Goal: Task Accomplishment & Management: Manage account settings

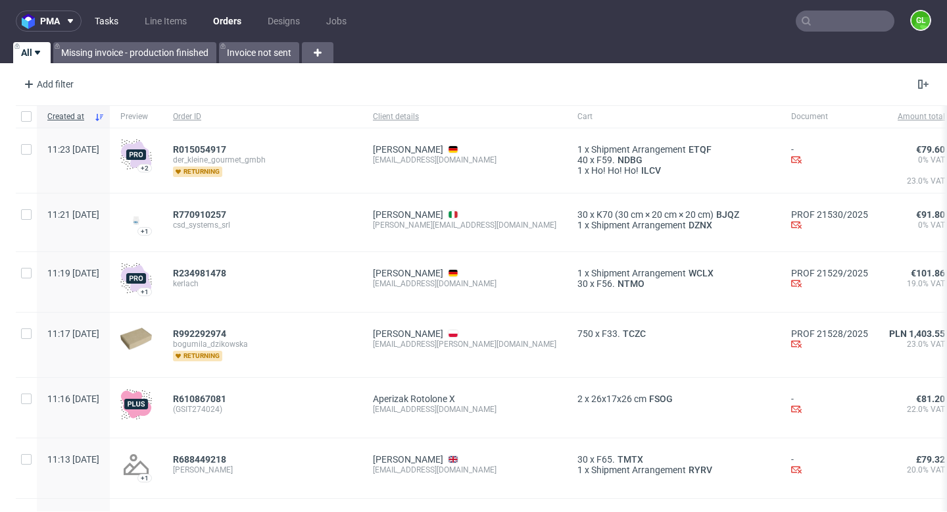
click at [103, 20] on link "Tasks" at bounding box center [106, 21] width 39 height 21
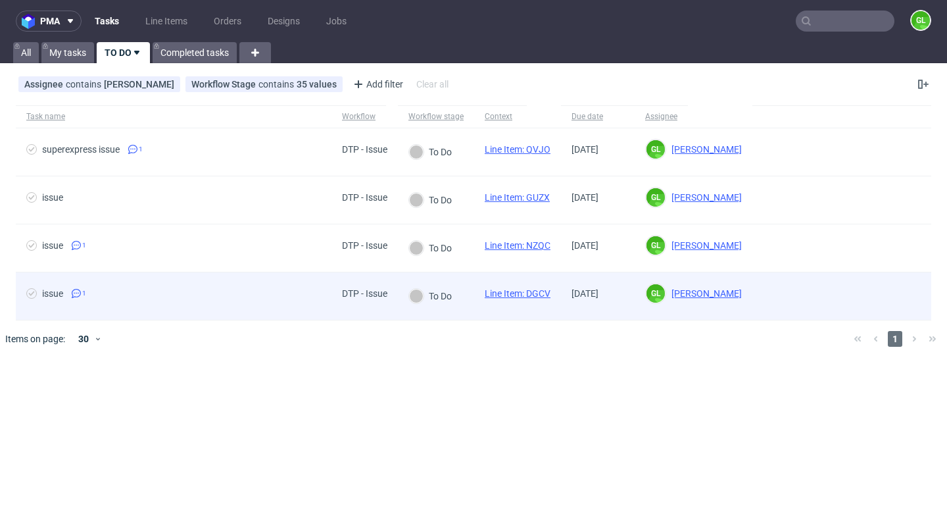
click at [243, 301] on span "issue 1" at bounding box center [173, 296] width 295 height 16
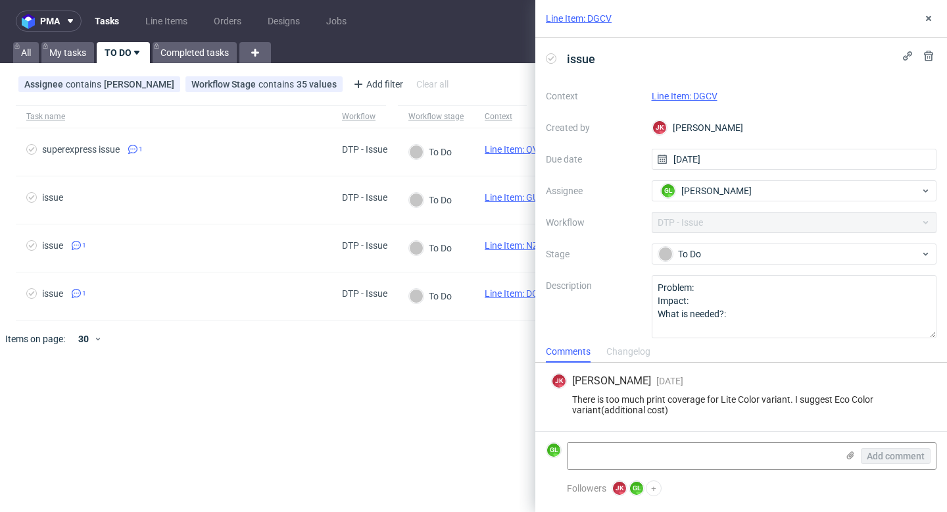
click at [693, 97] on link "Line Item: DGCV" at bounding box center [685, 96] width 66 height 11
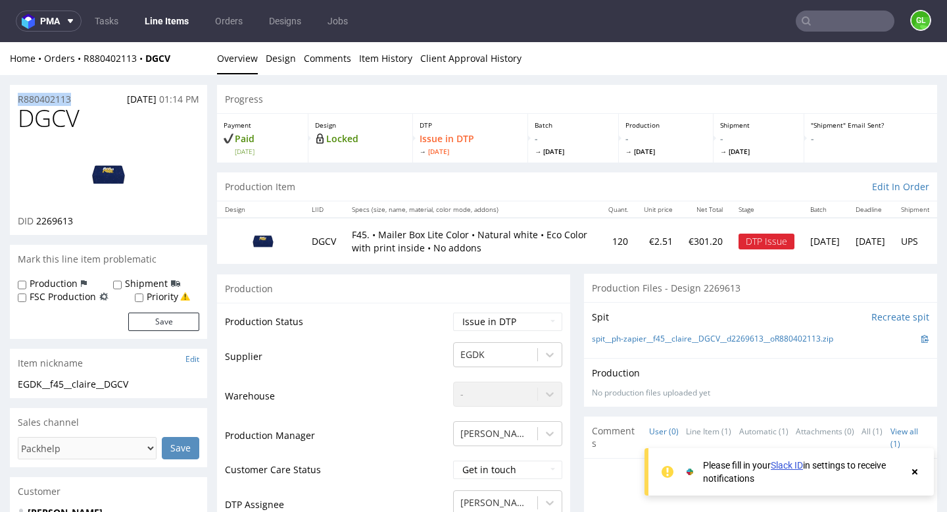
drag, startPoint x: 80, startPoint y: 99, endPoint x: 10, endPoint y: 97, distance: 69.7
click at [10, 97] on div "R880402113 02.10.2025 01:14 PM" at bounding box center [108, 95] width 197 height 21
copy p "R880402113"
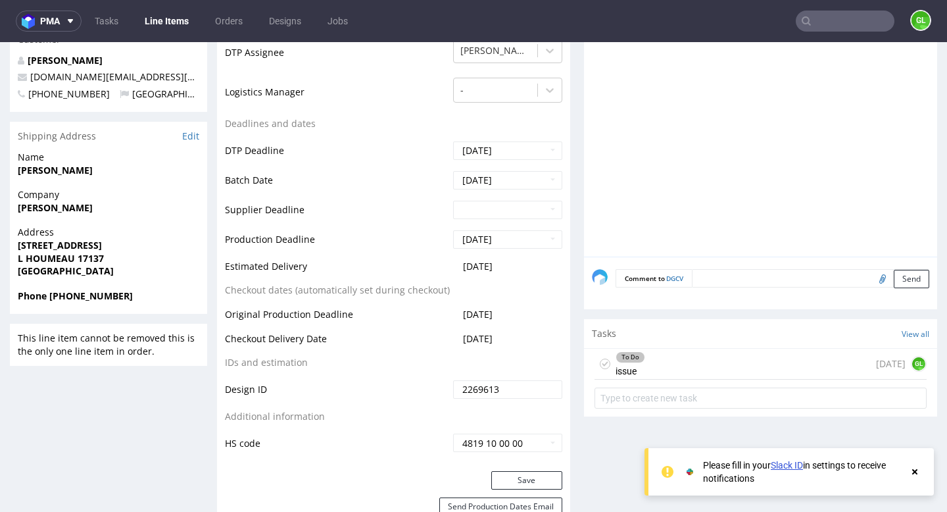
scroll to position [451, 0]
click at [727, 356] on div "To Do issue [DATE] GL" at bounding box center [761, 364] width 332 height 31
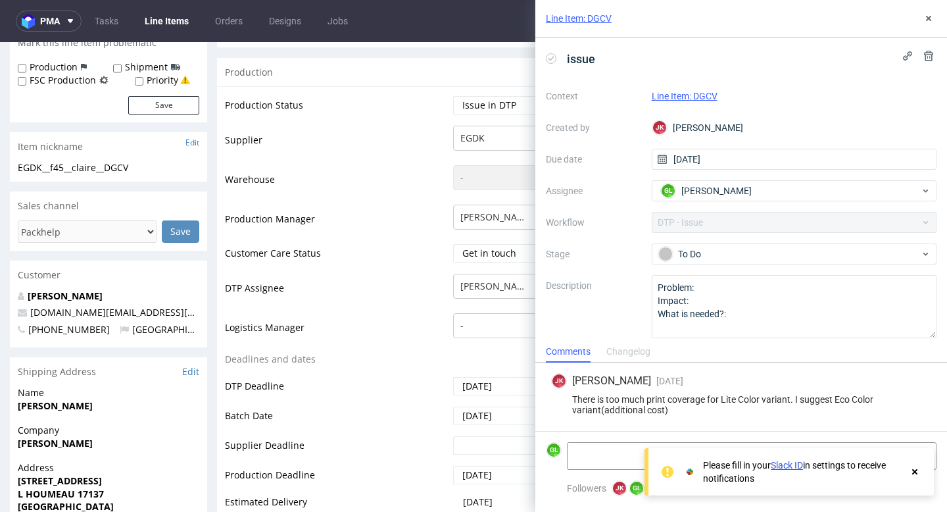
scroll to position [217, 0]
drag, startPoint x: 89, startPoint y: 298, endPoint x: 28, endPoint y: 297, distance: 61.2
click at [28, 297] on p "Sablé Claire" at bounding box center [109, 295] width 182 height 13
copy link "Sablé Claire"
drag, startPoint x: 133, startPoint y: 313, endPoint x: 30, endPoint y: 312, distance: 103.3
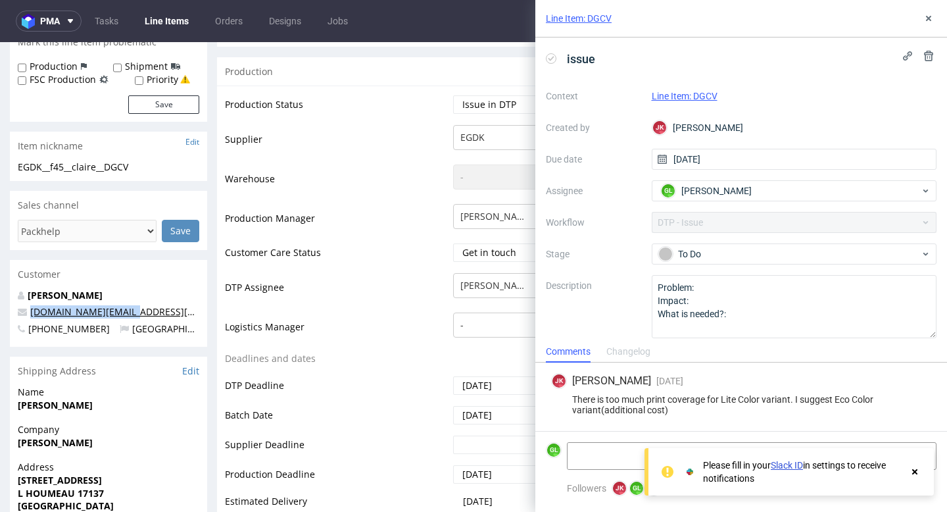
click at [30, 312] on p "rosamee.fr@gmail.com" at bounding box center [109, 311] width 182 height 13
copy link "rosamee.fr@gmail.com"
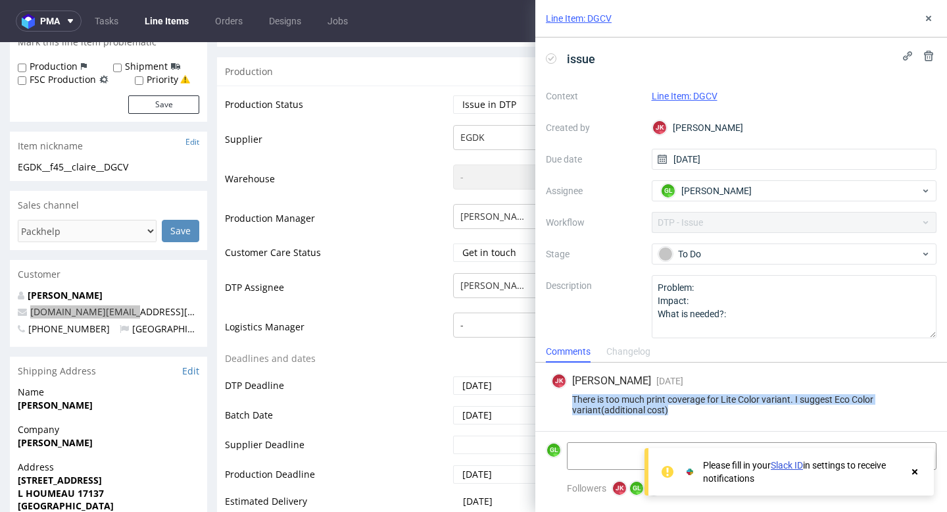
drag, startPoint x: 570, startPoint y: 395, endPoint x: 675, endPoint y: 408, distance: 105.5
click at [675, 408] on div "There is too much print coverage for Lite Color variant. I suggest Eco Color va…" at bounding box center [741, 404] width 380 height 21
copy div "There is too much print coverage for Lite Color variant. I suggest Eco Color va…"
click at [917, 471] on icon at bounding box center [915, 471] width 12 height 11
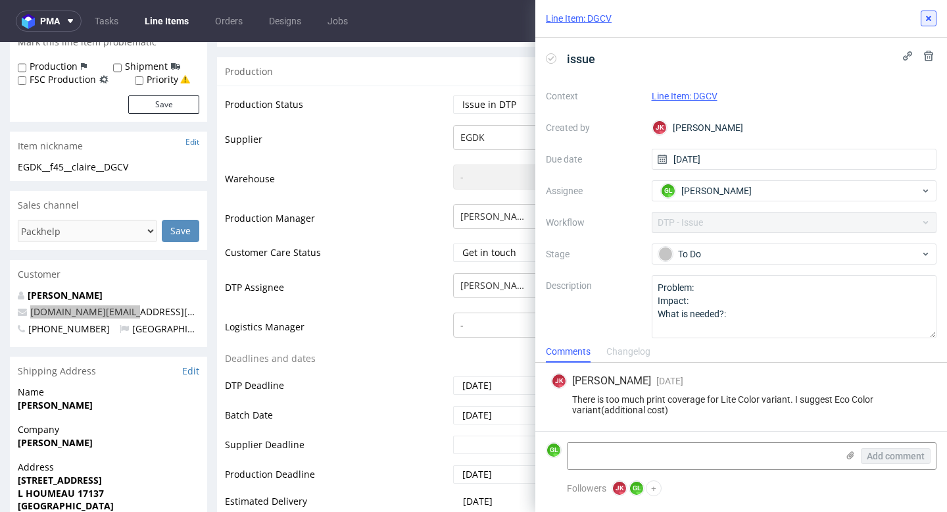
click at [930, 20] on use at bounding box center [928, 18] width 5 height 5
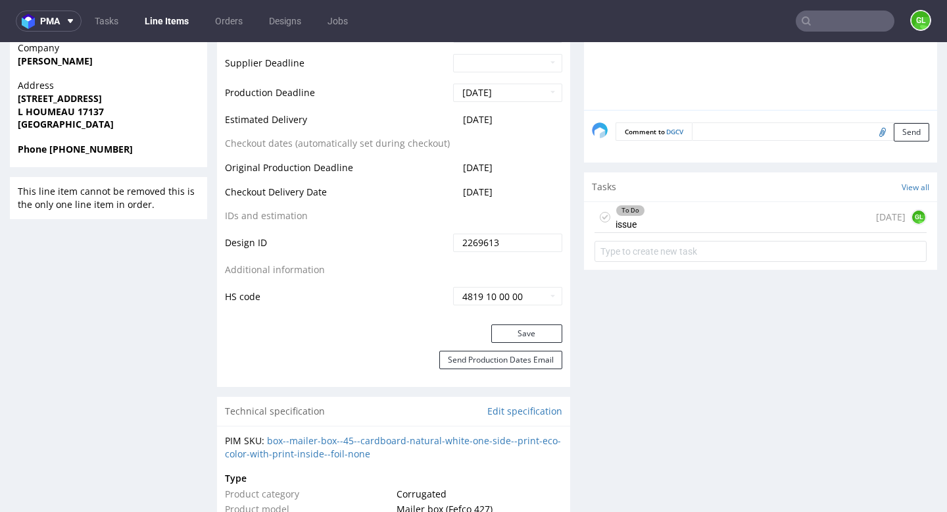
scroll to position [591, 0]
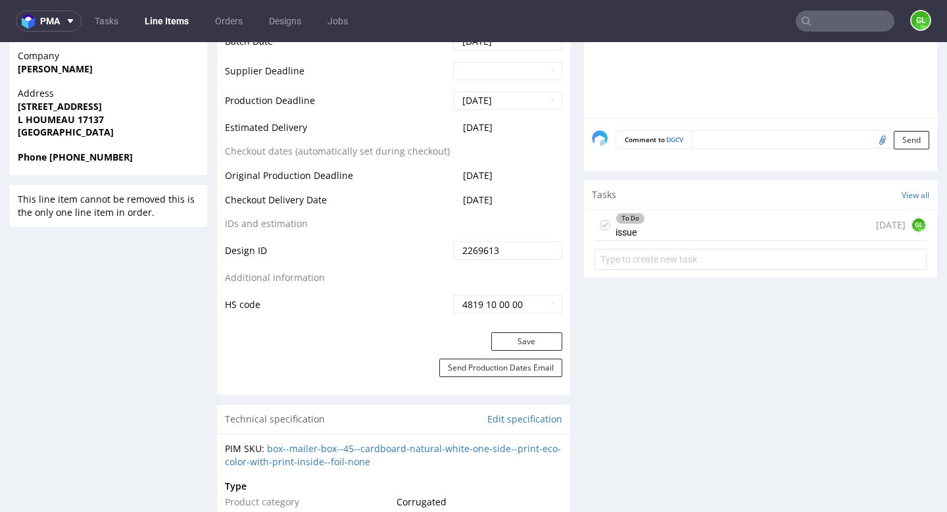
click at [676, 220] on div "To Do issue [DATE] GL" at bounding box center [761, 225] width 332 height 31
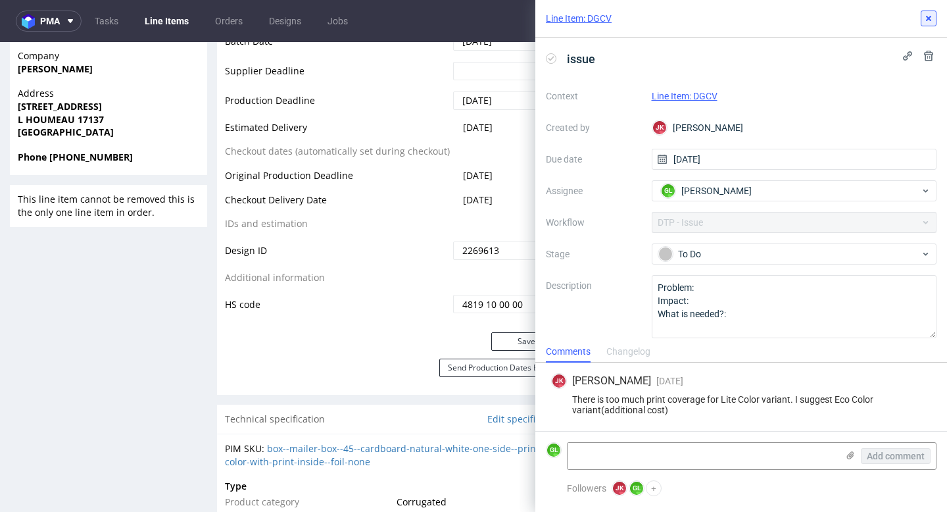
click at [928, 18] on use at bounding box center [928, 18] width 5 height 5
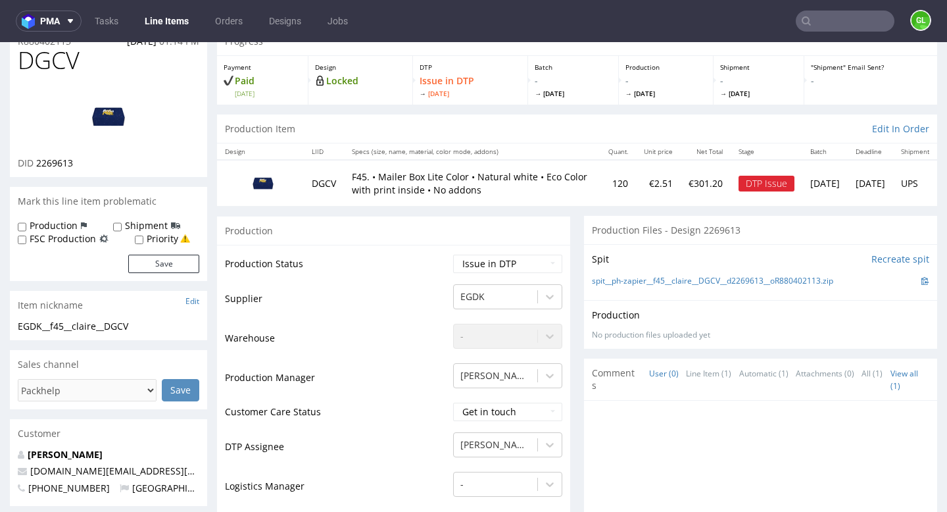
scroll to position [482, 0]
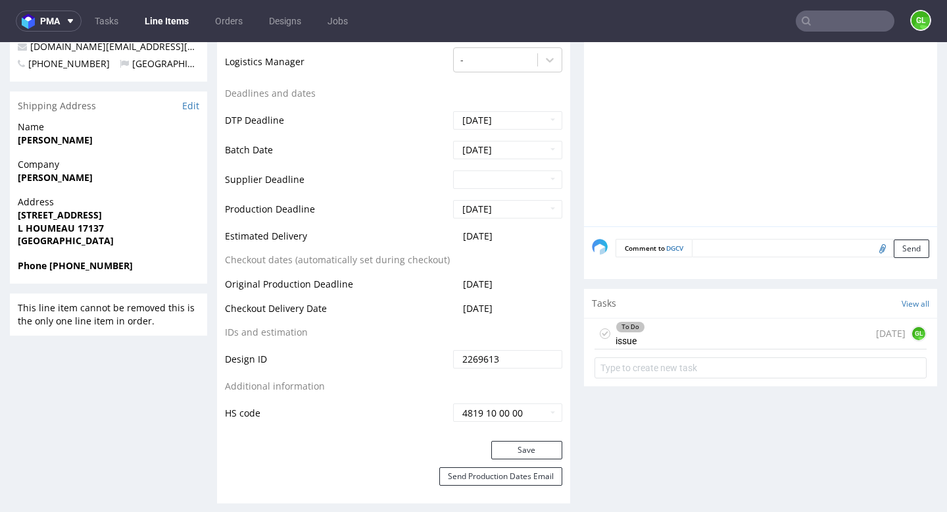
click at [720, 341] on div "To Do issue [DATE] GL" at bounding box center [761, 333] width 332 height 31
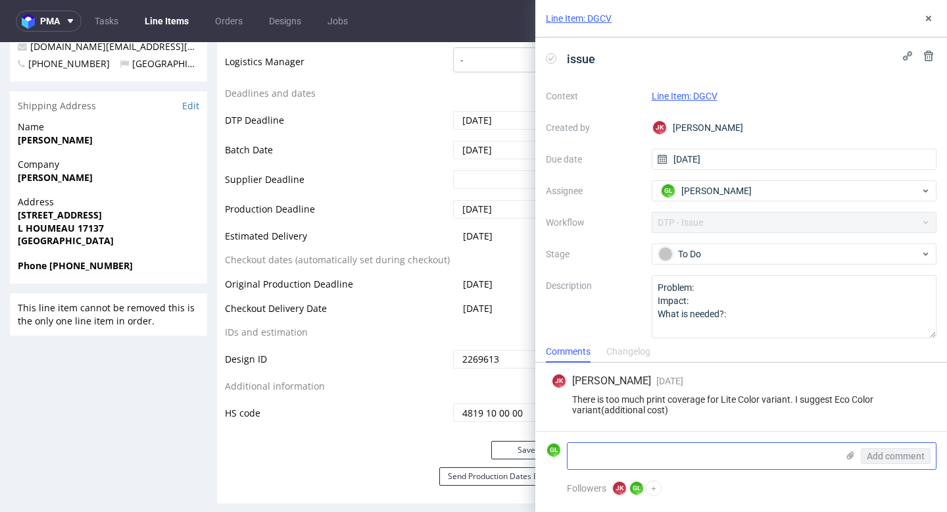
click at [641, 455] on textarea at bounding box center [703, 456] width 270 height 26
paste textarea "https://app-eu1.hubspot.com/contacts/25600958/record/0-5/245463459032/"
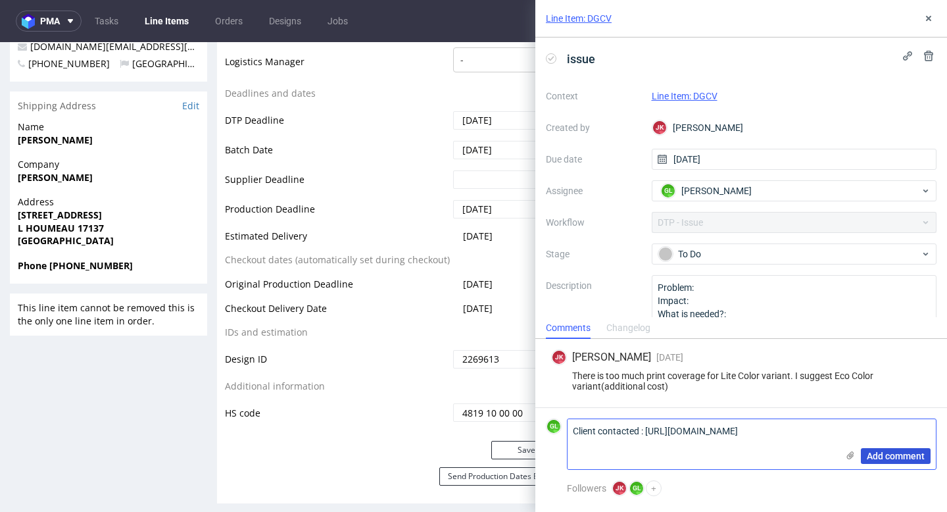
type textarea "Client contacted : https://app-eu1.hubspot.com/contacts/25600958/record/0-5/245…"
click at [890, 455] on span "Add comment" at bounding box center [896, 455] width 58 height 9
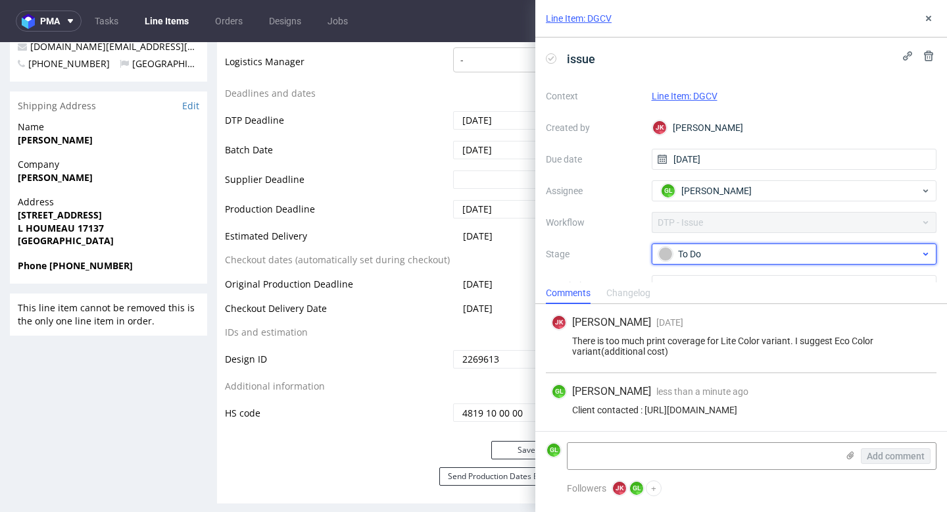
click at [798, 260] on div "To Do" at bounding box center [789, 254] width 262 height 14
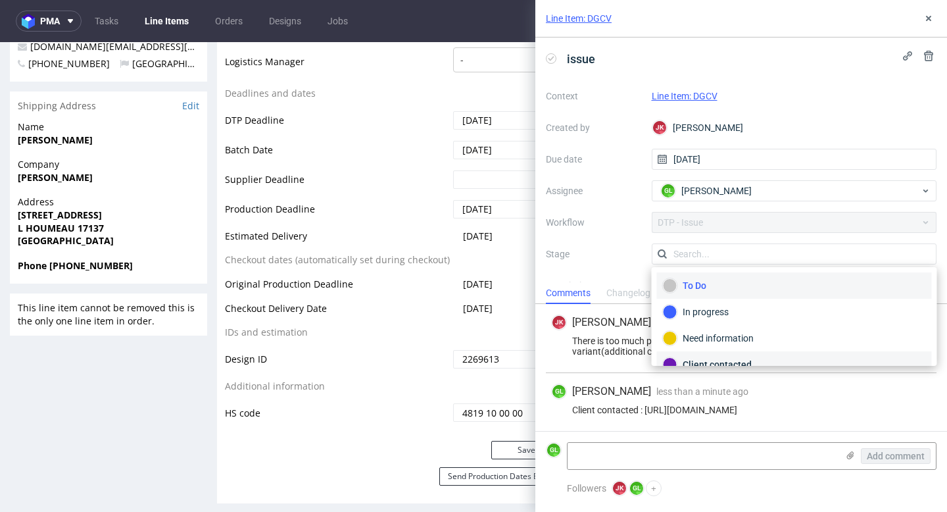
click at [731, 364] on div "Client contacted" at bounding box center [794, 364] width 263 height 14
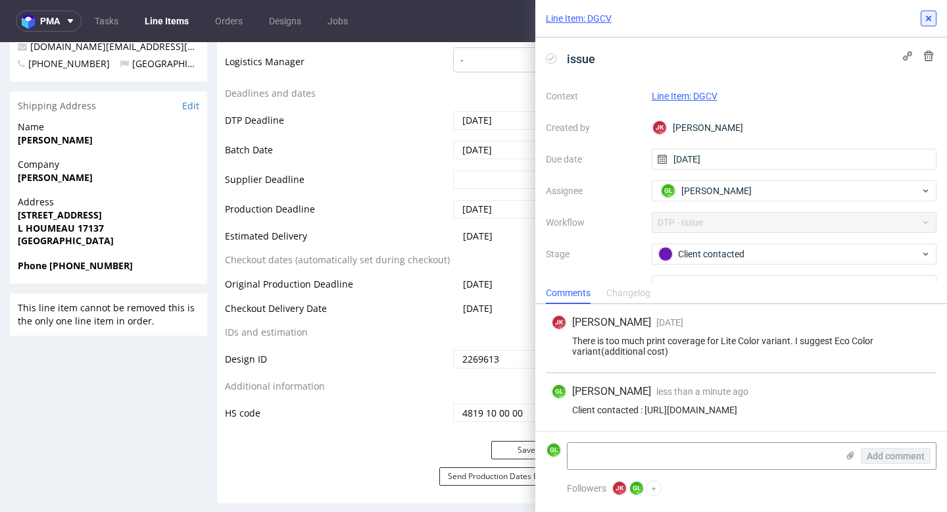
click at [927, 20] on use at bounding box center [928, 18] width 5 height 5
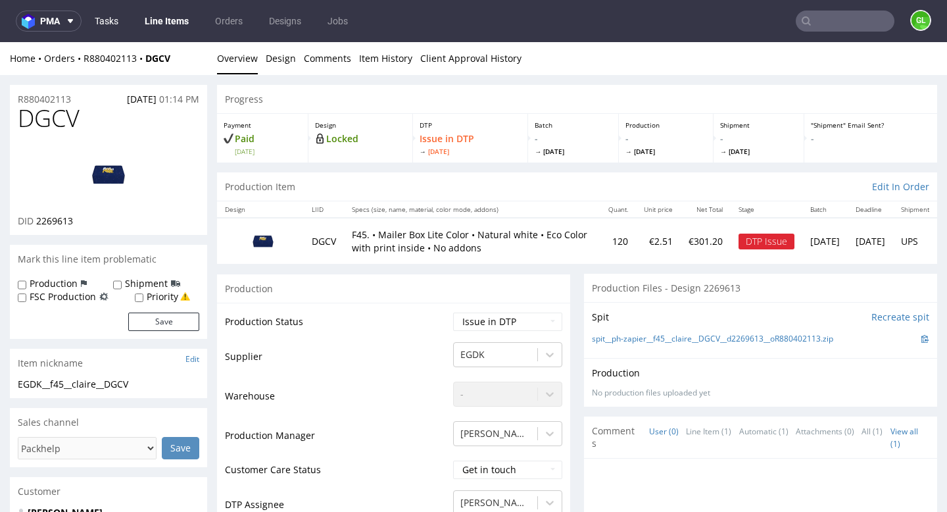
click at [115, 16] on link "Tasks" at bounding box center [106, 21] width 39 height 21
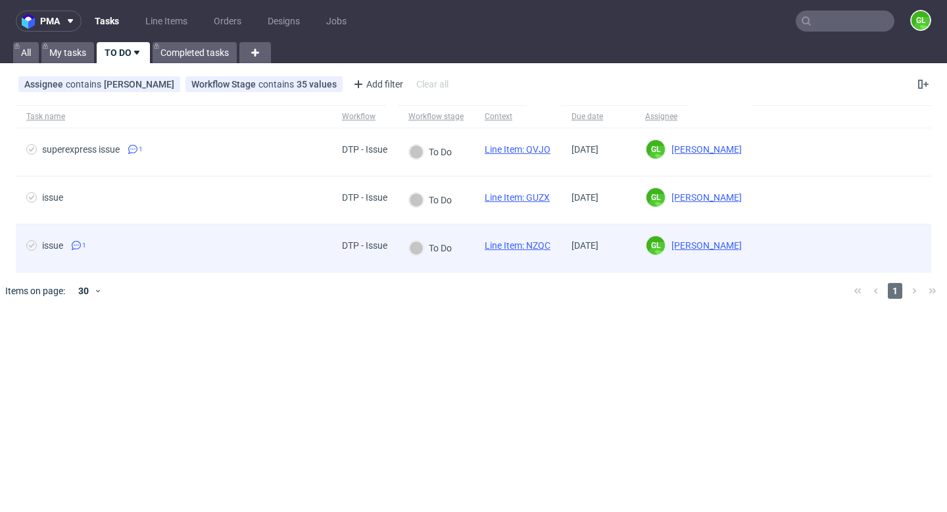
click at [79, 241] on use at bounding box center [76, 245] width 9 height 9
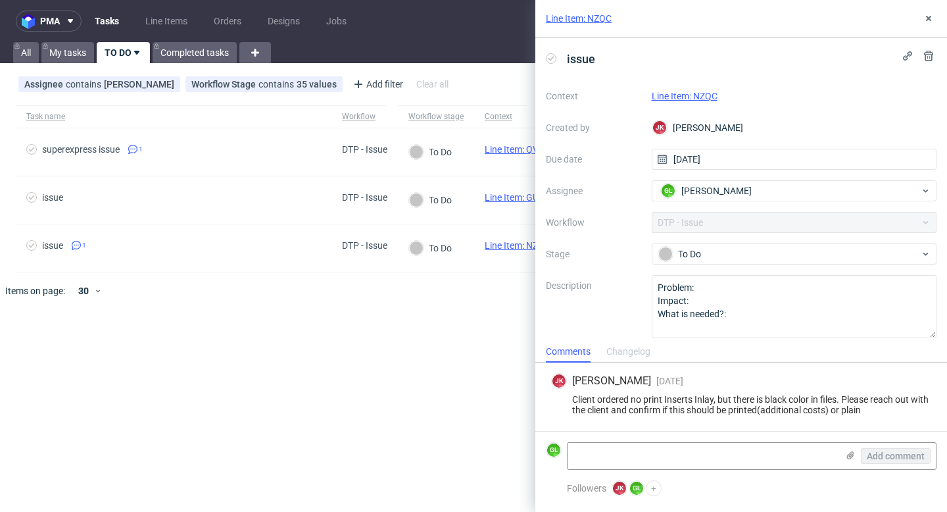
click at [684, 93] on link "Line Item: NZQC" at bounding box center [685, 96] width 66 height 11
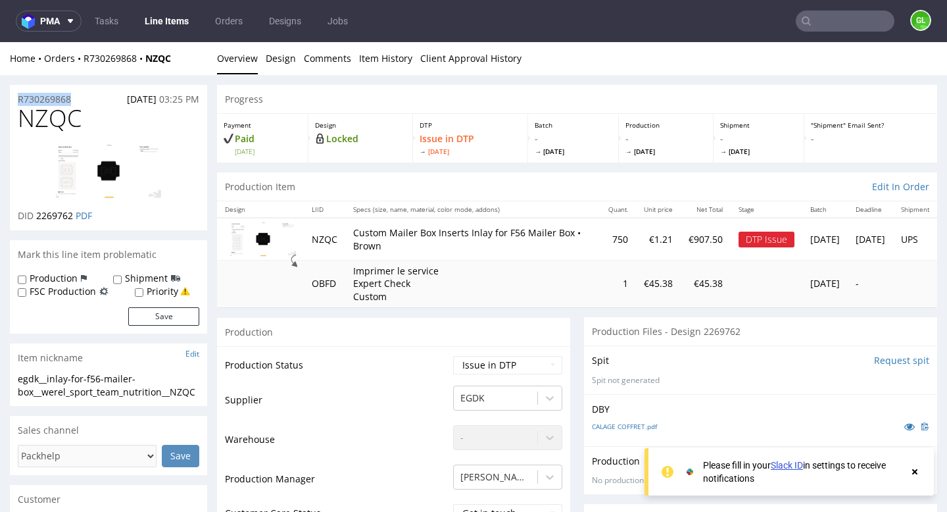
drag, startPoint x: 84, startPoint y: 97, endPoint x: 11, endPoint y: 97, distance: 72.4
click at [11, 97] on div "R730269868 [DATE] 03:25 PM" at bounding box center [108, 95] width 197 height 21
copy p "R730269868"
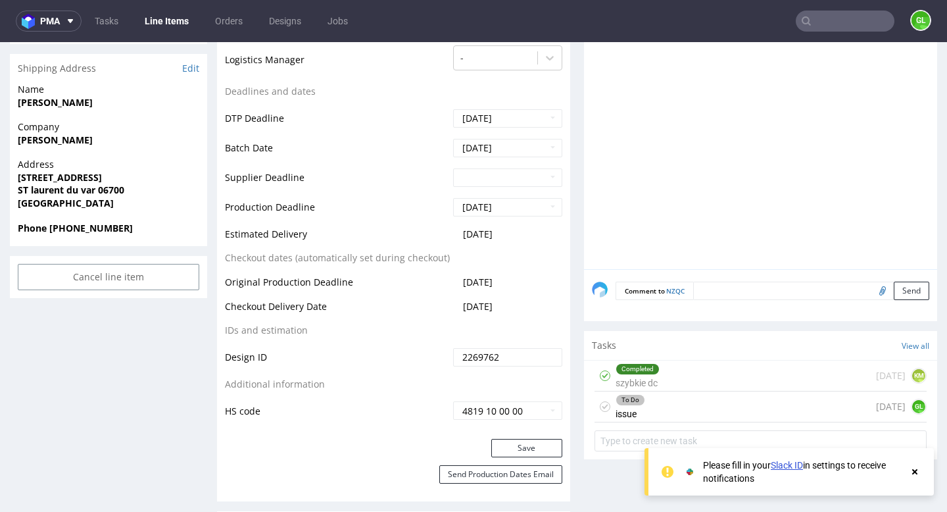
scroll to position [583, 0]
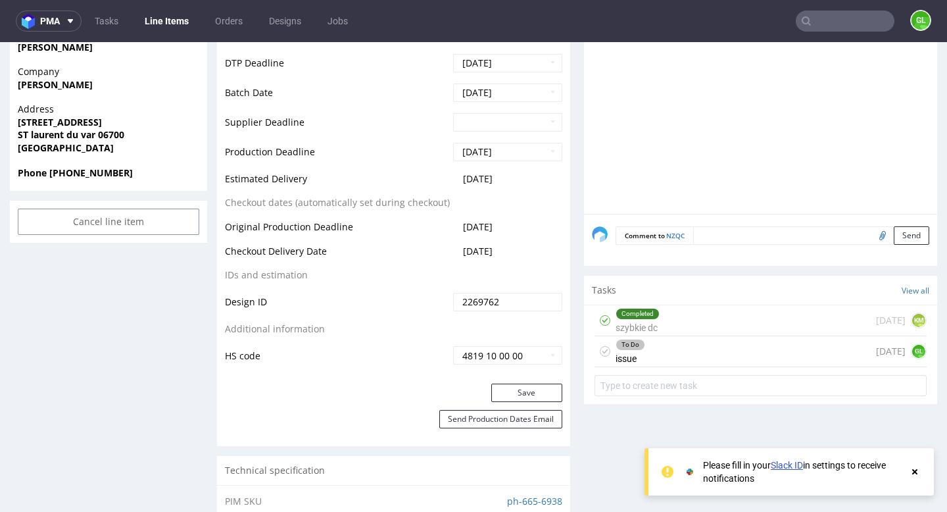
click at [704, 318] on div "Completed szybkie dc 1 day ago KM" at bounding box center [761, 320] width 332 height 31
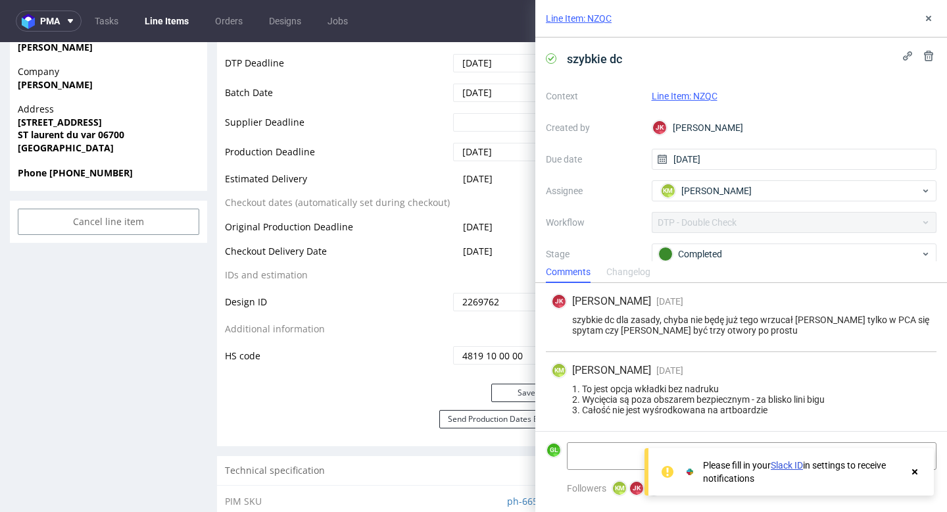
click at [916, 472] on use at bounding box center [914, 471] width 5 height 5
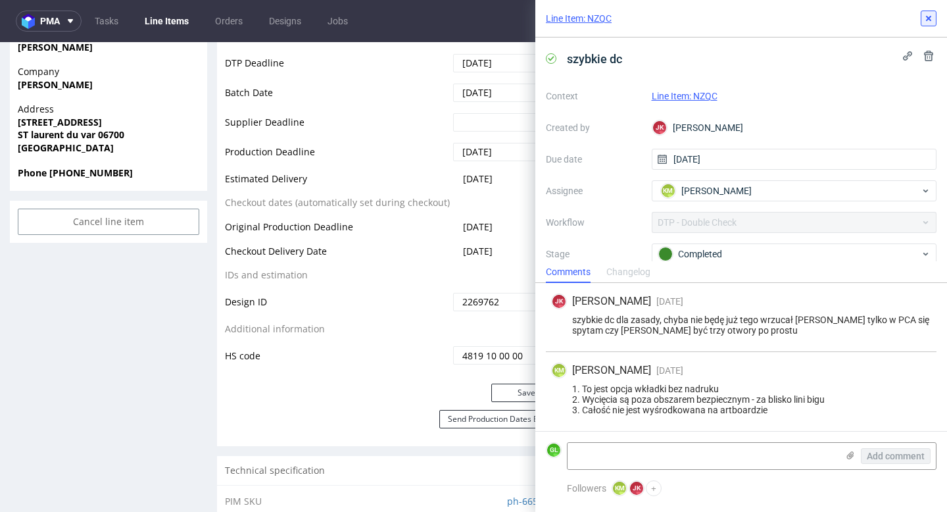
click at [927, 26] on button at bounding box center [929, 19] width 16 height 16
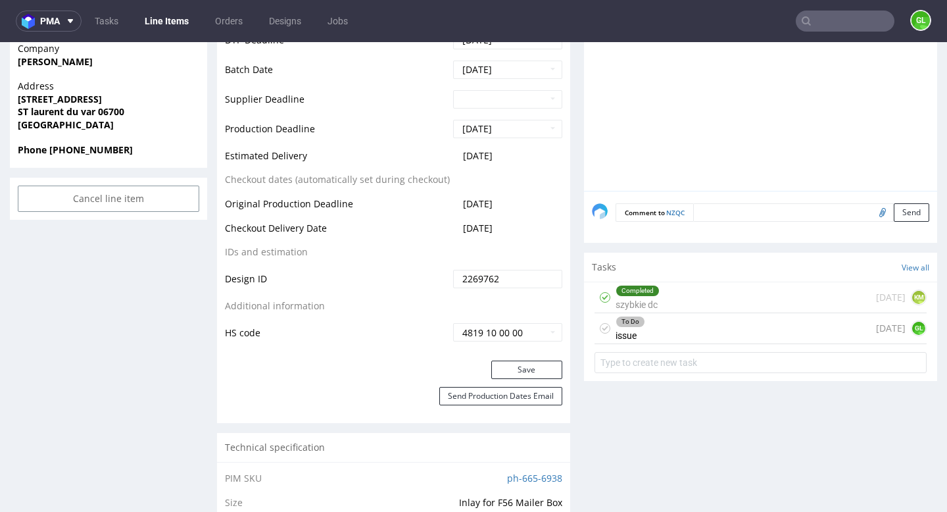
scroll to position [605, 0]
click at [716, 333] on div "To Do issue [DATE] GL" at bounding box center [761, 329] width 332 height 31
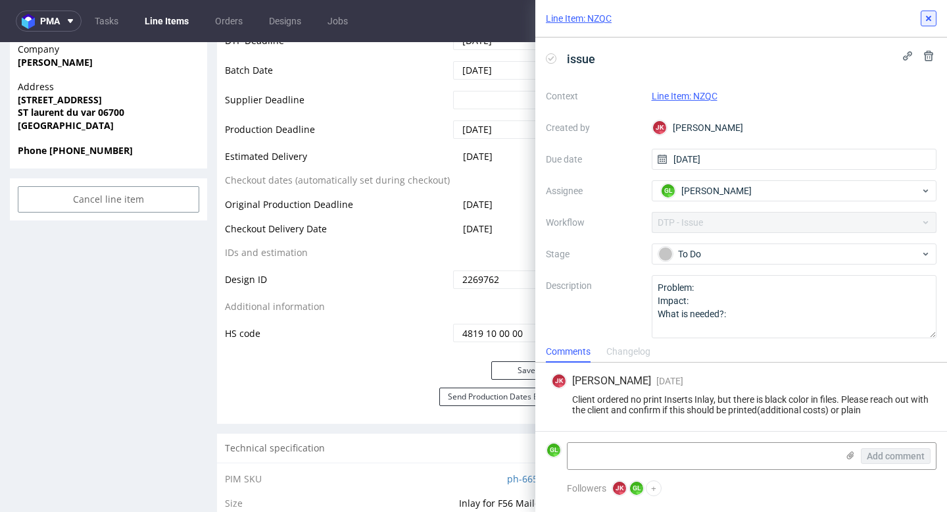
click at [928, 16] on icon at bounding box center [928, 18] width 11 height 11
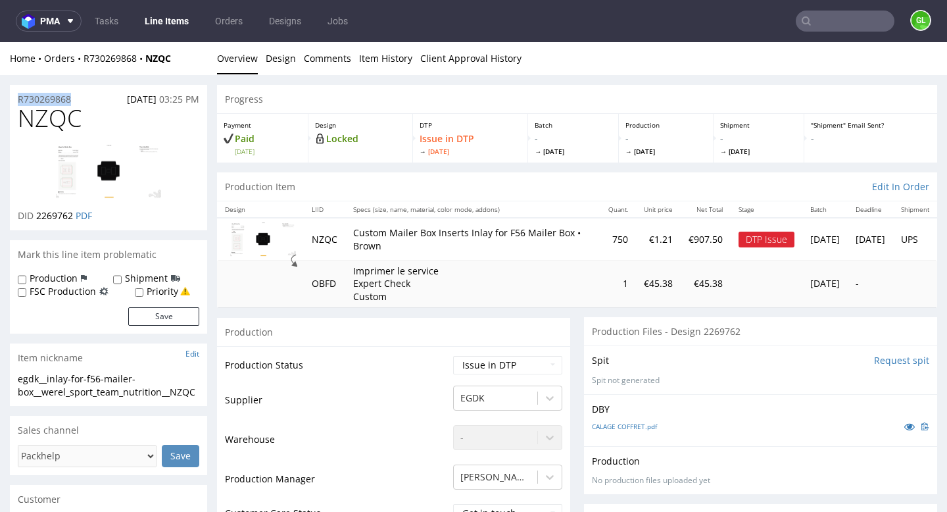
drag, startPoint x: 79, startPoint y: 98, endPoint x: 8, endPoint y: 103, distance: 71.2
copy p "R730269868"
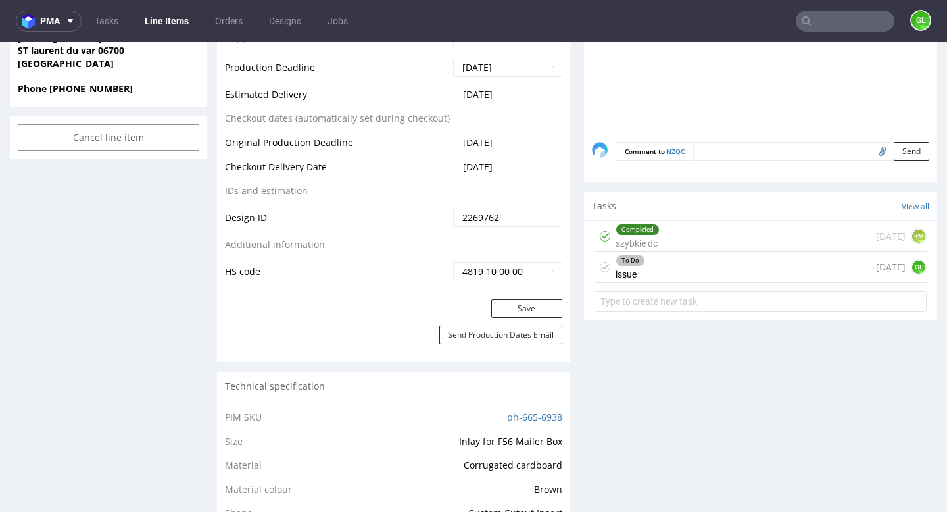
scroll to position [636, 0]
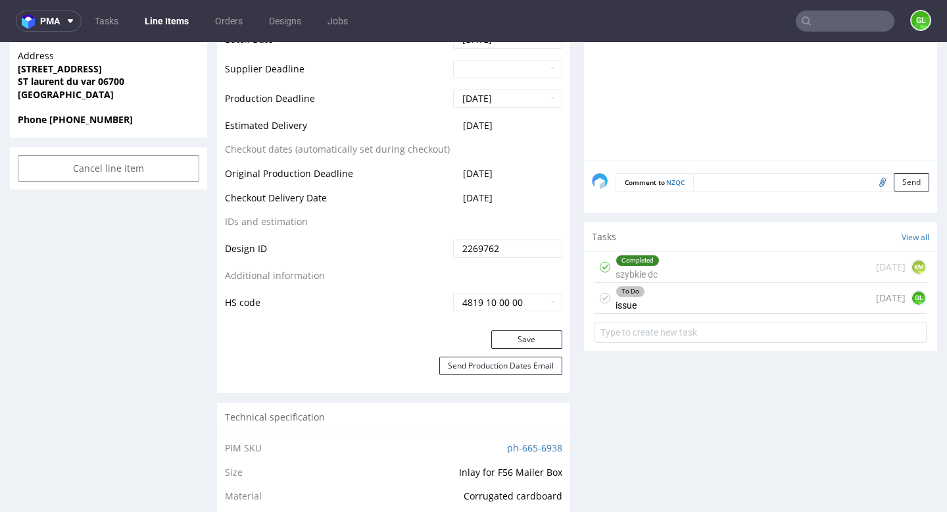
click at [679, 298] on div "To Do issue [DATE] GL" at bounding box center [761, 298] width 332 height 31
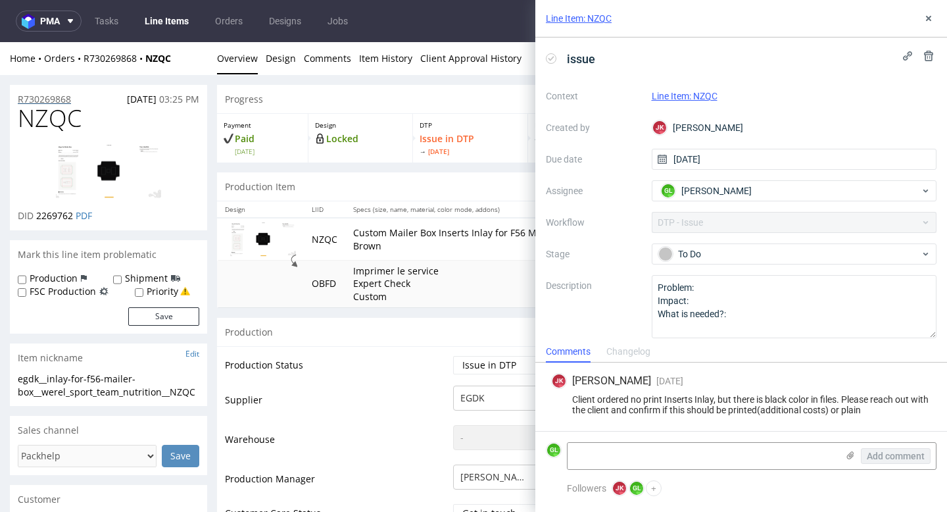
click at [40, 95] on p "R730269868" at bounding box center [44, 99] width 53 height 13
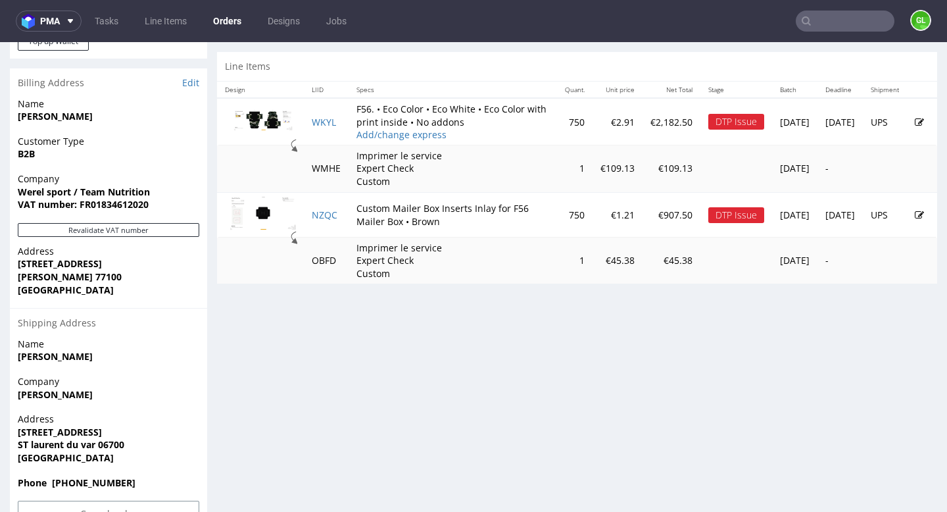
scroll to position [631, 0]
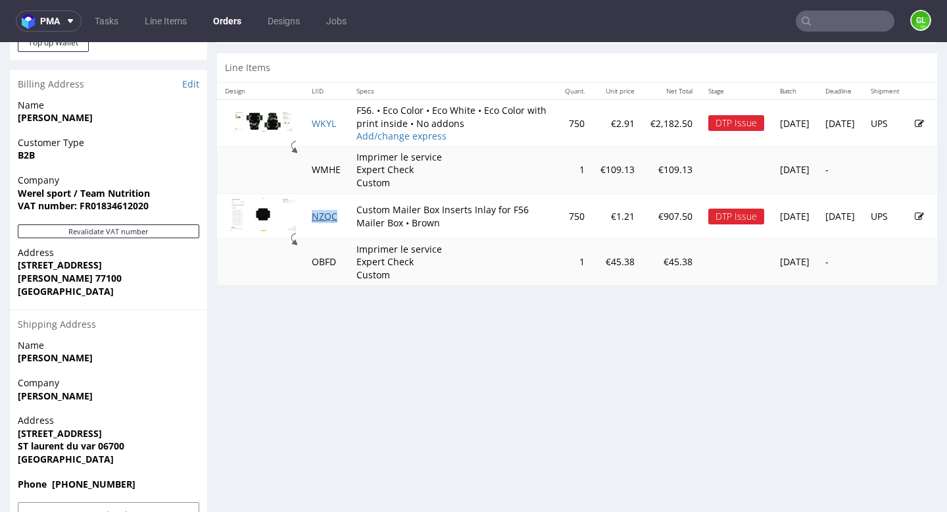
click at [326, 222] on link "NZQC" at bounding box center [325, 216] width 26 height 12
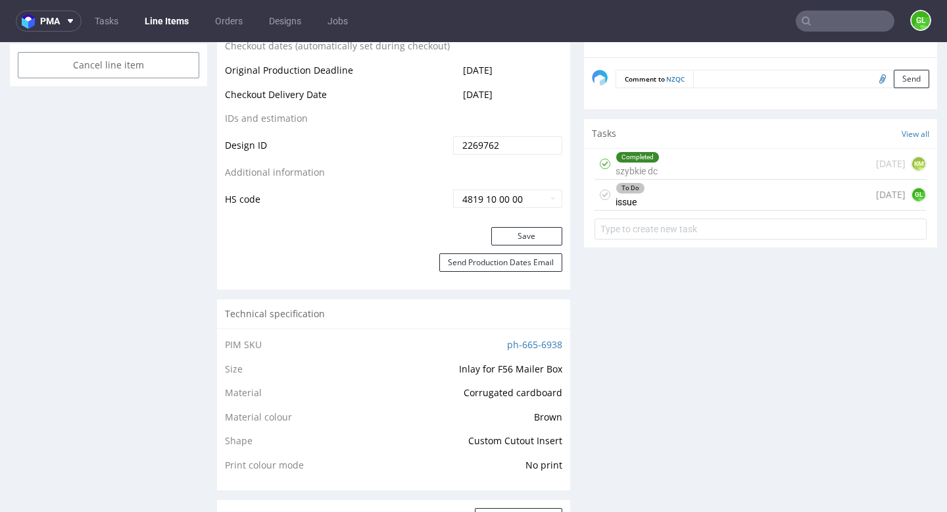
scroll to position [738, 0]
click at [704, 199] on div "To Do issue 1 day ago GL" at bounding box center [761, 196] width 332 height 31
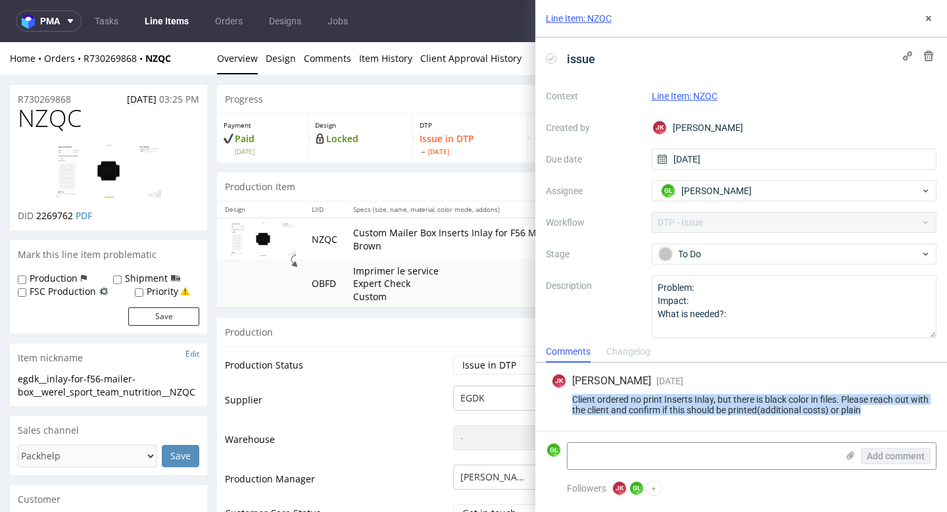
drag, startPoint x: 574, startPoint y: 398, endPoint x: 921, endPoint y: 408, distance: 346.8
click at [921, 408] on div "Client ordered no print Inserts Inlay, but there is black color in files. Pleas…" at bounding box center [741, 404] width 380 height 21
copy div "Client ordered no print Inserts Inlay, but there is black color in files. Pleas…"
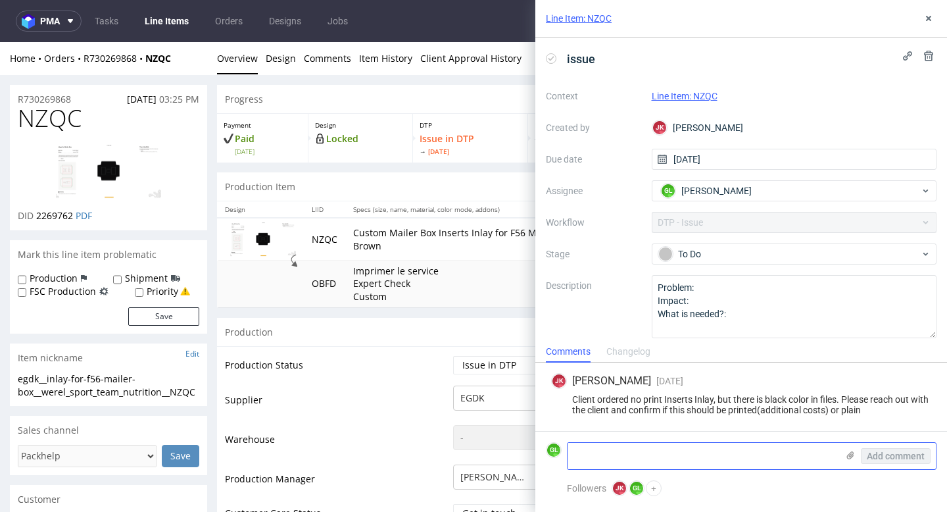
click at [628, 455] on textarea at bounding box center [703, 456] width 270 height 26
paste textarea "https://app-eu1.hubspot.com/contacts/25600958/record/0-5/240733830337?interacti…"
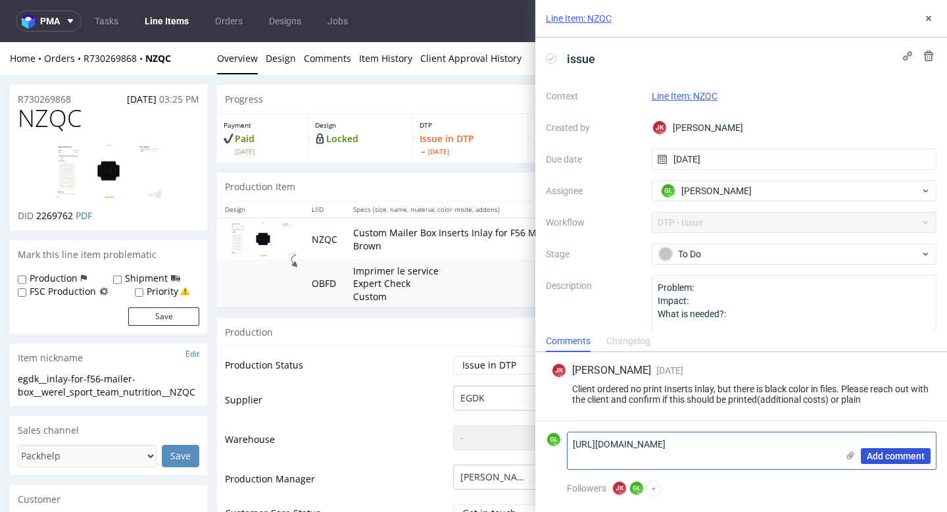
type textarea "https://app-eu1.hubspot.com/contacts/25600958/record/0-5/240733830337?interacti…"
click at [905, 458] on span "Add comment" at bounding box center [896, 455] width 58 height 9
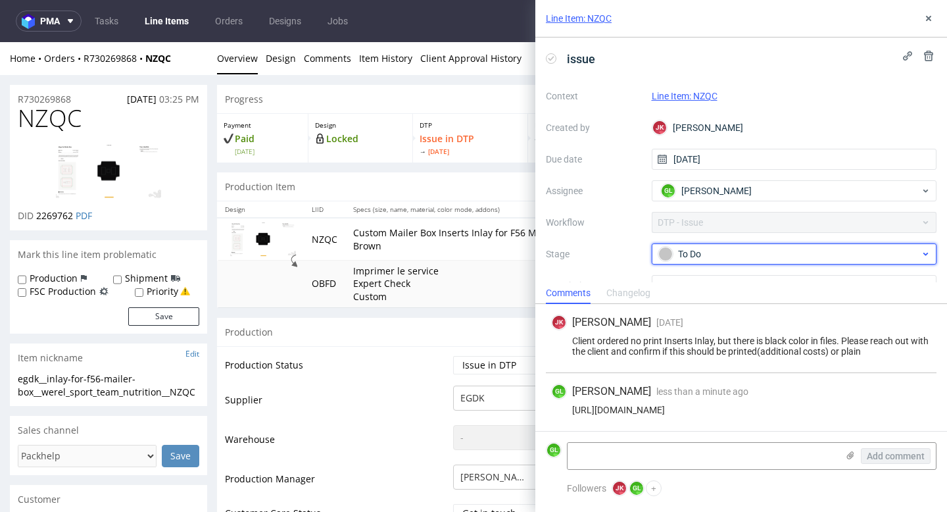
click at [781, 258] on div "To Do" at bounding box center [789, 254] width 262 height 14
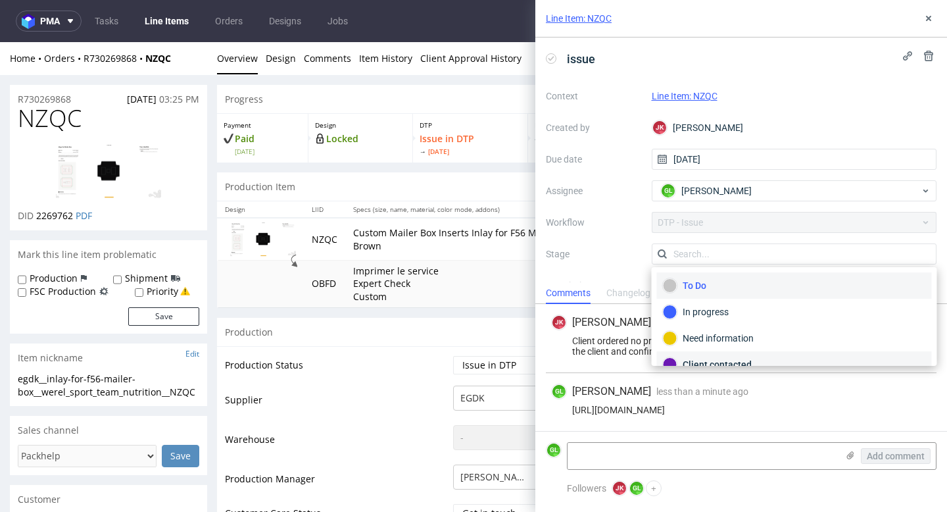
click at [713, 361] on div "Client contacted" at bounding box center [794, 364] width 263 height 14
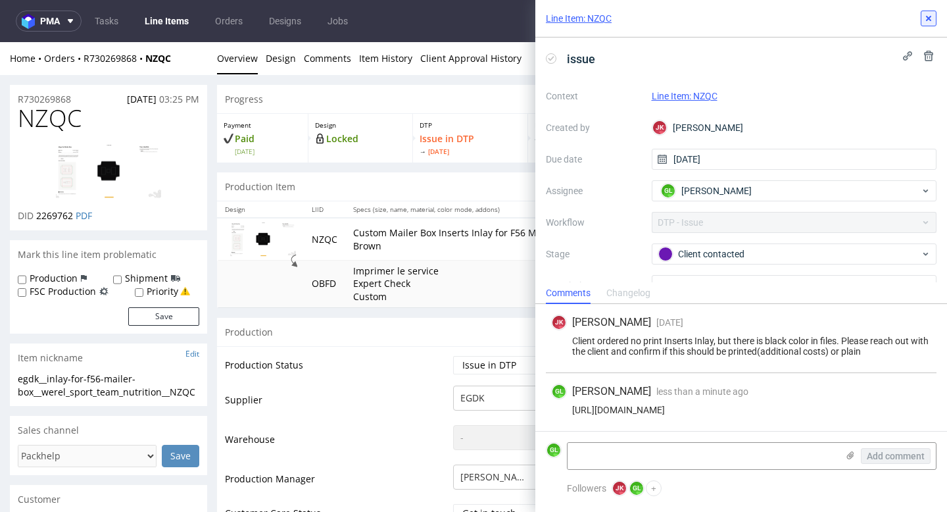
click at [931, 21] on icon at bounding box center [928, 18] width 11 height 11
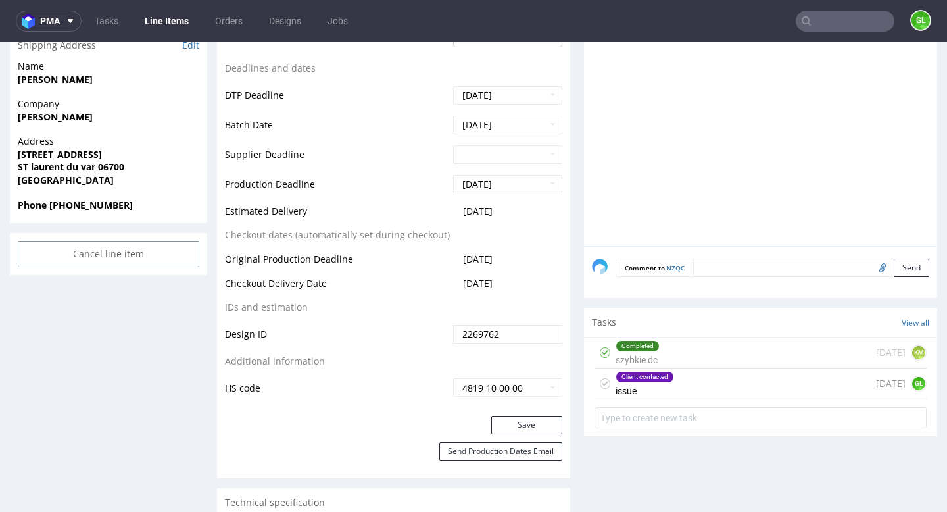
scroll to position [602, 0]
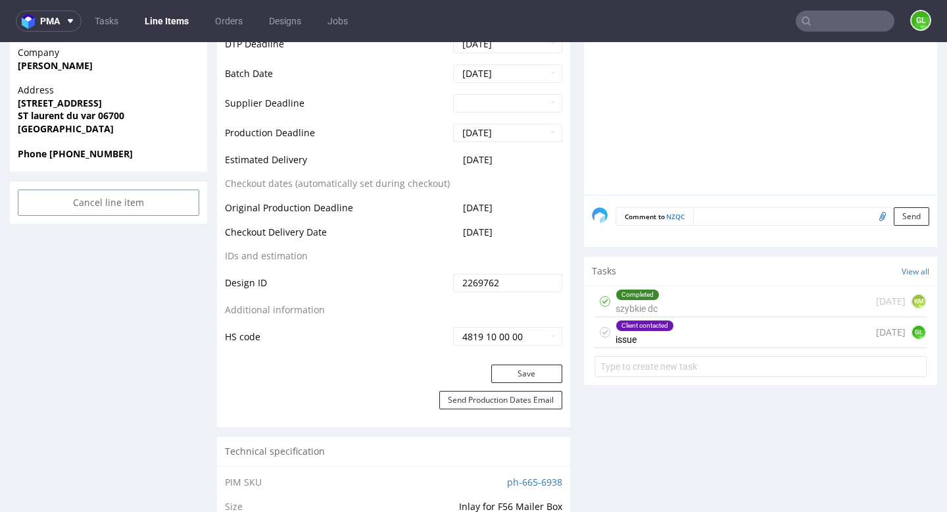
click at [718, 342] on div "Client contacted issue 1 day ago GL" at bounding box center [761, 332] width 332 height 31
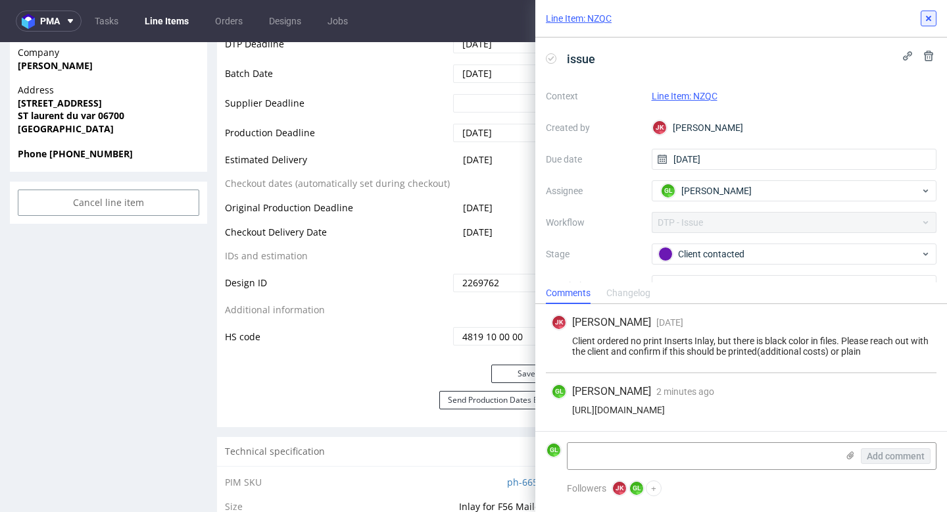
click at [927, 18] on use at bounding box center [928, 18] width 5 height 5
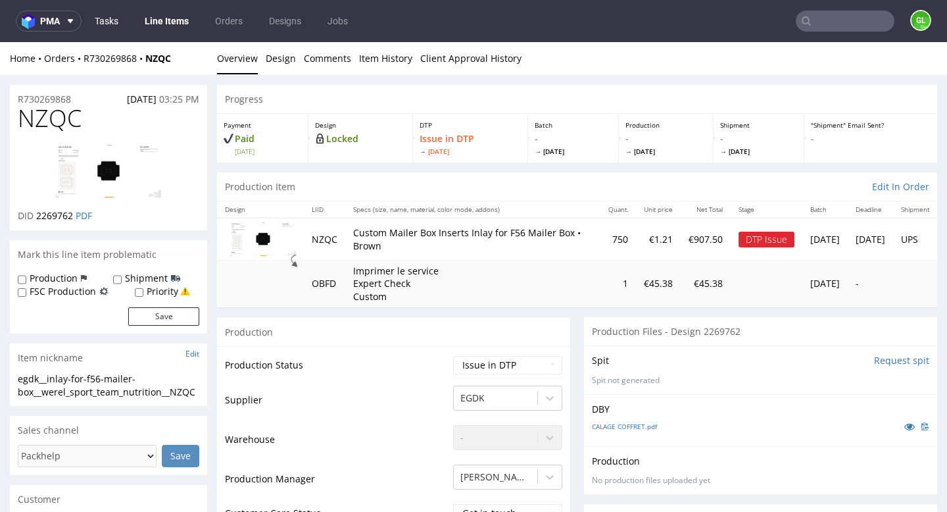
click at [113, 20] on link "Tasks" at bounding box center [106, 21] width 39 height 21
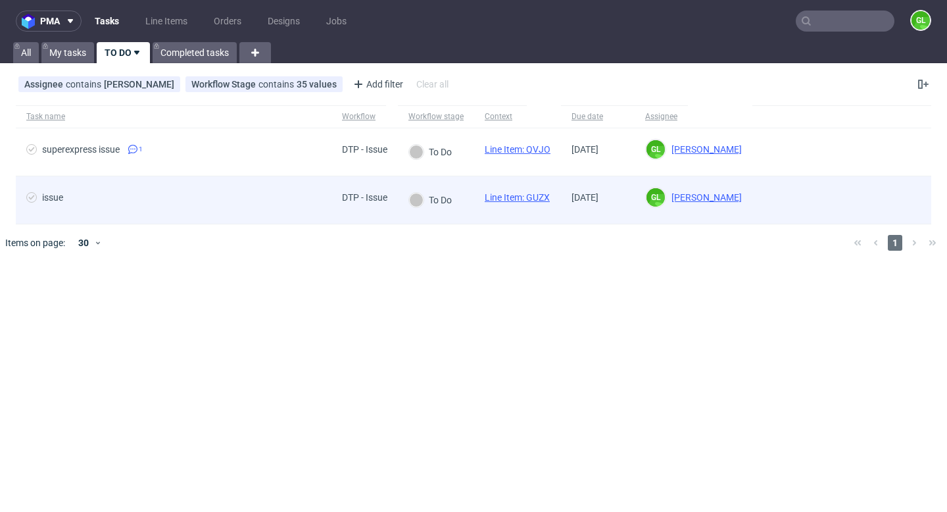
click at [193, 194] on span "issue" at bounding box center [173, 200] width 295 height 16
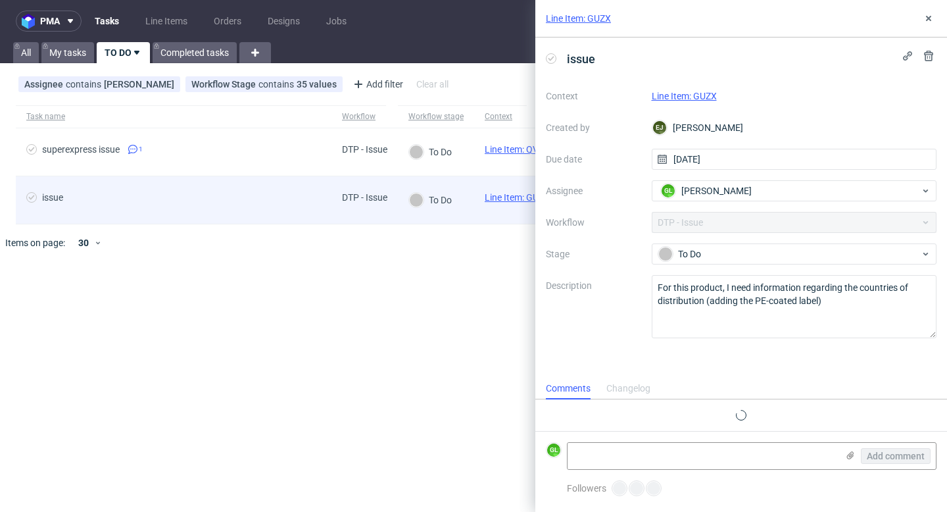
scroll to position [11, 0]
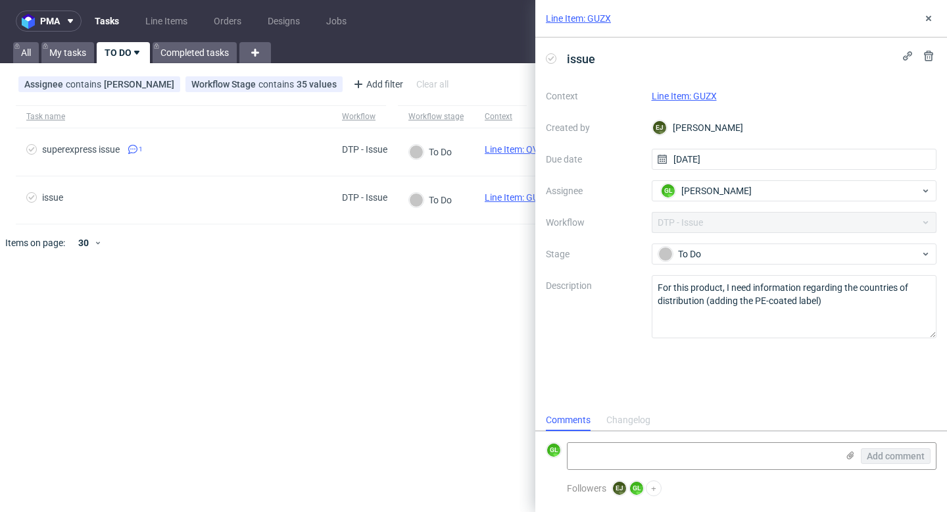
click at [680, 100] on link "Line Item: GUZX" at bounding box center [684, 96] width 65 height 11
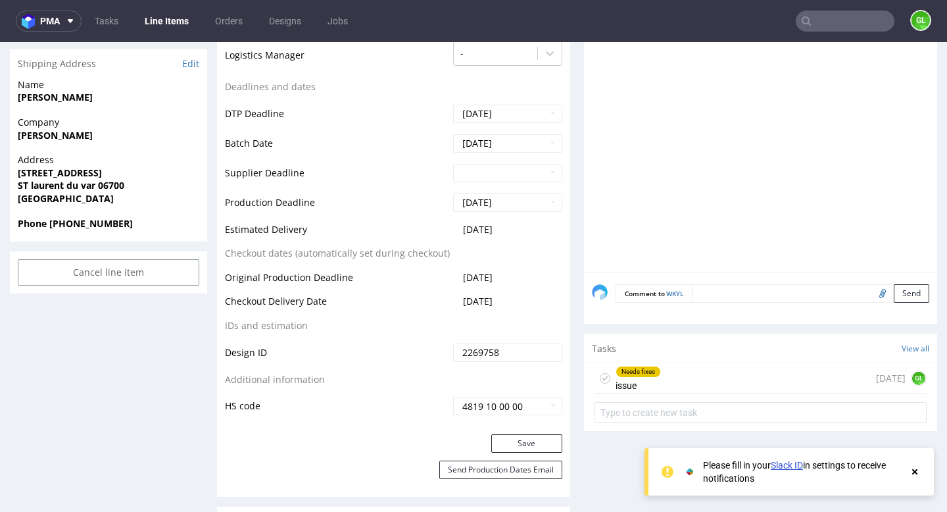
scroll to position [596, 0]
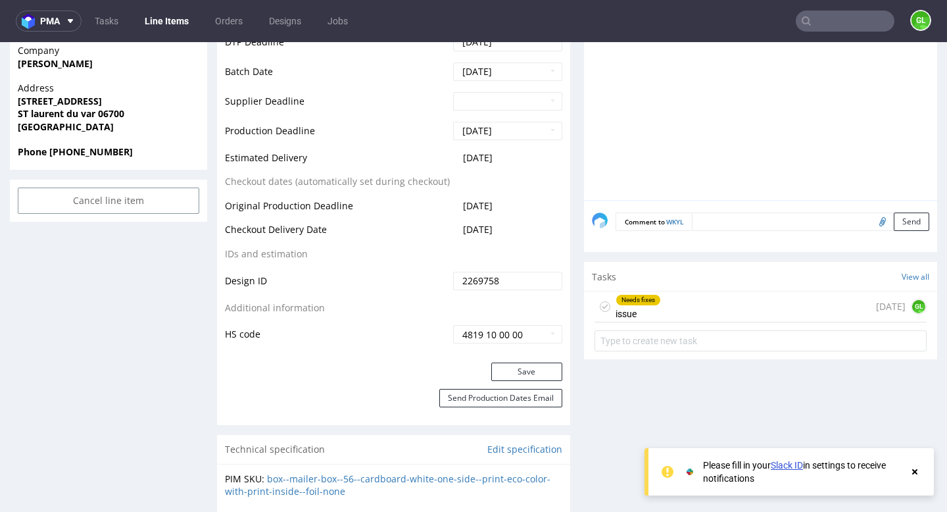
click at [731, 312] on div "Needs fixes issue 1 day ago GL" at bounding box center [761, 306] width 332 height 31
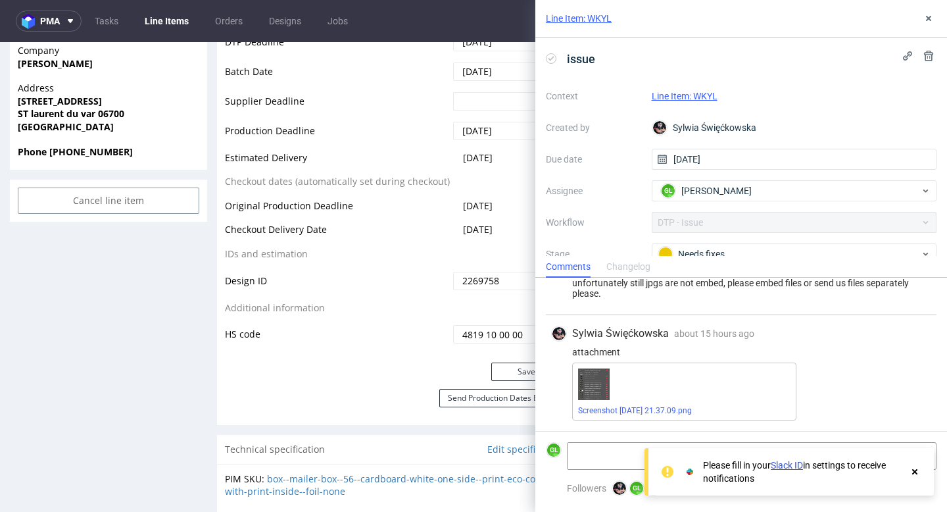
scroll to position [219, 0]
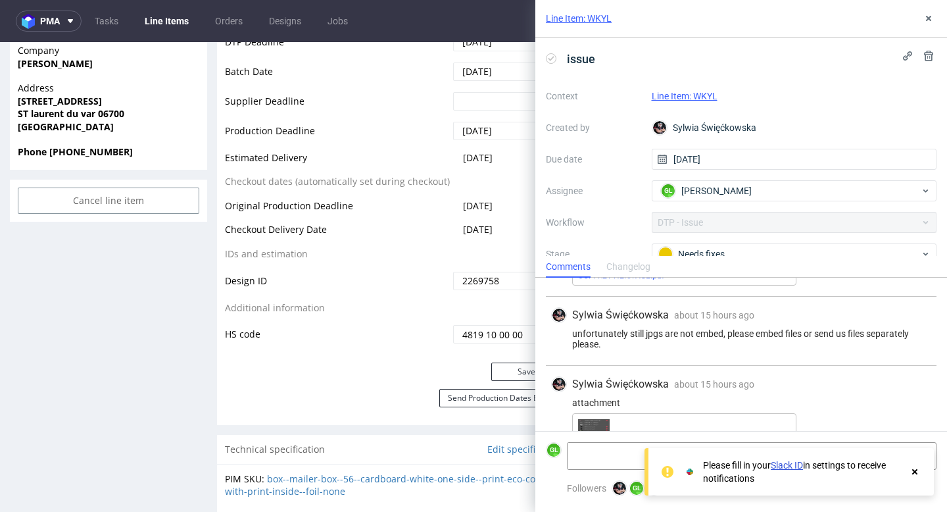
click at [573, 331] on div "unfortunately still jpgs are not embed, please embed files or send us files sep…" at bounding box center [741, 338] width 380 height 21
click at [929, 19] on use at bounding box center [928, 18] width 5 height 5
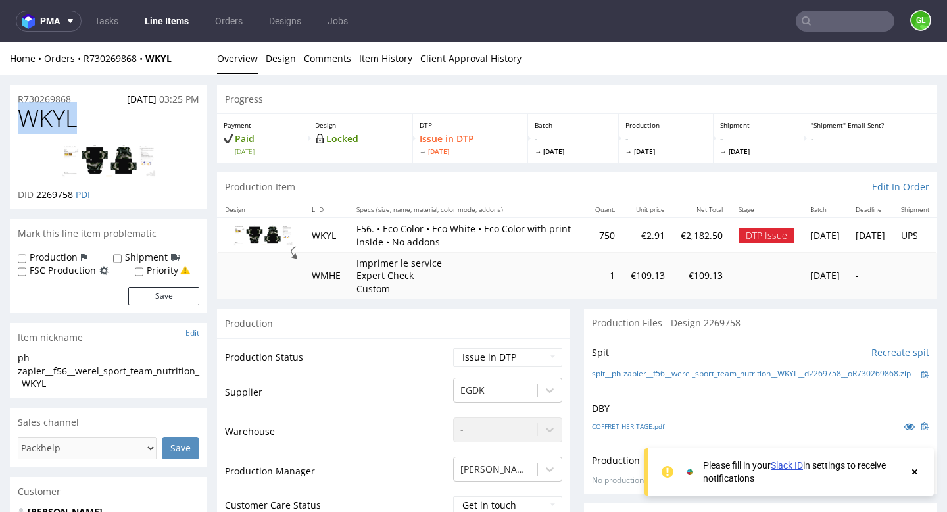
drag, startPoint x: 84, startPoint y: 120, endPoint x: 20, endPoint y: 122, distance: 63.2
click at [20, 122] on h1 "WKYL" at bounding box center [109, 118] width 182 height 26
copy span "WKYL"
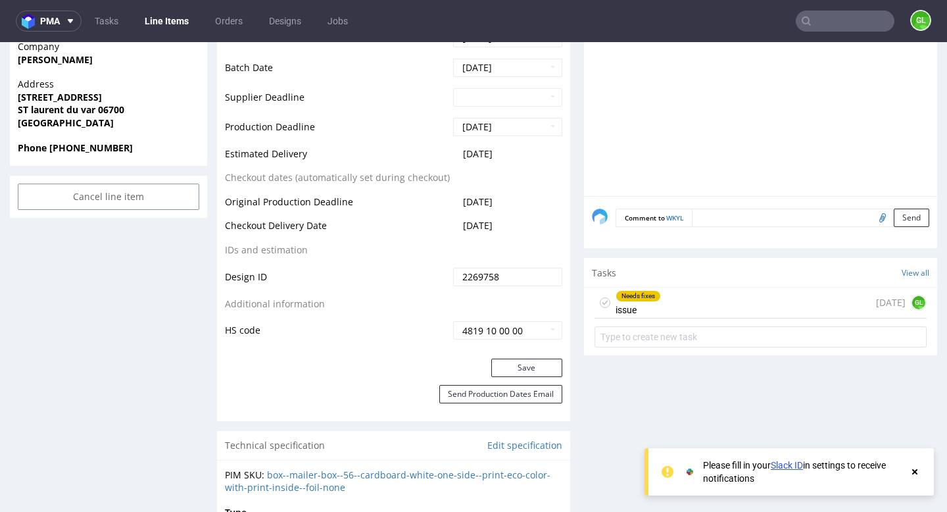
scroll to position [601, 0]
click at [693, 313] on div "Needs fixes issue 1 day ago GL" at bounding box center [761, 301] width 332 height 31
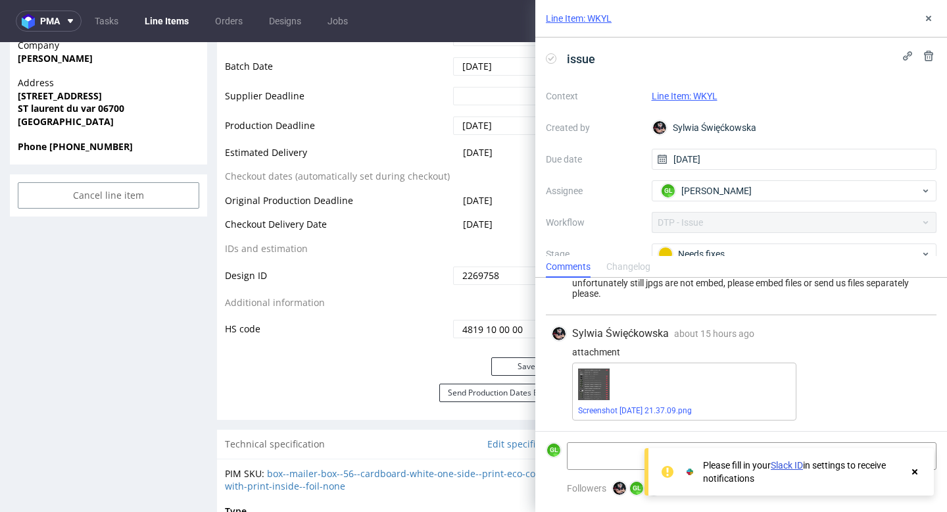
scroll to position [247, 0]
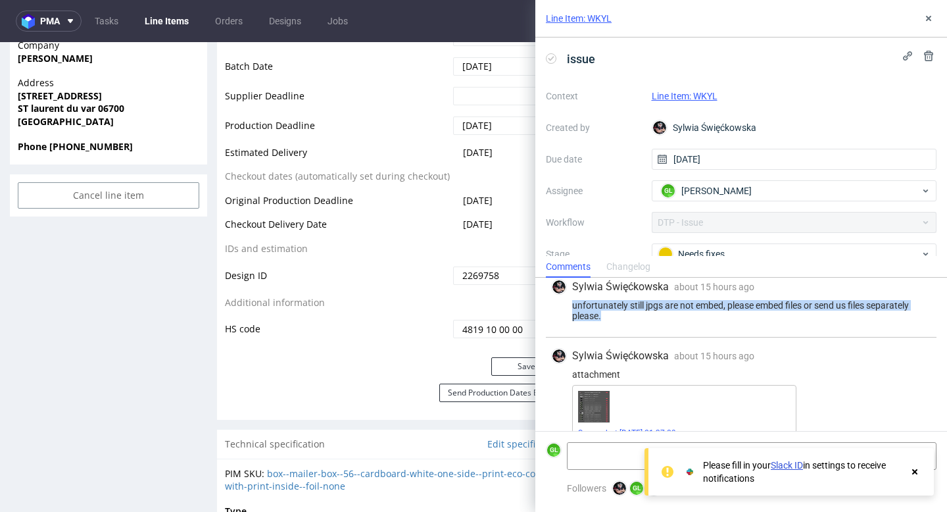
drag, startPoint x: 571, startPoint y: 303, endPoint x: 622, endPoint y: 318, distance: 52.9
click at [622, 318] on div "unfortunately still jpgs are not embed, please embed files or send us files sep…" at bounding box center [741, 310] width 380 height 21
copy div "unfortunately still jpgs are not embed, please embed files or send us files sep…"
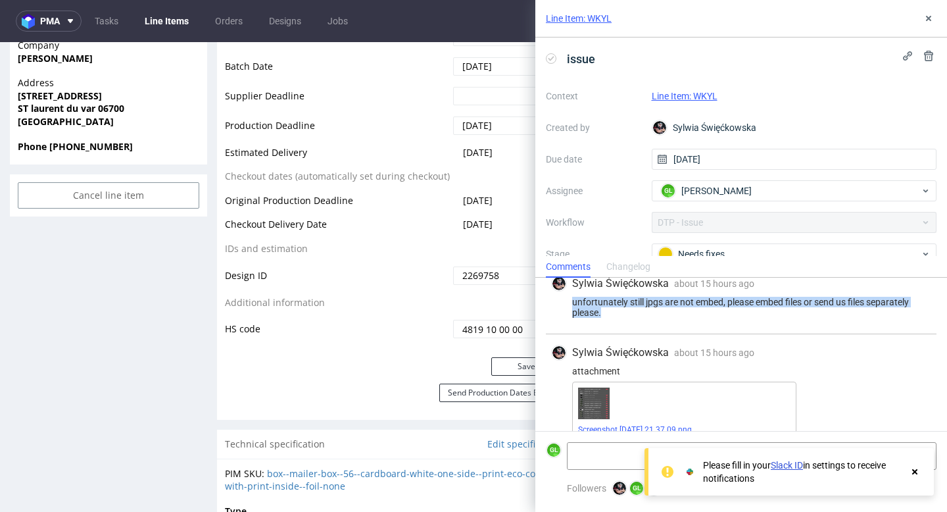
scroll to position [270, 0]
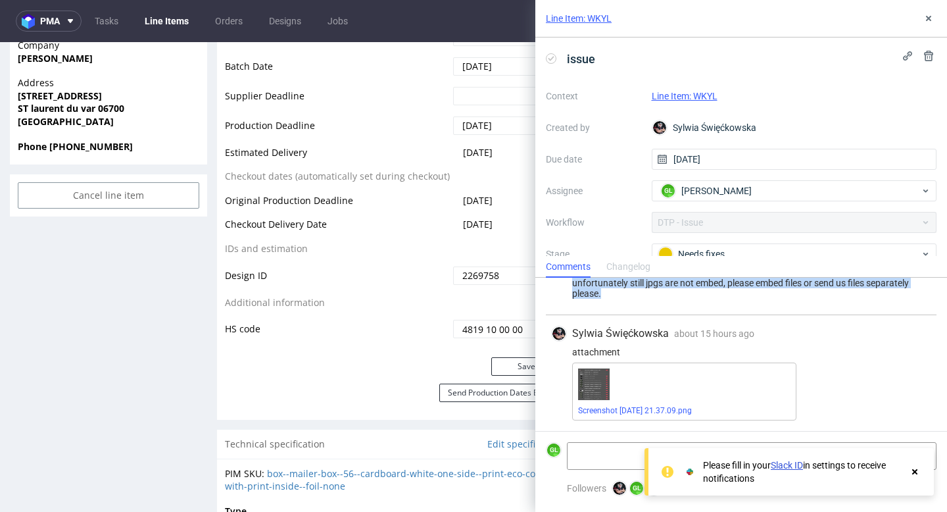
click at [594, 389] on img at bounding box center [594, 384] width 32 height 32
click at [604, 406] on link "Screenshot 2025-10-06 at 21.37.09.png" at bounding box center [635, 410] width 114 height 9
click at [612, 458] on textarea at bounding box center [703, 456] width 270 height 26
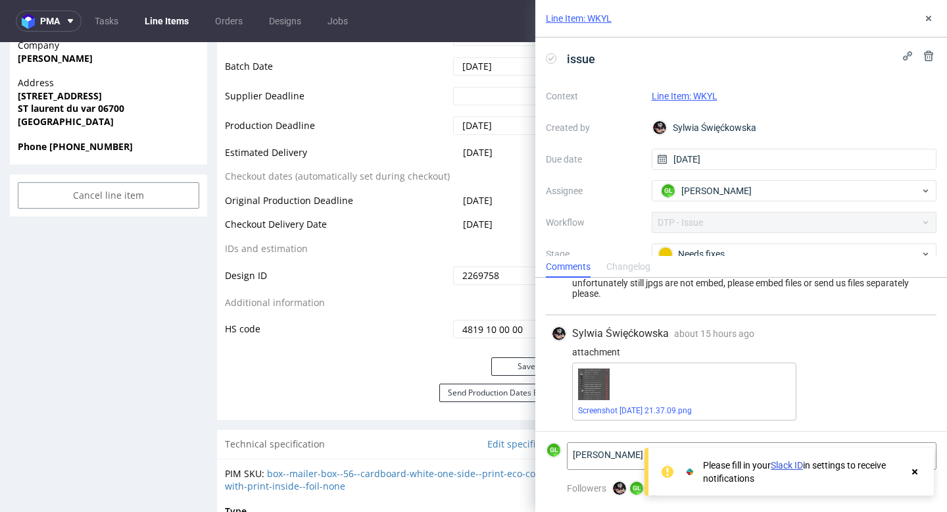
type textarea "Clint contacted"
click at [916, 474] on icon at bounding box center [915, 471] width 12 height 11
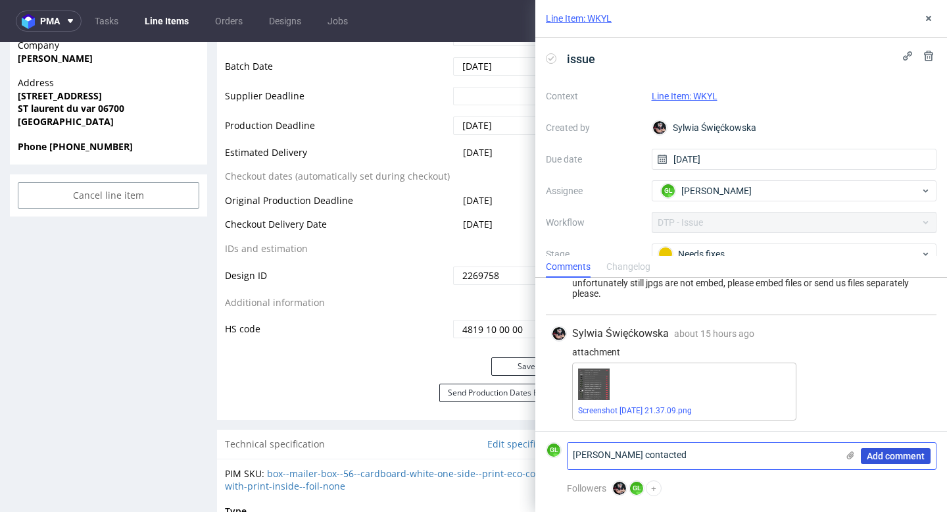
click at [886, 457] on span "Add comment" at bounding box center [896, 455] width 58 height 9
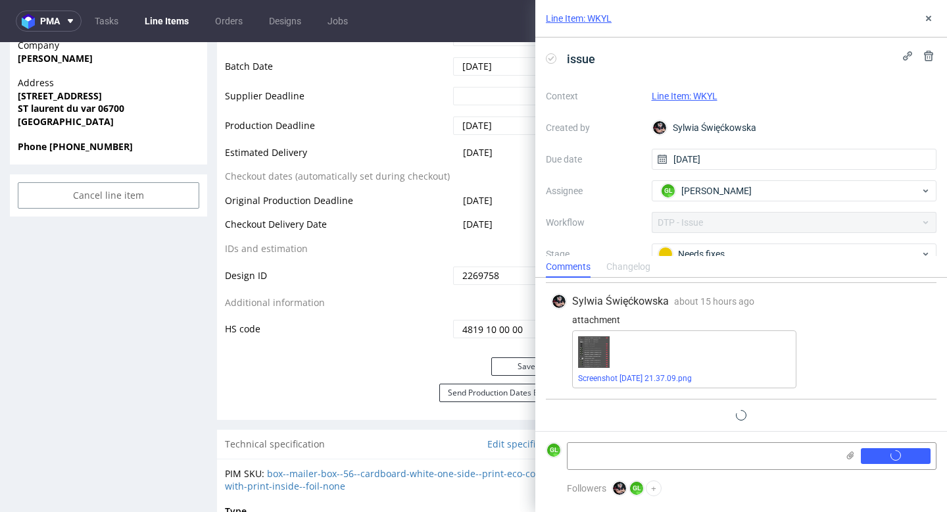
scroll to position [328, 0]
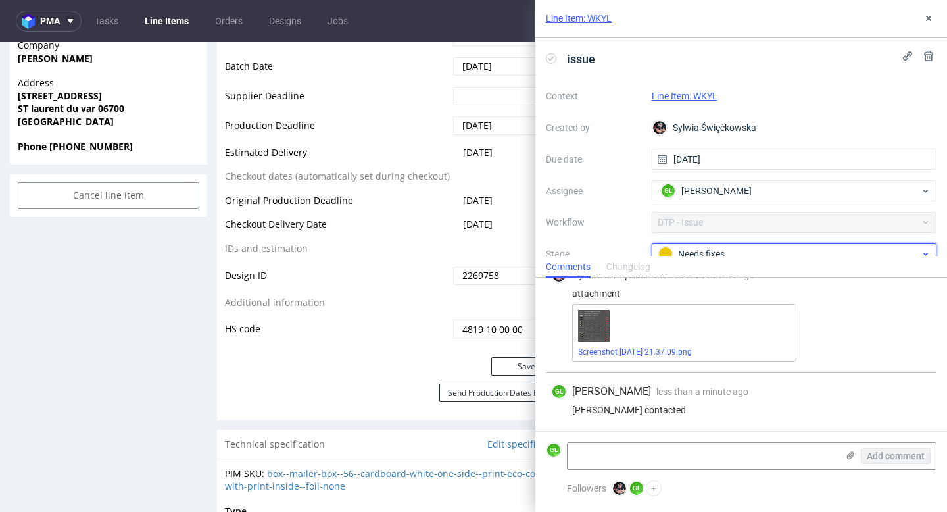
click at [783, 250] on div "Needs fixes" at bounding box center [789, 254] width 262 height 14
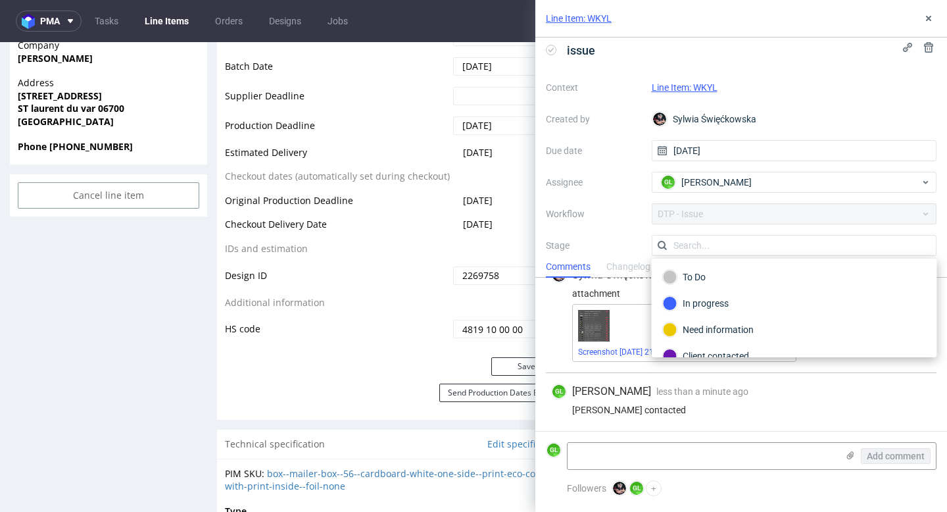
scroll to position [74, 0]
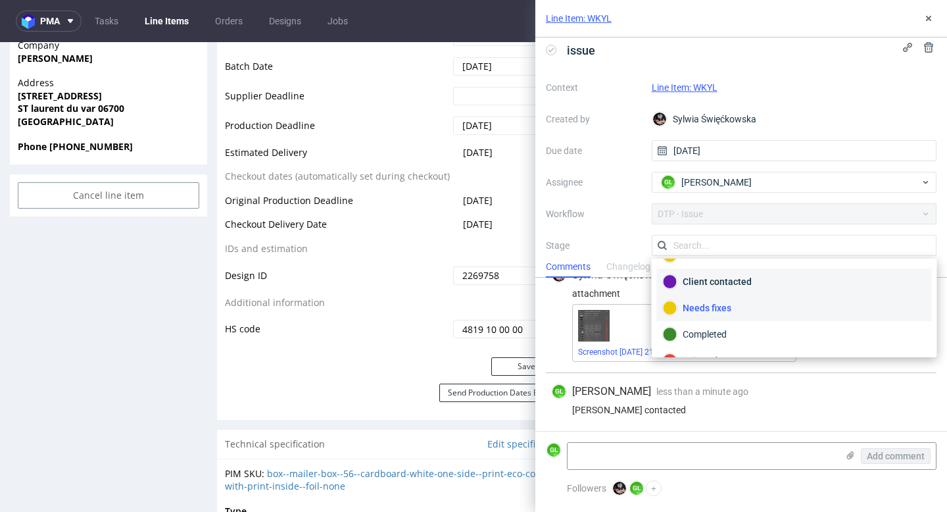
click at [747, 280] on div "Client contacted" at bounding box center [794, 281] width 263 height 14
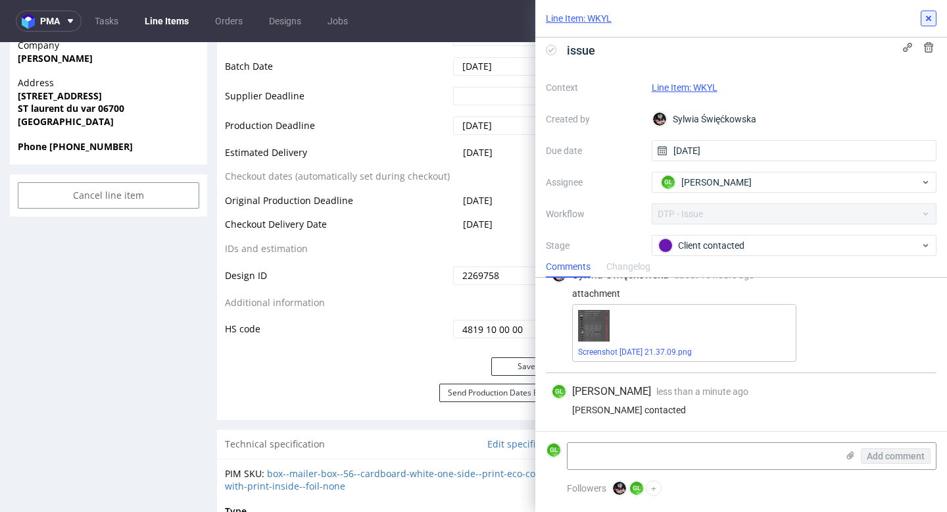
click at [928, 19] on use at bounding box center [928, 18] width 5 height 5
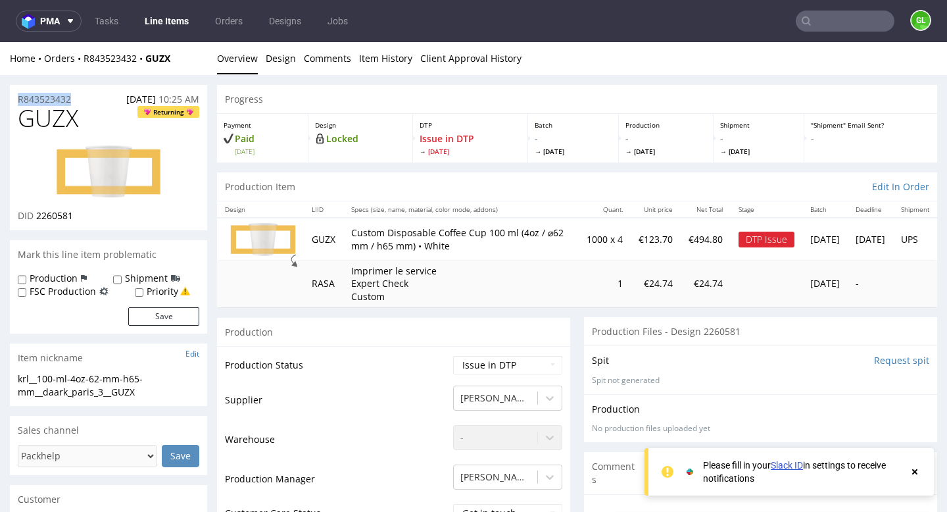
drag, startPoint x: 84, startPoint y: 100, endPoint x: 13, endPoint y: 99, distance: 70.4
click at [13, 97] on div "R843523432 [DATE] 10:25 AM" at bounding box center [108, 95] width 197 height 21
copy p "R843523432"
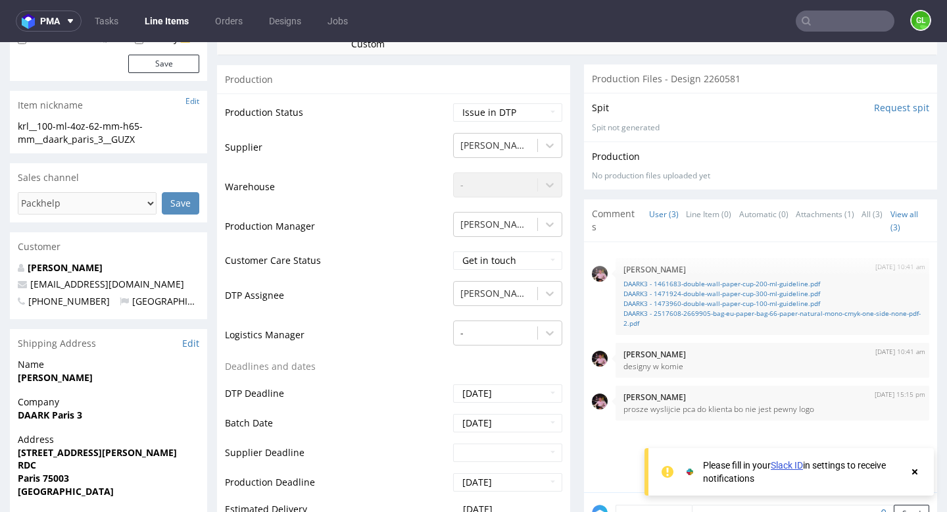
scroll to position [278, 0]
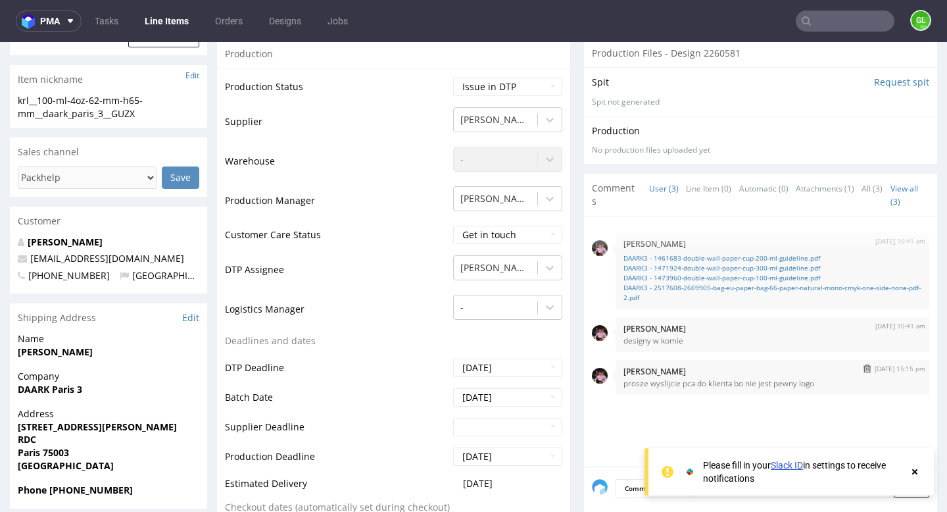
drag, startPoint x: 679, startPoint y: 353, endPoint x: 679, endPoint y: 364, distance: 11.2
click at [679, 364] on div "[DATE] 10:41 am [PERSON_NAME] DAARK3 - 1461683-double-wall-paper-cup-200-ml-gui…" at bounding box center [764, 345] width 345 height 242
click at [697, 418] on div "[DATE] 10:41 am [PERSON_NAME] DAARK3 - 1461683-double-wall-paper-cup-200-ml-gui…" at bounding box center [764, 345] width 345 height 242
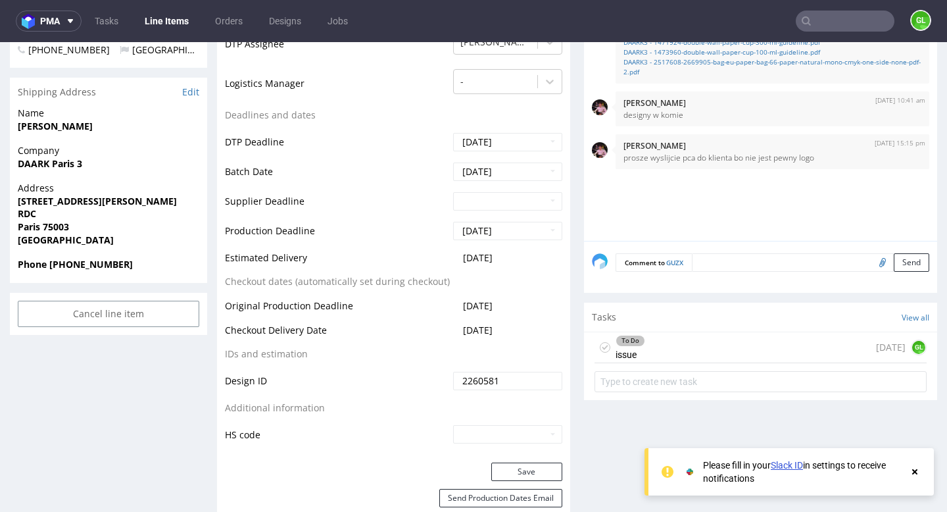
scroll to position [505, 0]
click at [694, 343] on div "To Do issue [DATE] GL" at bounding box center [761, 346] width 332 height 31
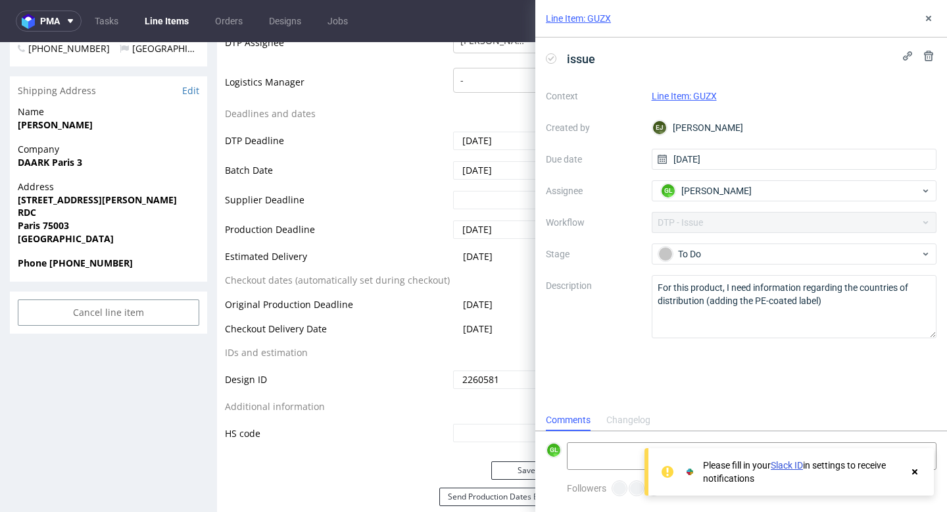
scroll to position [11, 0]
click at [679, 376] on div "issue Context Line Item: GUZX Created by [PERSON_NAME] Due date [DATE] Assignee…" at bounding box center [741, 223] width 412 height 372
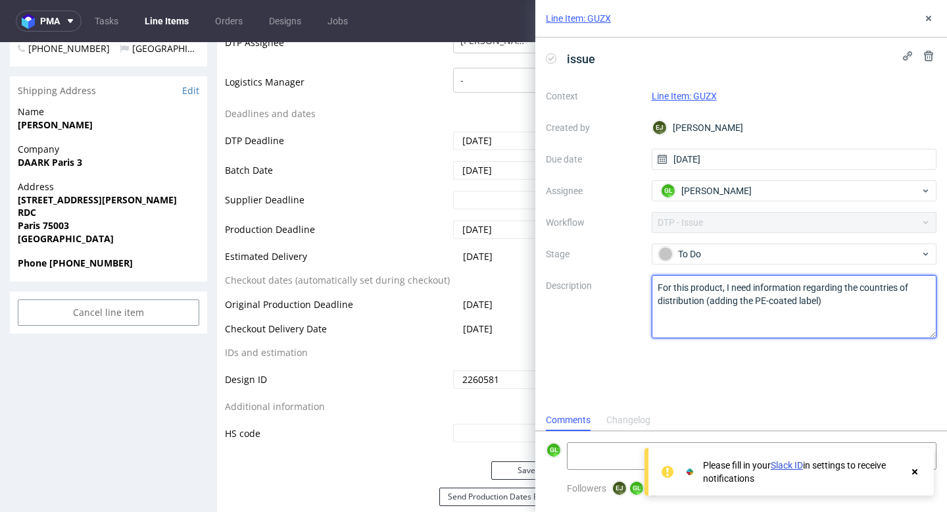
drag, startPoint x: 846, startPoint y: 304, endPoint x: 589, endPoint y: 282, distance: 258.1
click at [589, 282] on div "Context Line Item: GUZX Created by [PERSON_NAME] Due date [DATE] Assignee GL [P…" at bounding box center [741, 212] width 391 height 253
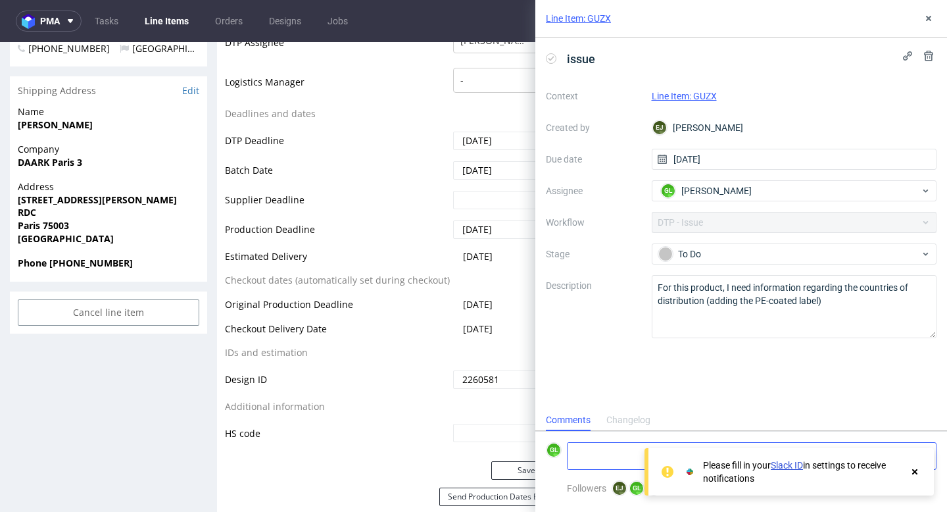
click at [606, 451] on textarea at bounding box center [703, 456] width 270 height 26
paste textarea "[URL][DOMAIN_NAME]"
type textarea "[URL][DOMAIN_NAME]"
click at [916, 472] on use at bounding box center [914, 471] width 5 height 5
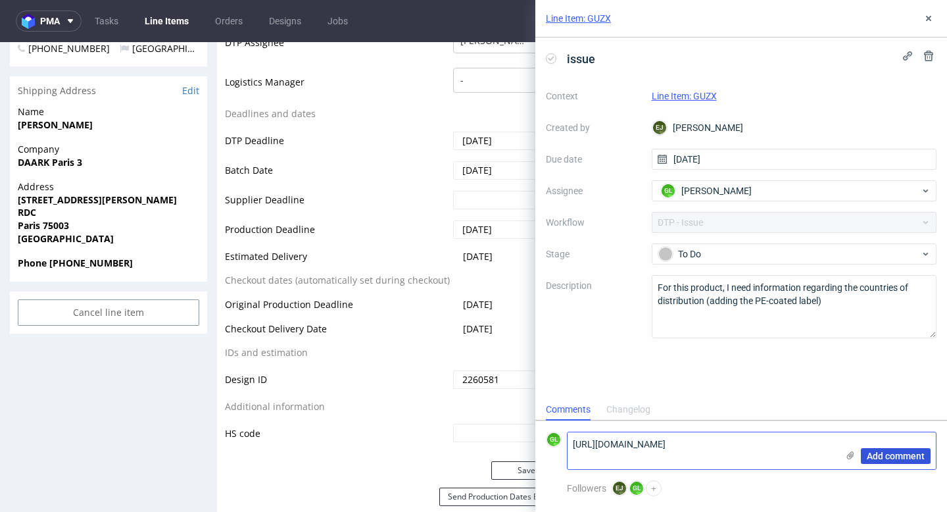
click at [904, 455] on span "Add comment" at bounding box center [896, 455] width 58 height 9
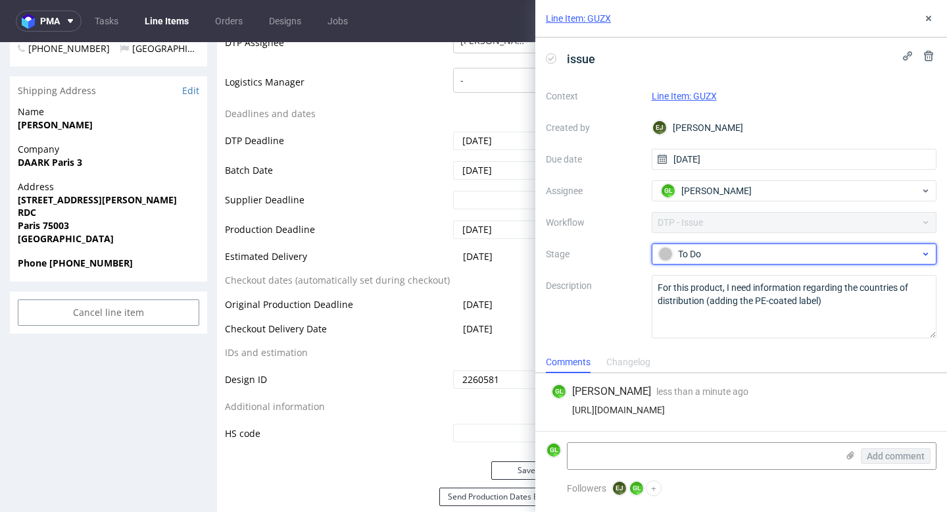
click at [815, 245] on div "To Do" at bounding box center [794, 253] width 285 height 21
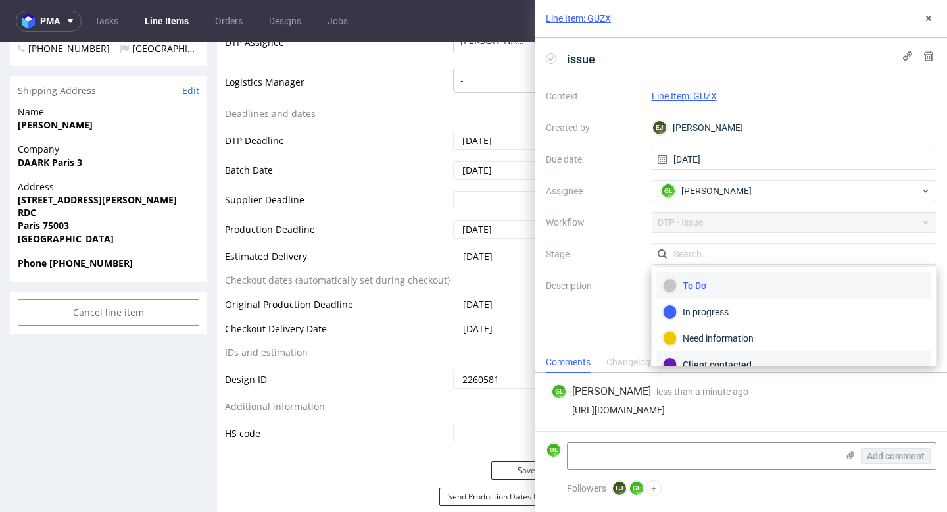
click at [716, 359] on div "Client contacted" at bounding box center [794, 364] width 263 height 14
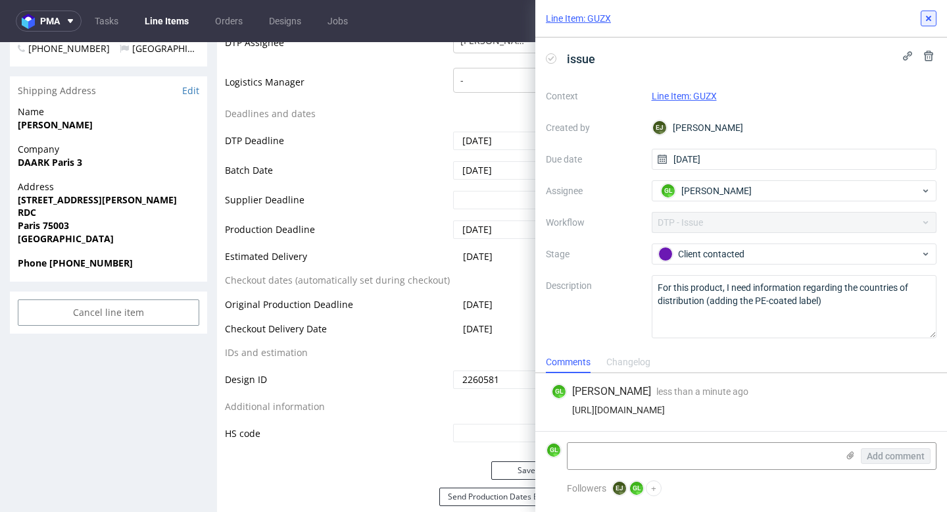
click at [923, 17] on icon at bounding box center [928, 18] width 11 height 11
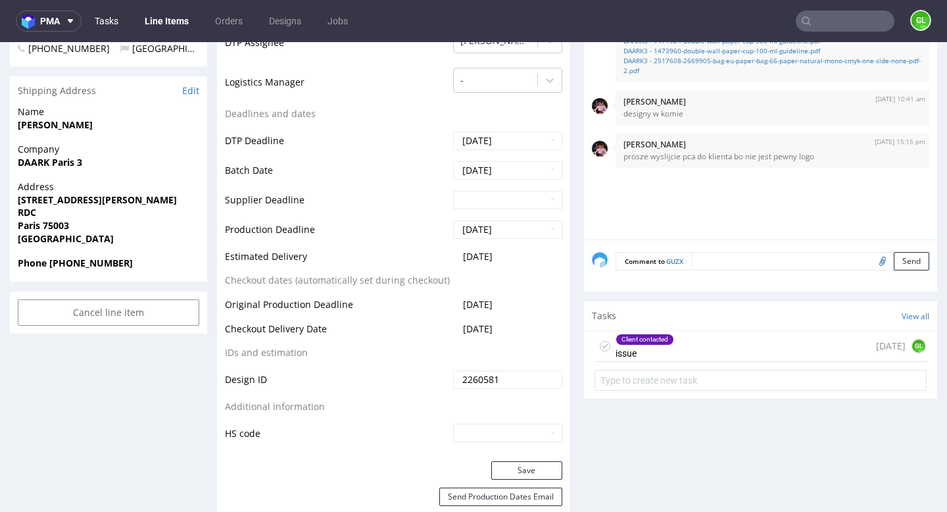
click at [107, 23] on link "Tasks" at bounding box center [106, 21] width 39 height 21
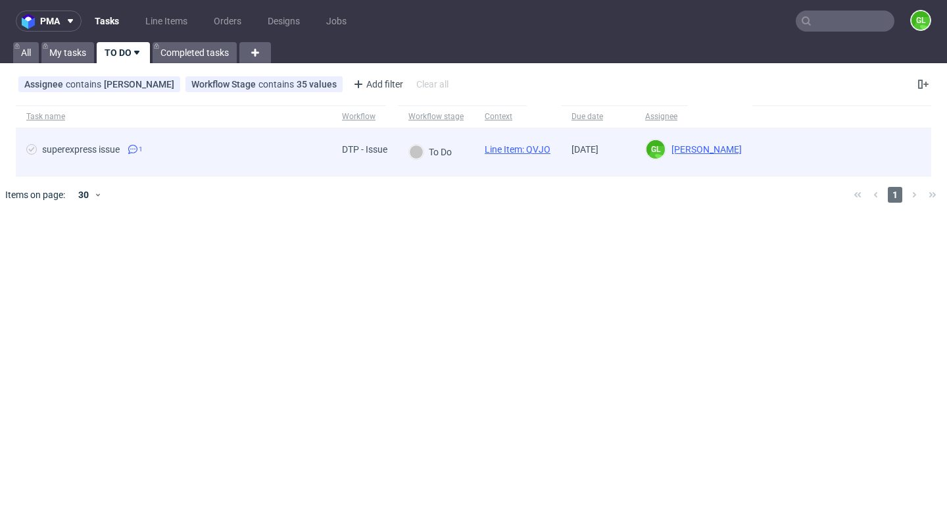
click at [157, 151] on span "superexpress issue 1" at bounding box center [173, 152] width 295 height 16
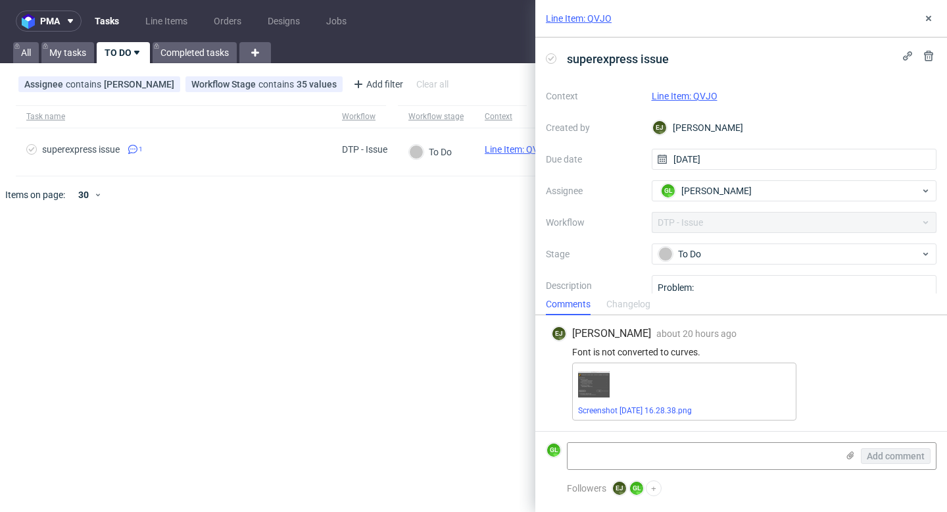
click at [693, 95] on link "Line Item: QVJO" at bounding box center [685, 96] width 66 height 11
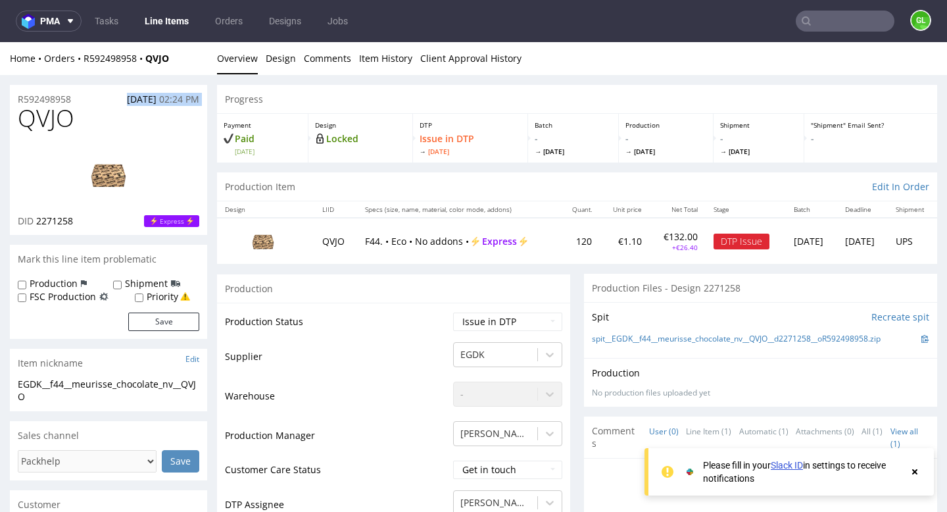
drag, startPoint x: 78, startPoint y: 99, endPoint x: 2, endPoint y: 108, distance: 76.1
drag, startPoint x: 15, startPoint y: 97, endPoint x: 85, endPoint y: 96, distance: 69.7
click at [85, 96] on div "R592498958 [DATE] 02:24 PM" at bounding box center [108, 95] width 197 height 21
copy p "R592498958"
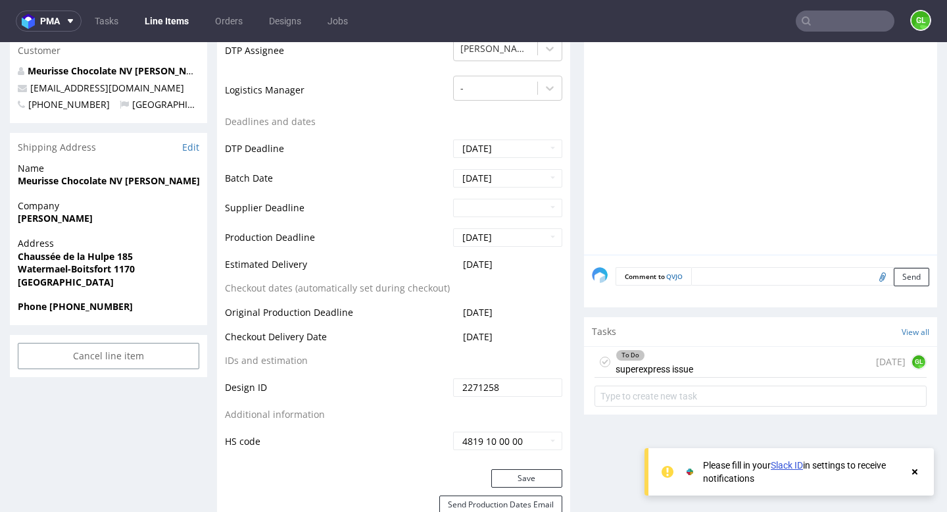
scroll to position [467, 0]
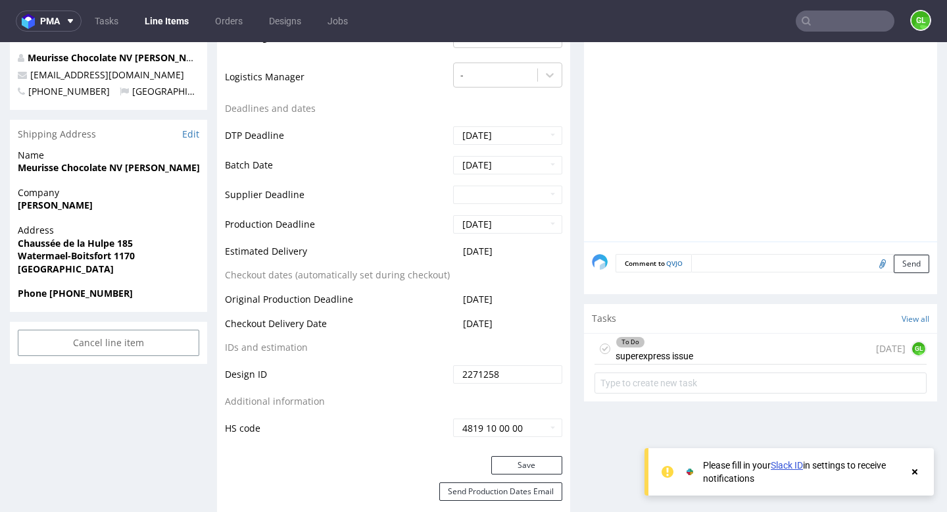
click at [709, 346] on div "To Do superexpress issue 1 day ago GL" at bounding box center [761, 348] width 332 height 31
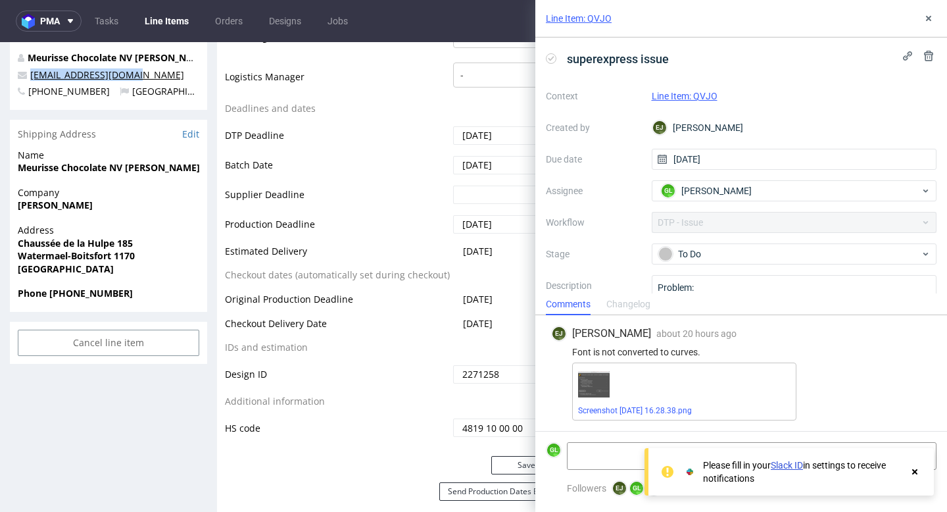
drag, startPoint x: 143, startPoint y: 77, endPoint x: 32, endPoint y: 78, distance: 110.5
click at [32, 78] on p "accounts@meurisse.com" at bounding box center [109, 74] width 182 height 13
copy link "accounts@meurisse.com"
drag, startPoint x: 568, startPoint y: 349, endPoint x: 709, endPoint y: 351, distance: 141.4
click at [709, 351] on div "Font is not converted to curves." at bounding box center [741, 352] width 380 height 11
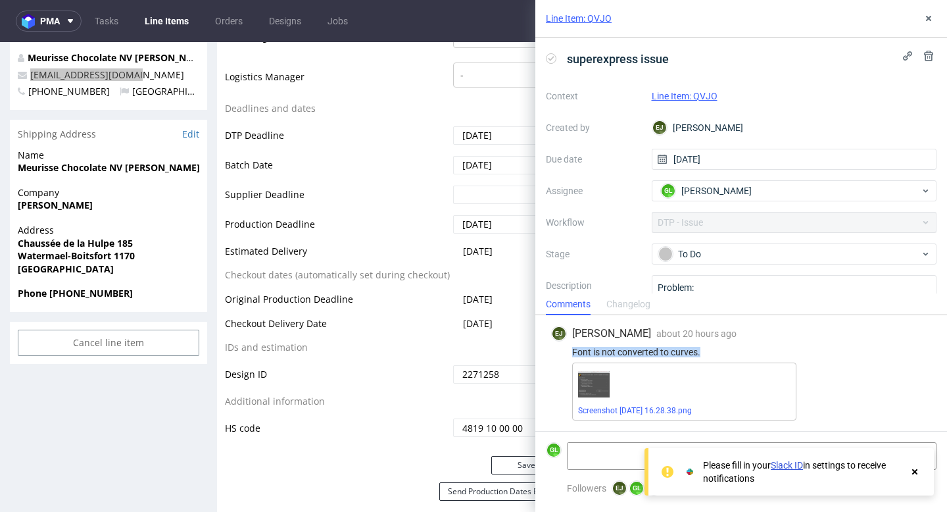
copy div "Font is not converted to curves."
click at [600, 388] on img at bounding box center [594, 384] width 32 height 27
click at [642, 407] on link "Screenshot 2025-10-06 at 16.28.38.png" at bounding box center [635, 410] width 114 height 9
click at [610, 455] on textarea at bounding box center [703, 456] width 270 height 26
paste textarea "https://app-eu1.hubspot.com/contacts/25600958/record/0-5/244718333127/"
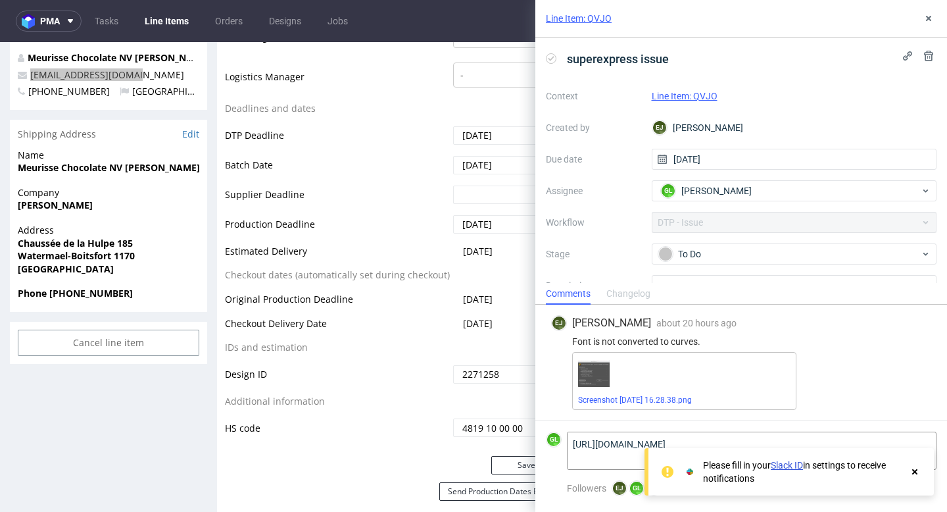
type textarea "https://app-eu1.hubspot.com/contacts/25600958/record/0-5/244718333127/"
click at [916, 472] on use at bounding box center [914, 471] width 5 height 5
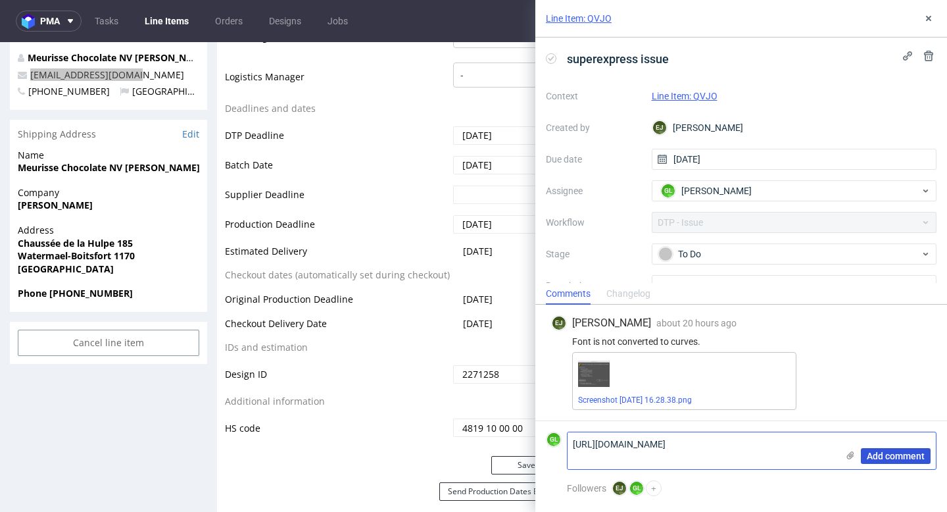
click at [894, 462] on button "Add comment" at bounding box center [896, 456] width 70 height 16
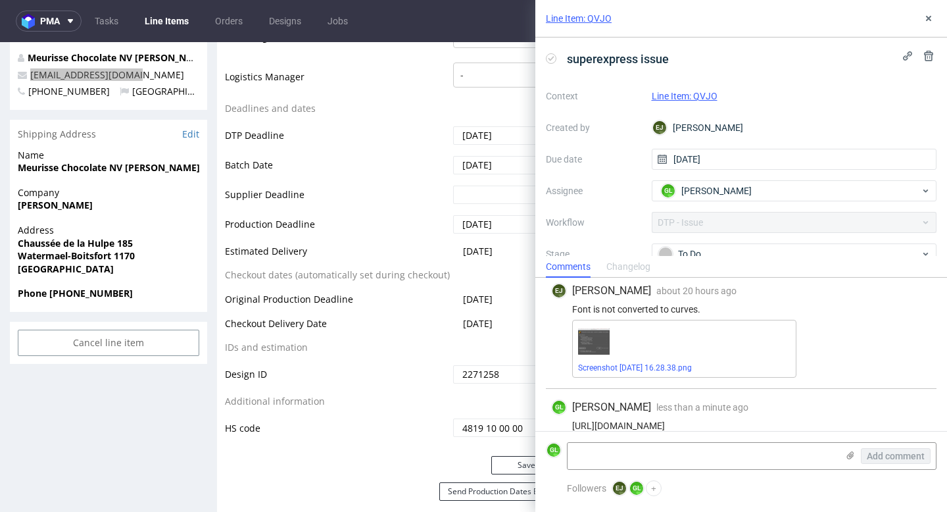
scroll to position [21, 0]
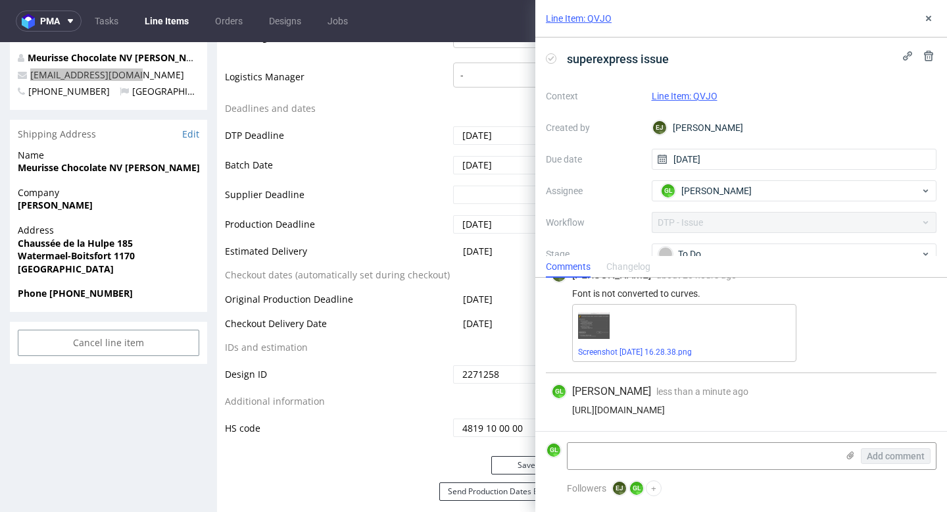
click at [804, 256] on div "Comments Changelog" at bounding box center [741, 266] width 412 height 21
click at [800, 251] on div "To Do" at bounding box center [789, 254] width 262 height 14
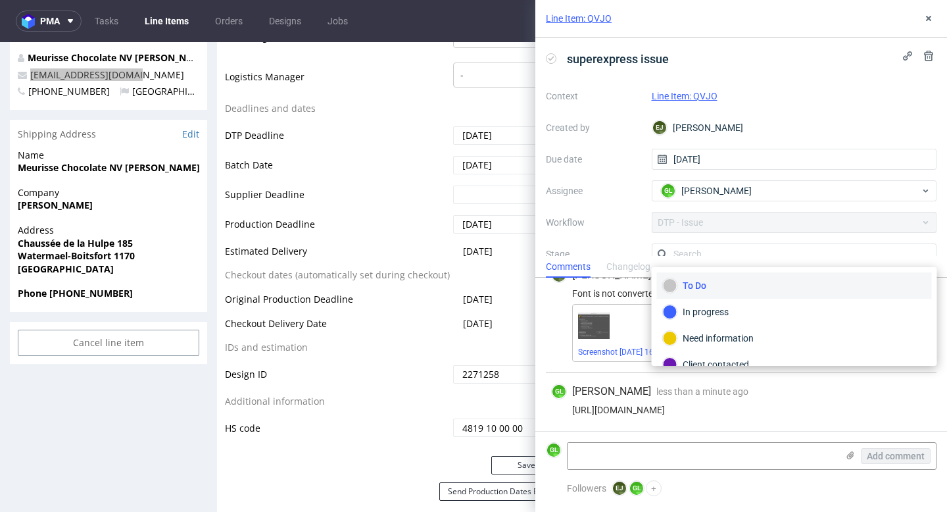
scroll to position [9, 0]
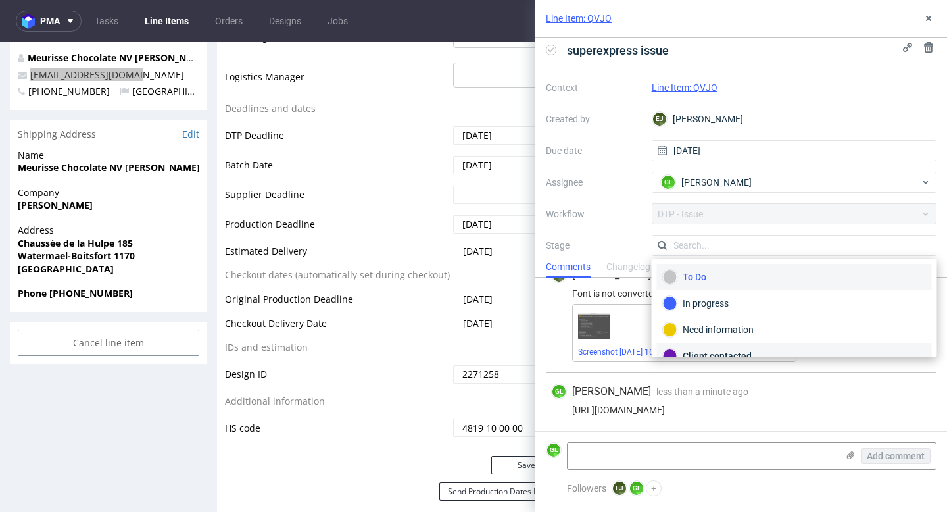
click at [732, 347] on div "Client contacted" at bounding box center [794, 356] width 275 height 26
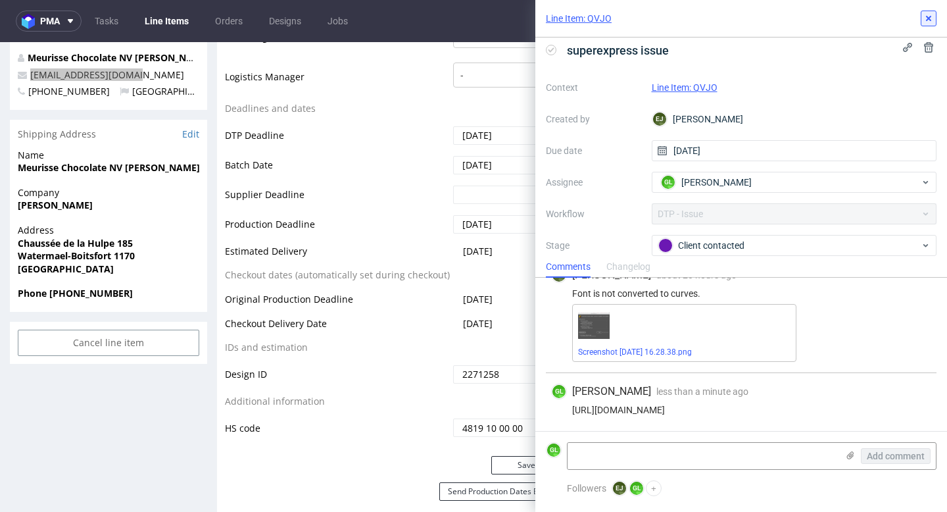
click at [928, 17] on use at bounding box center [928, 18] width 5 height 5
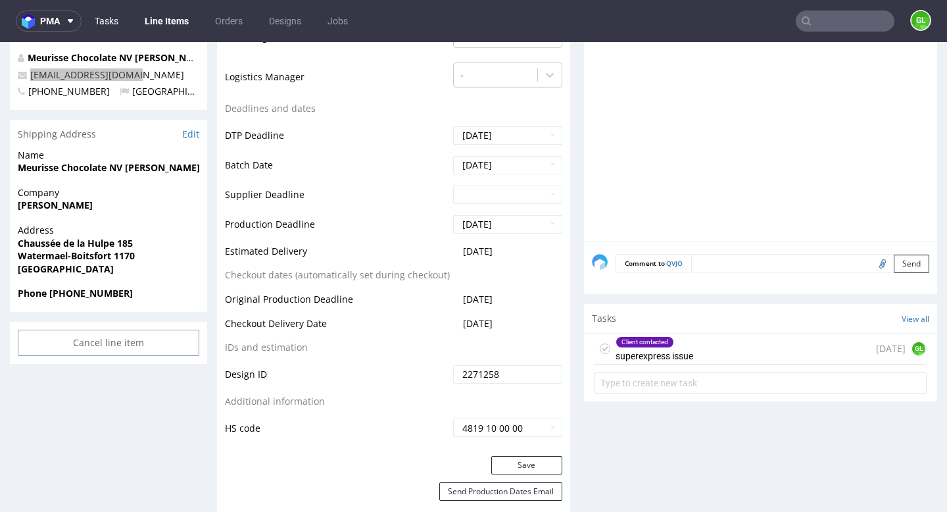
click at [93, 13] on link "Tasks" at bounding box center [106, 21] width 39 height 21
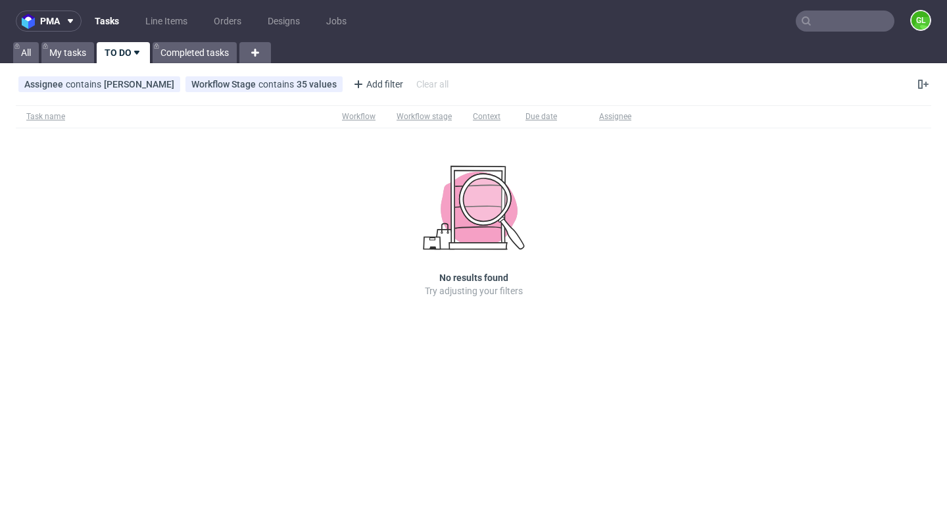
click at [825, 27] on input "text" at bounding box center [845, 21] width 99 height 21
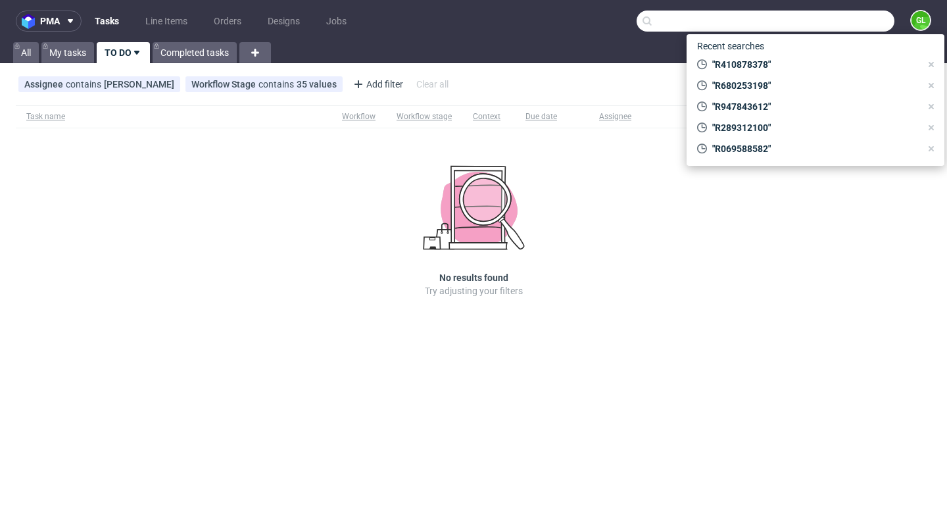
paste input "R880402113"
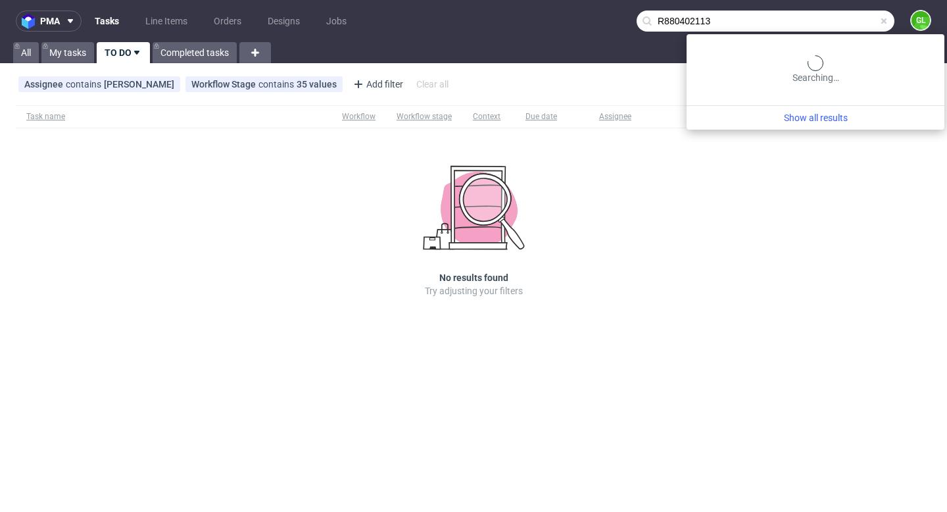
type input "R880402113"
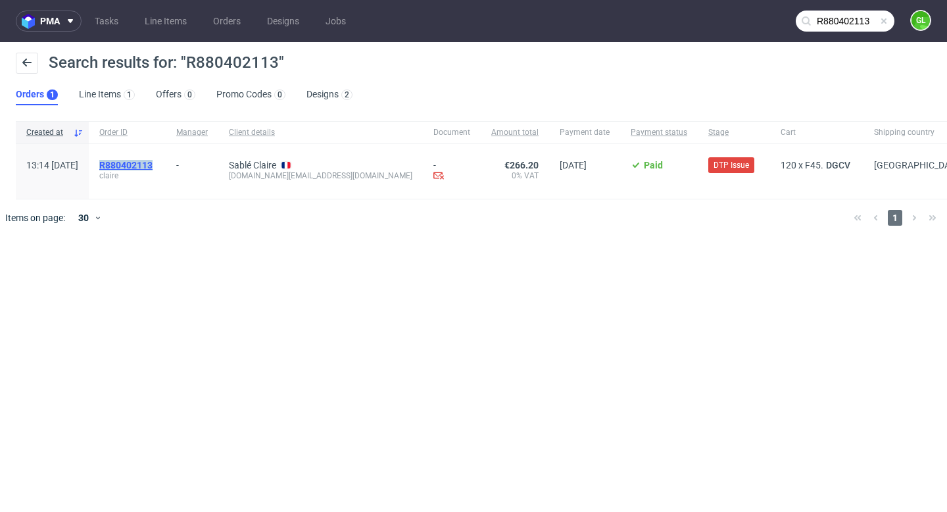
click at [153, 168] on mark "R880402113" at bounding box center [125, 165] width 53 height 11
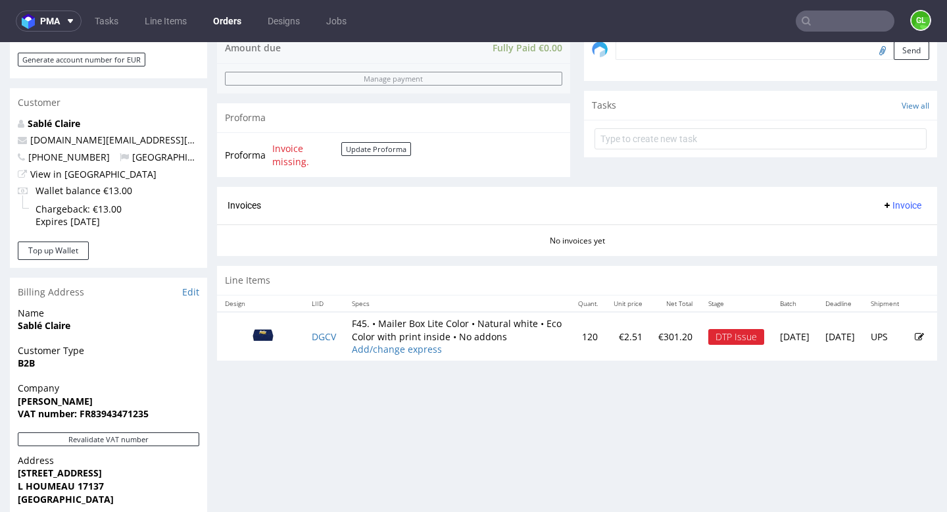
scroll to position [568, 0]
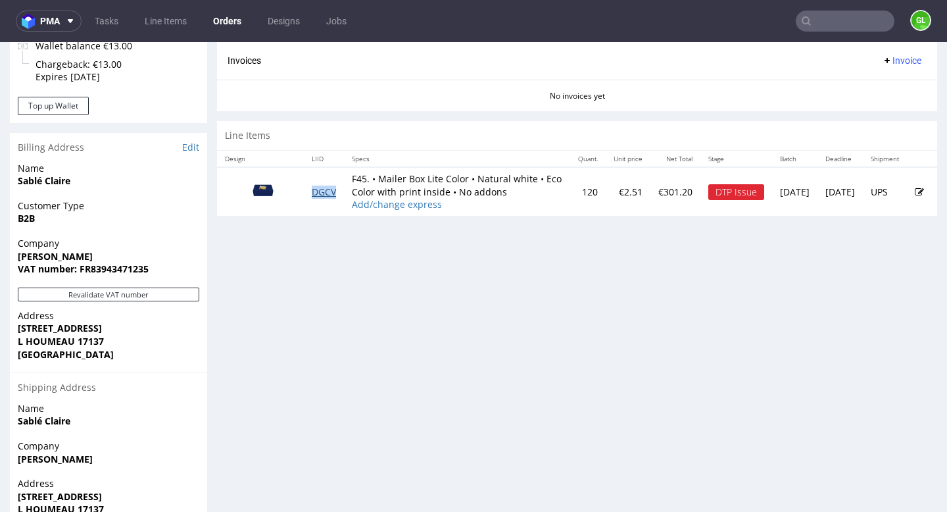
click at [323, 194] on link "DGCV" at bounding box center [324, 191] width 24 height 12
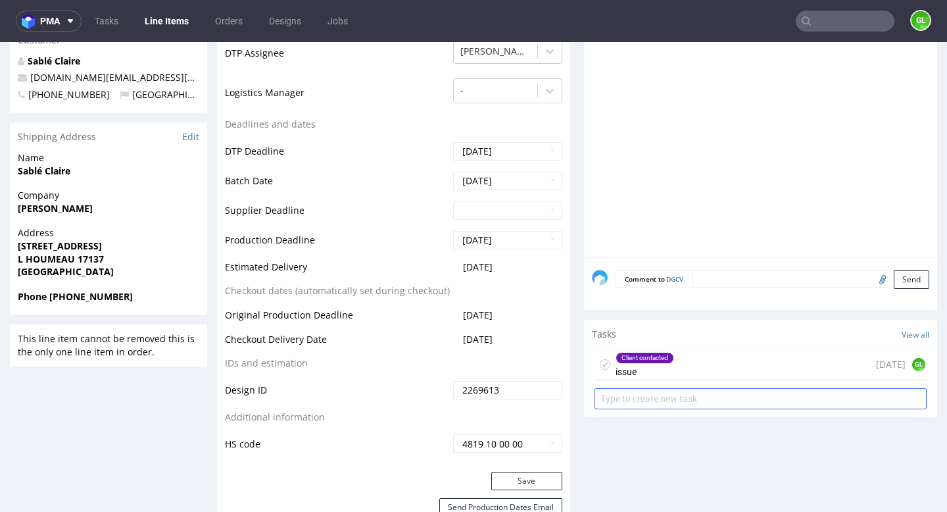
scroll to position [546, 0]
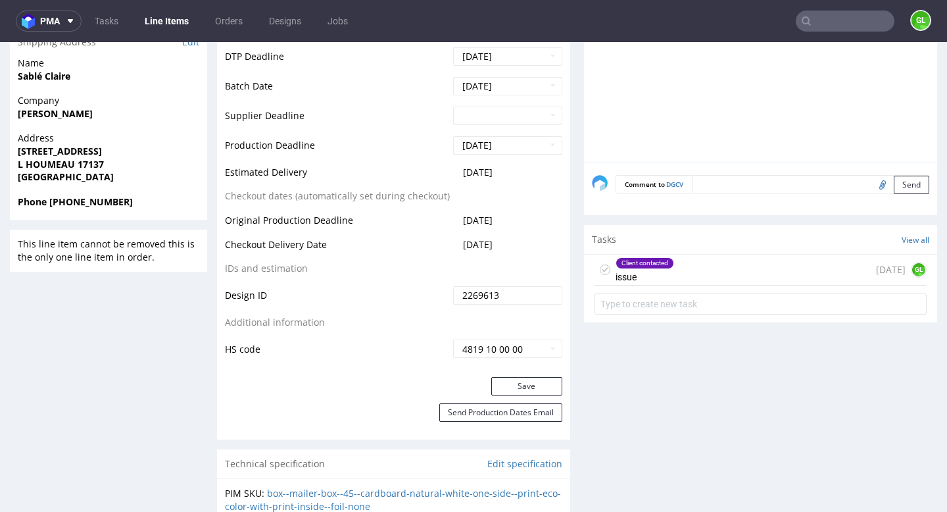
click at [723, 263] on div "Client contacted issue 1 day ago GL" at bounding box center [761, 270] width 332 height 31
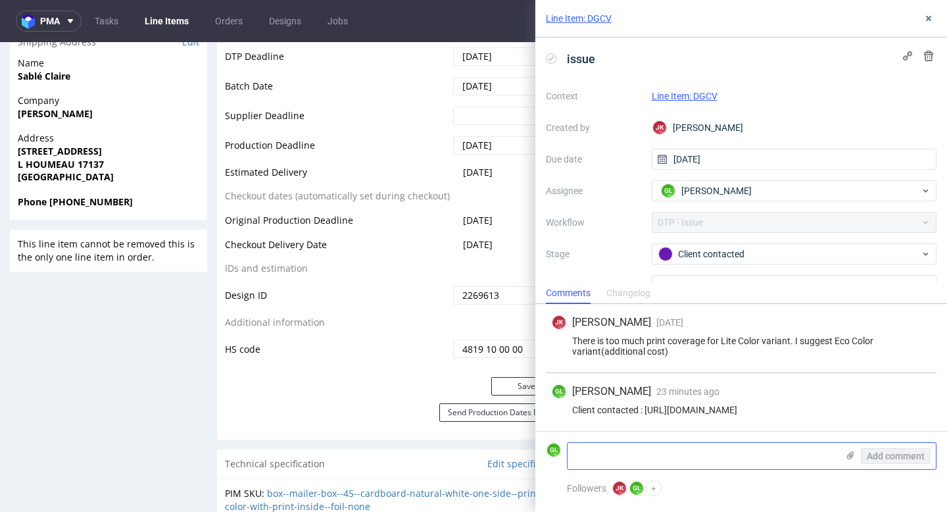
click at [656, 452] on textarea at bounding box center [703, 456] width 270 height 26
click at [607, 457] on textarea at bounding box center [703, 456] width 270 height 26
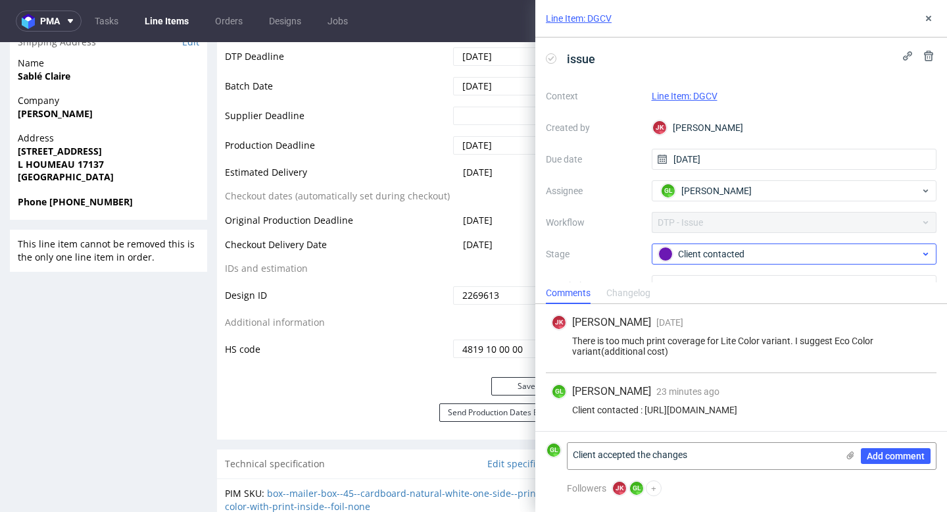
type textarea "Client accepted the changes"
click at [901, 253] on div "Client contacted" at bounding box center [789, 254] width 262 height 14
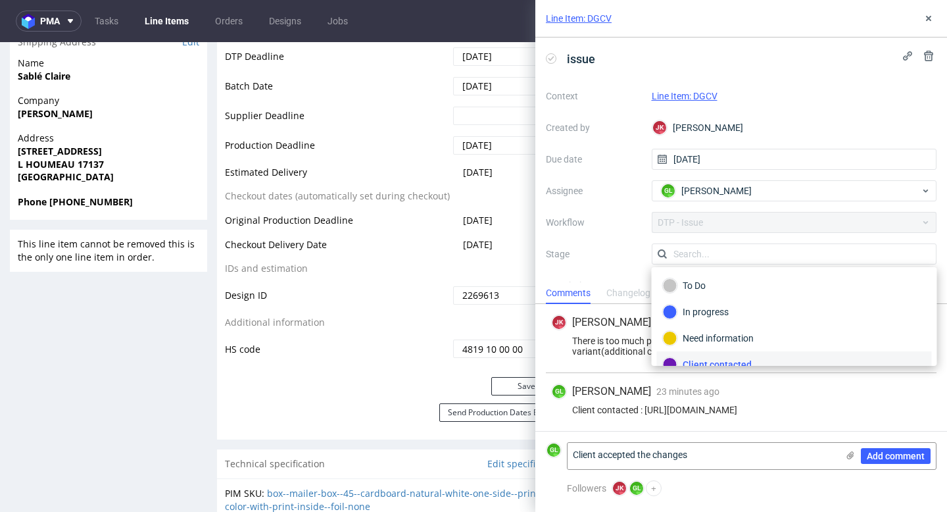
scroll to position [12, 0]
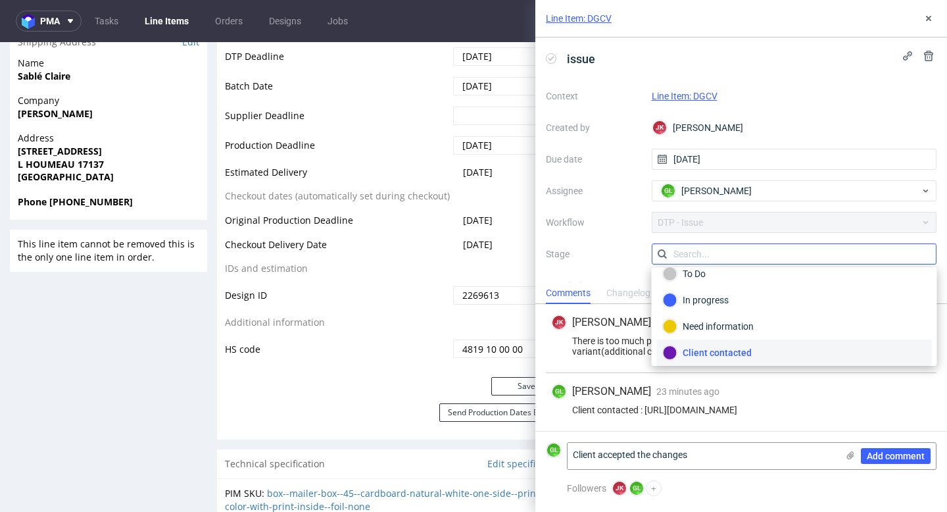
click at [899, 253] on input "text" at bounding box center [794, 253] width 285 height 21
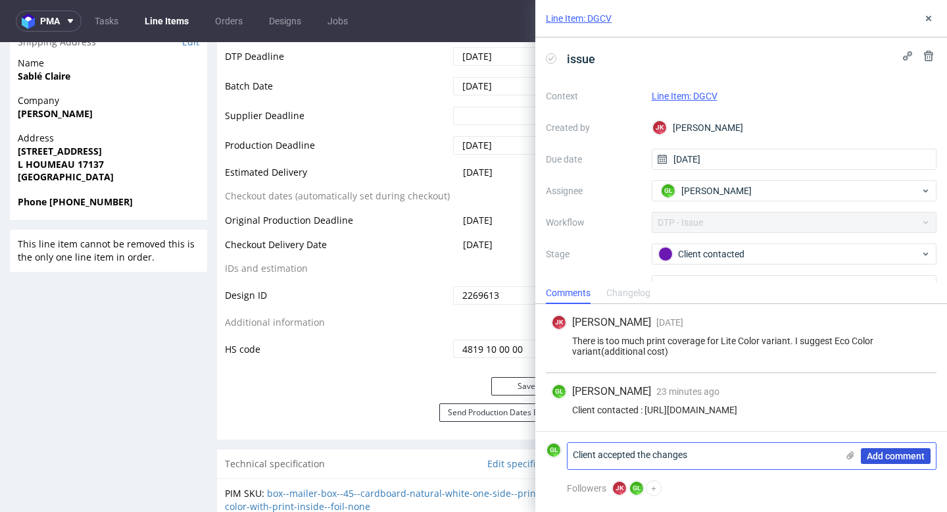
click at [893, 454] on span "Add comment" at bounding box center [896, 455] width 58 height 9
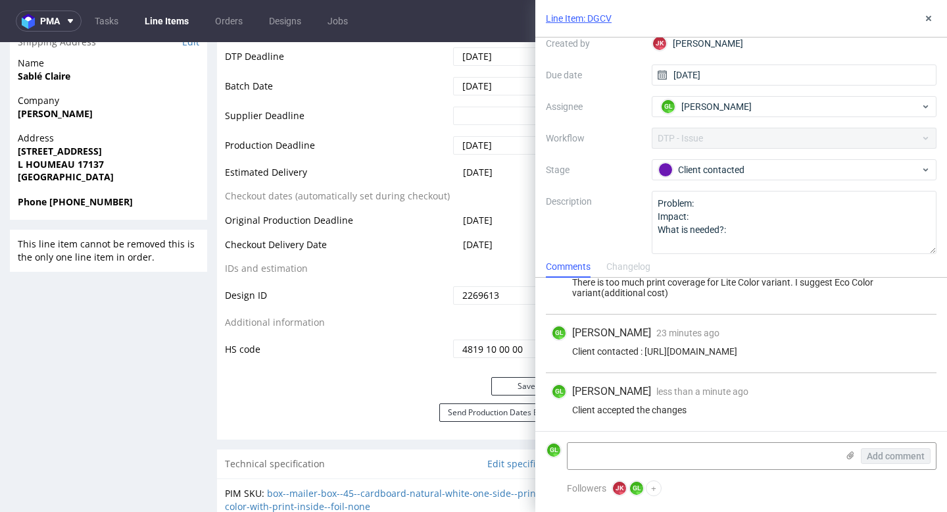
scroll to position [89, 0]
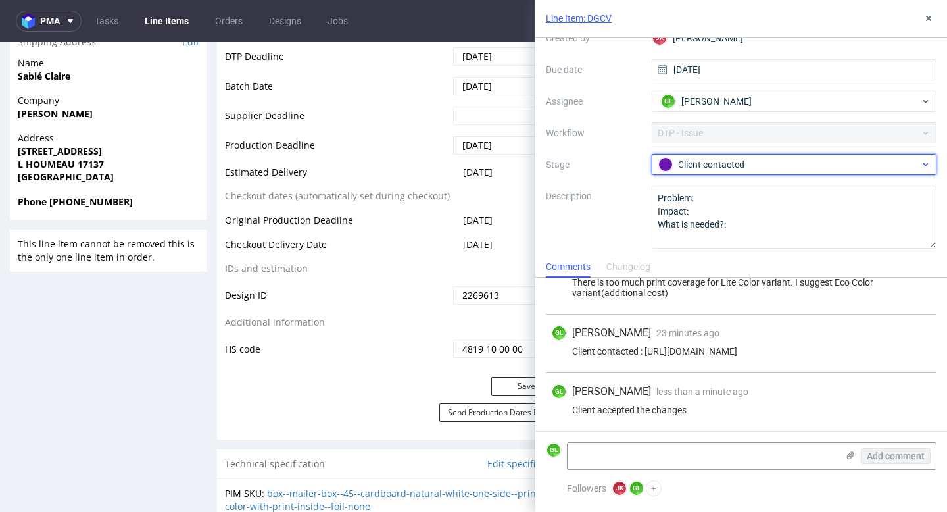
click at [839, 166] on div "Client contacted" at bounding box center [789, 164] width 262 height 14
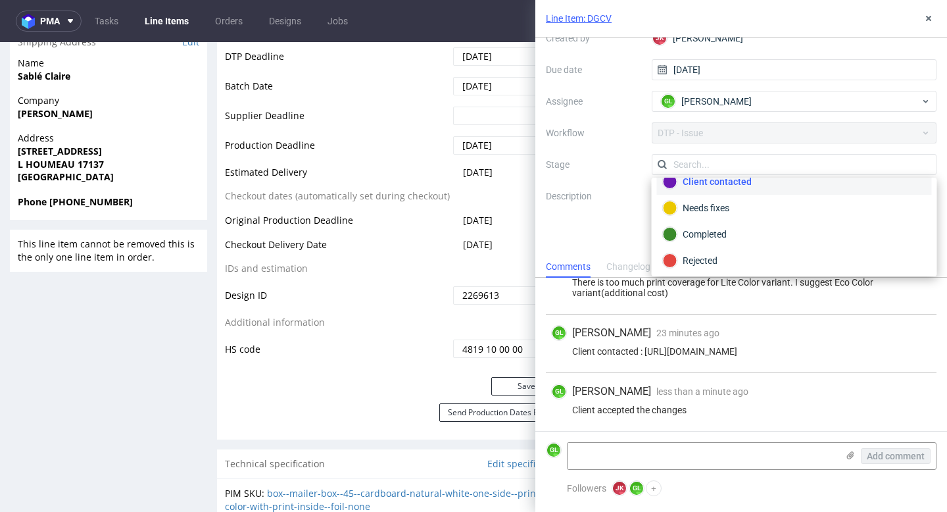
scroll to position [96, 0]
click at [740, 232] on div "Completed" at bounding box center [794, 231] width 263 height 14
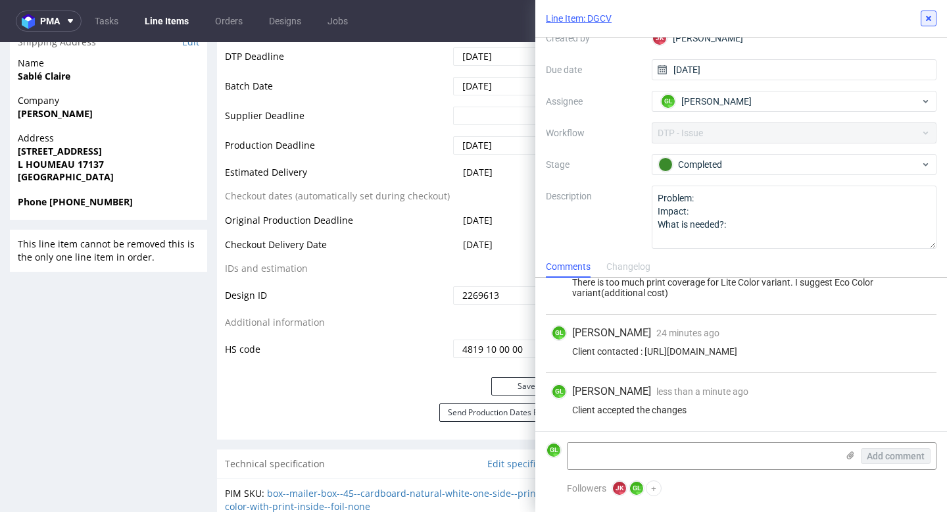
click at [929, 13] on icon at bounding box center [928, 18] width 11 height 11
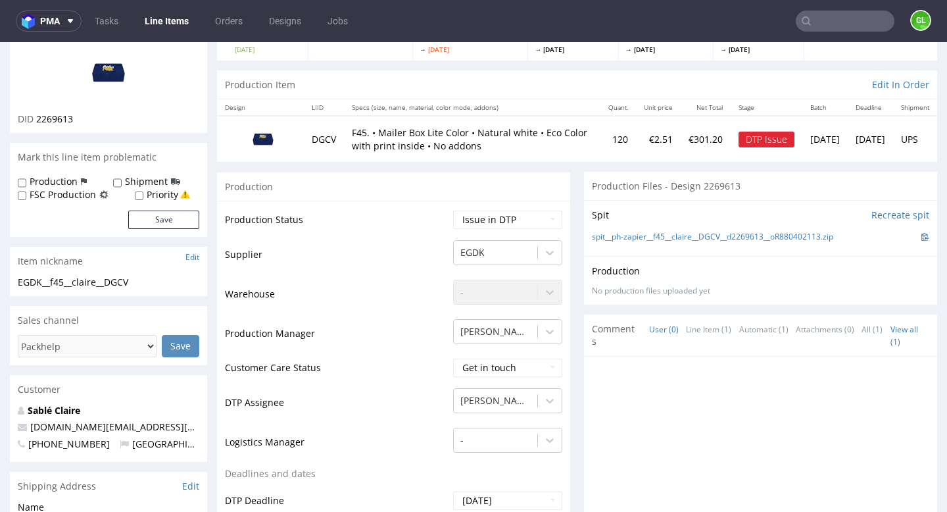
scroll to position [50, 0]
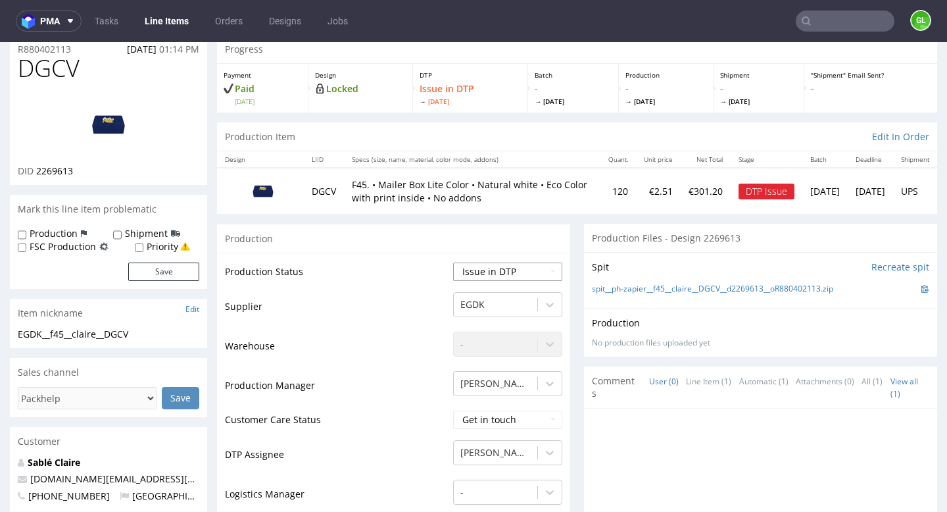
click at [520, 272] on select "Waiting for Artwork Waiting for Diecut Waiting for Mockup Waiting for DTP Waiti…" at bounding box center [507, 271] width 109 height 18
select select "back_for_dtp"
click at [453, 262] on select "Waiting for Artwork Waiting for Diecut Waiting for Mockup Waiting for DTP Waiti…" at bounding box center [507, 271] width 109 height 18
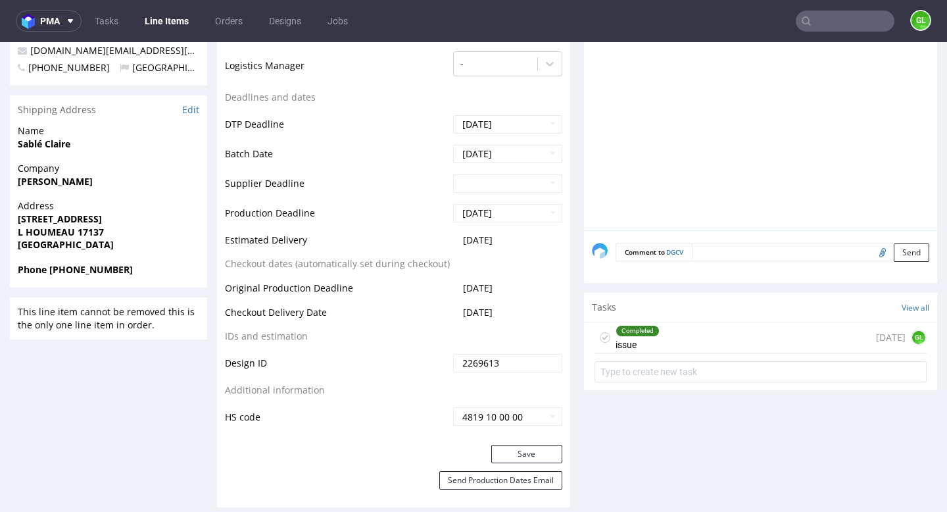
scroll to position [480, 0]
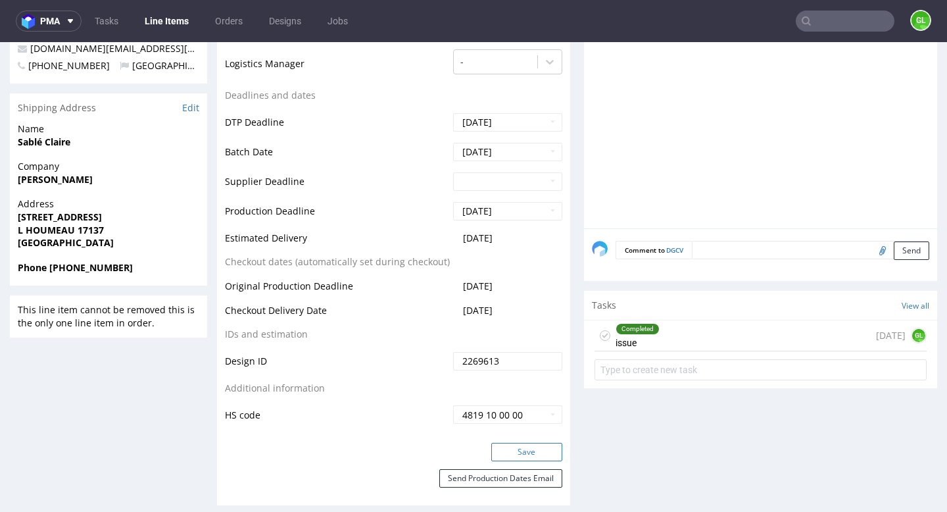
click at [509, 449] on button "Save" at bounding box center [526, 452] width 71 height 18
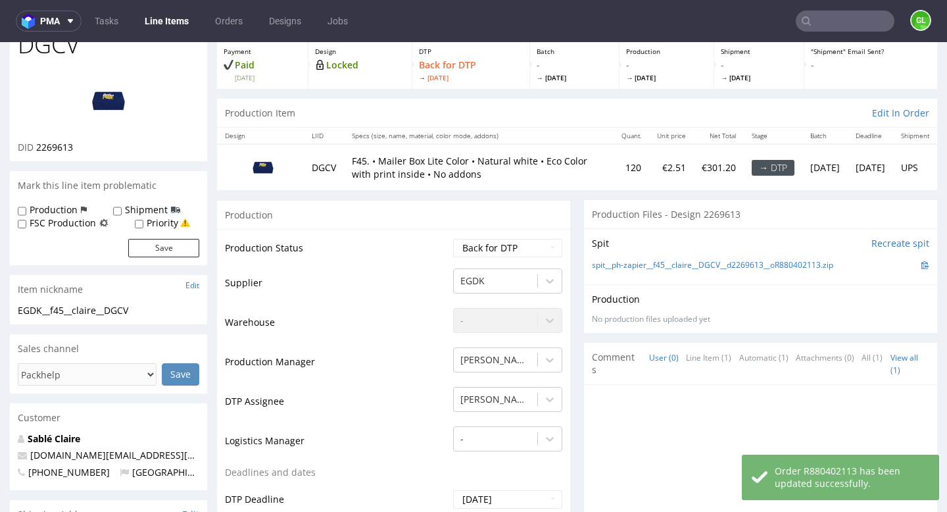
scroll to position [0, 0]
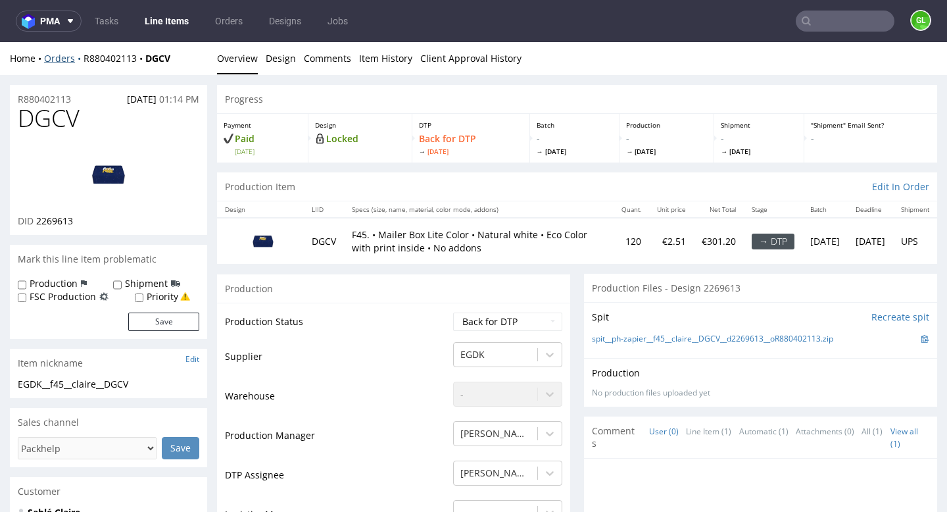
click at [65, 58] on link "Orders" at bounding box center [63, 58] width 39 height 12
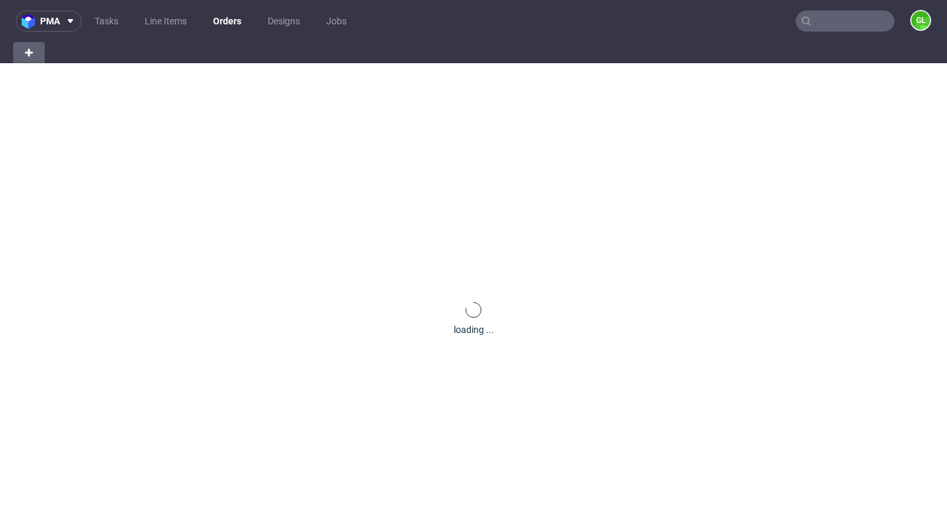
scroll to position [43, 0]
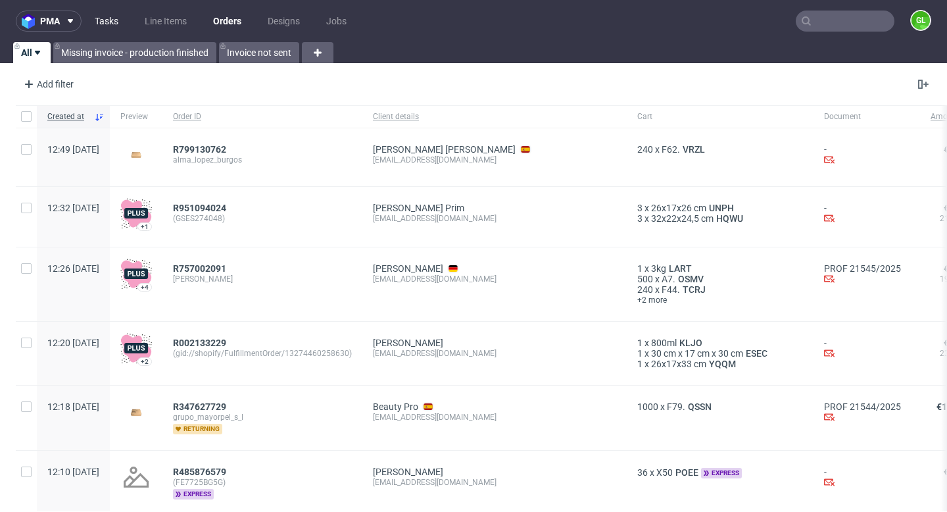
click at [116, 18] on link "Tasks" at bounding box center [106, 21] width 39 height 21
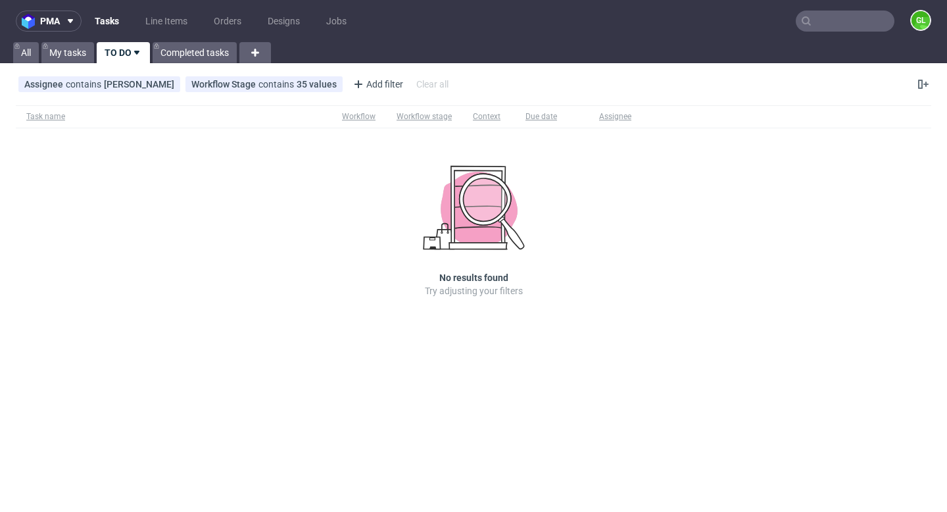
click at [839, 21] on input "text" at bounding box center [845, 21] width 99 height 21
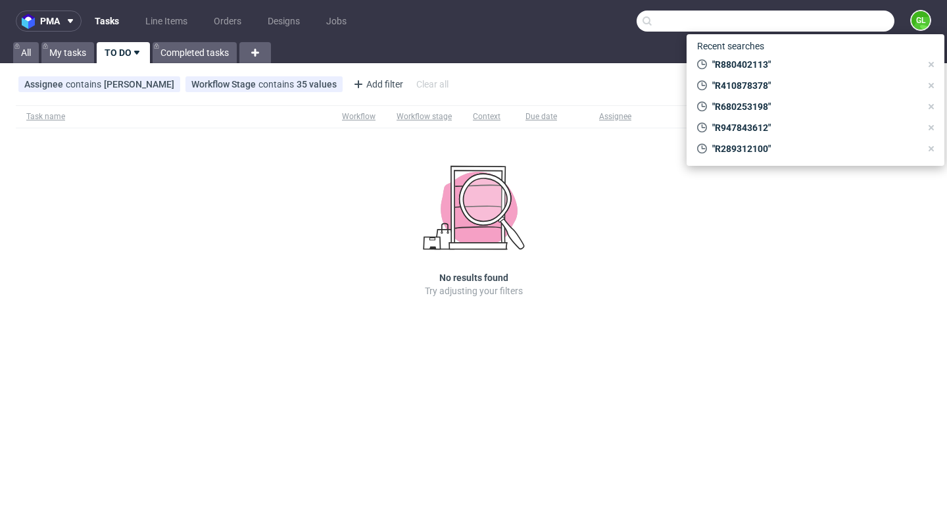
paste input "R880402113"
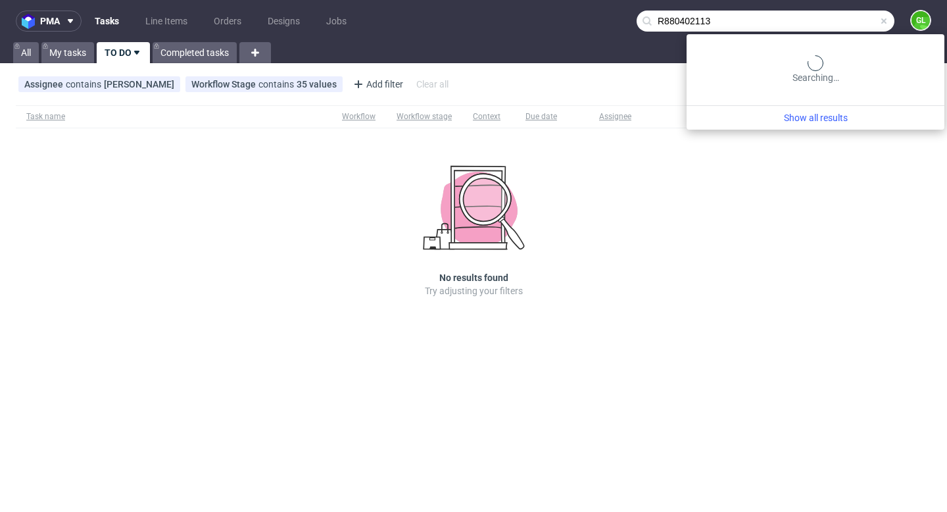
type input "R880402113"
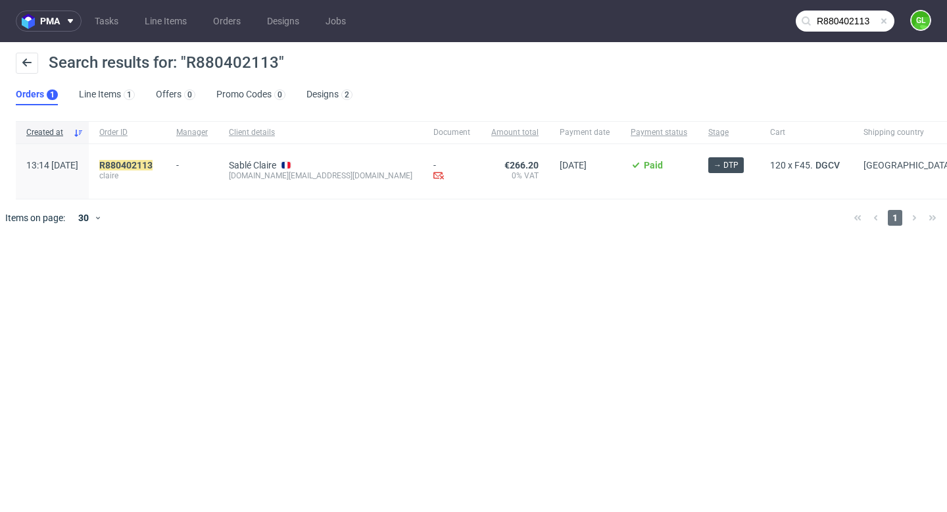
click at [166, 159] on div "R880402113 claire" at bounding box center [127, 171] width 77 height 55
click at [153, 167] on mark "R880402113" at bounding box center [125, 165] width 53 height 11
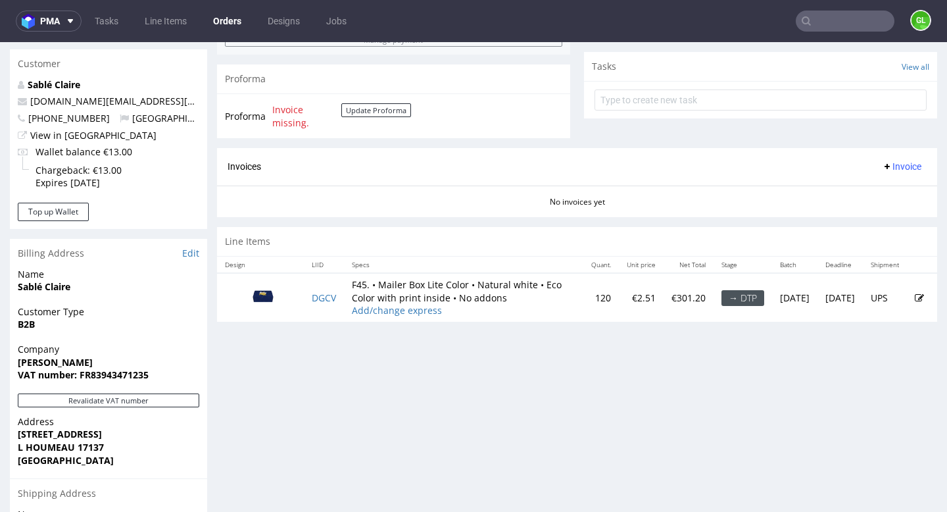
scroll to position [470, 0]
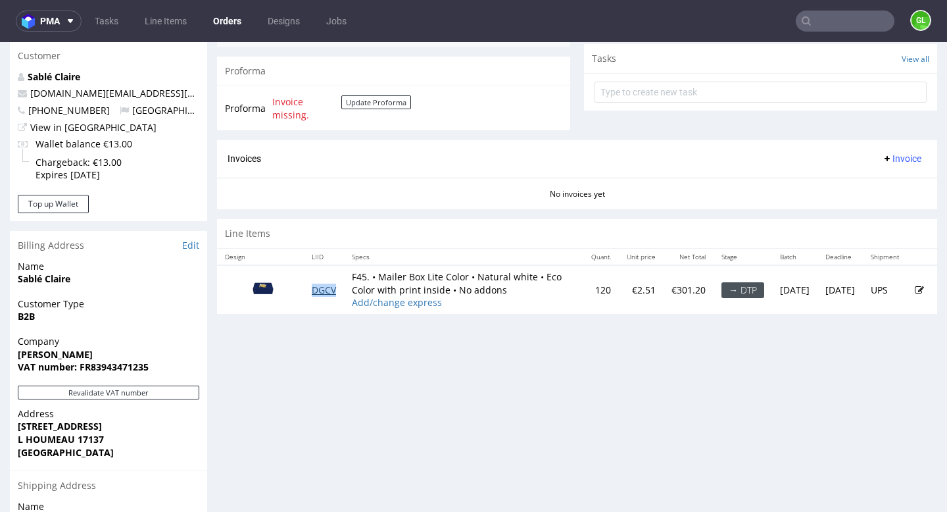
click at [317, 296] on link "DGCV" at bounding box center [324, 289] width 24 height 12
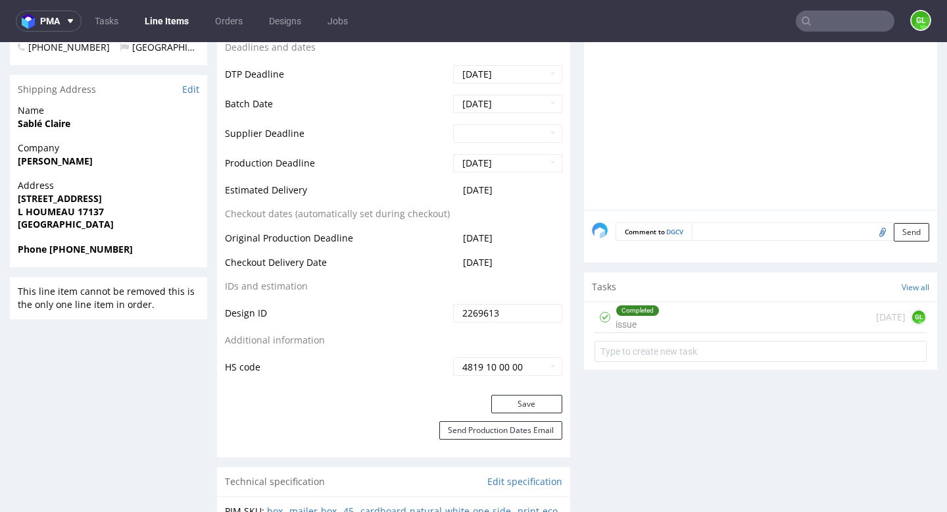
scroll to position [502, 0]
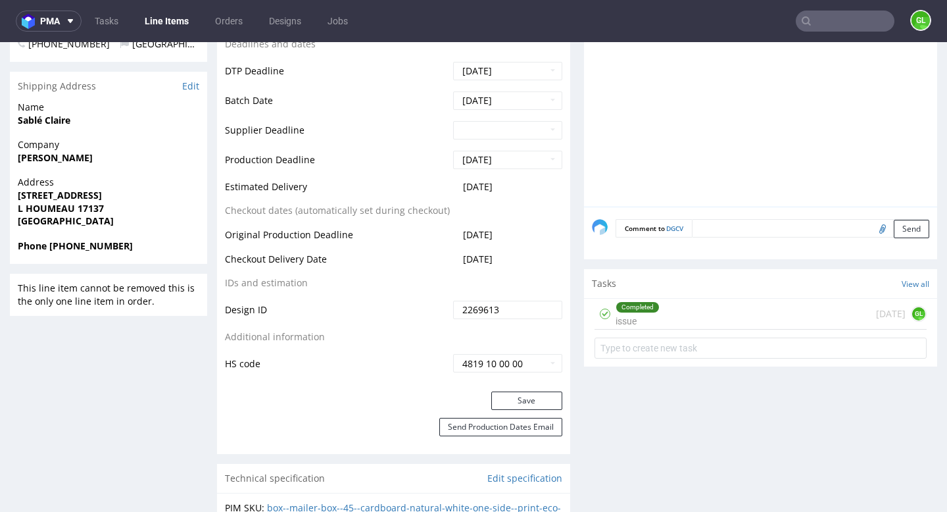
click at [718, 312] on div "Completed issue 1 day ago GL" at bounding box center [761, 314] width 332 height 31
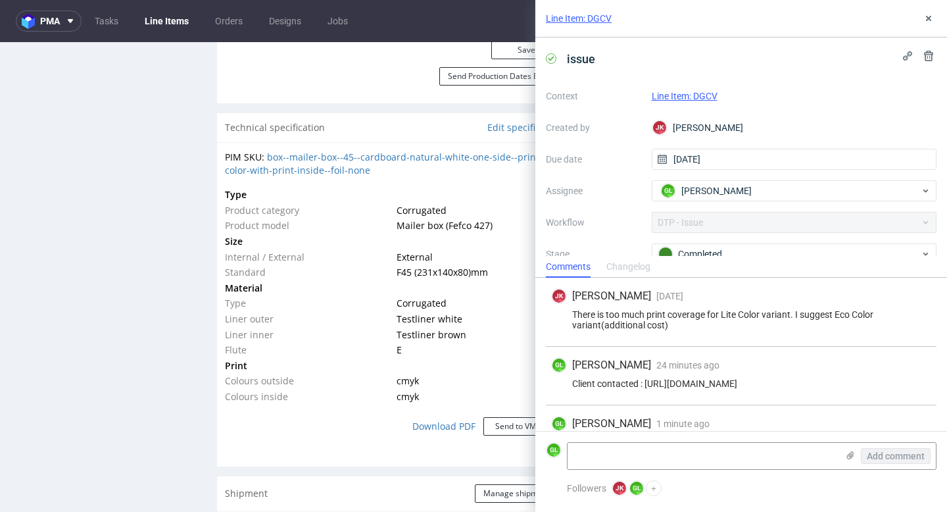
scroll to position [854, 0]
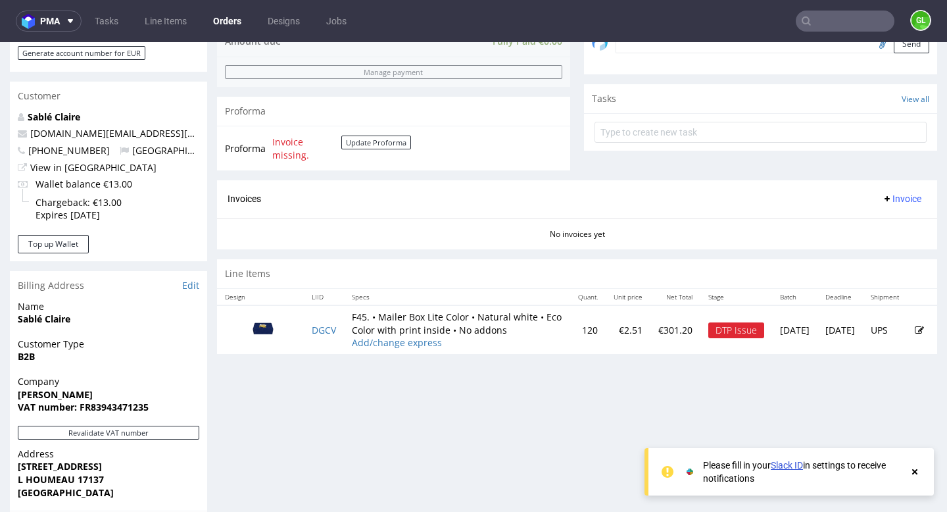
scroll to position [511, 0]
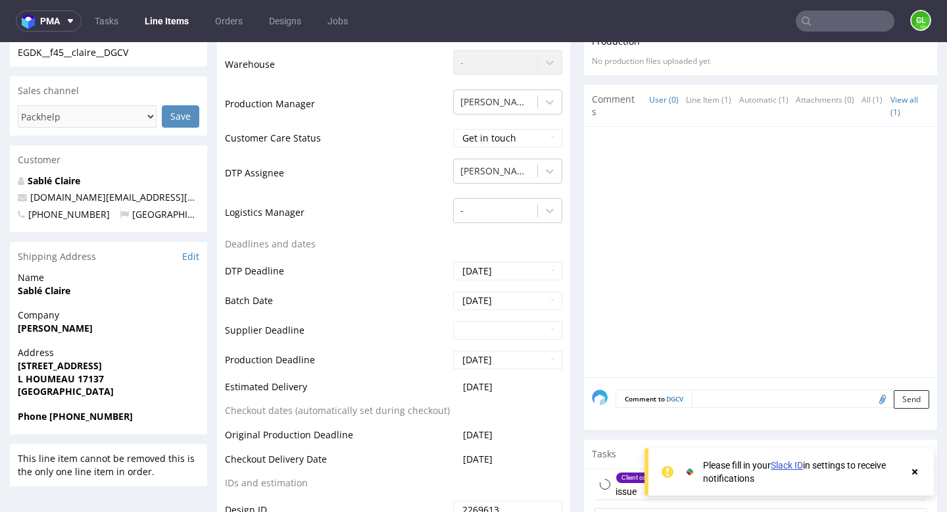
scroll to position [557, 0]
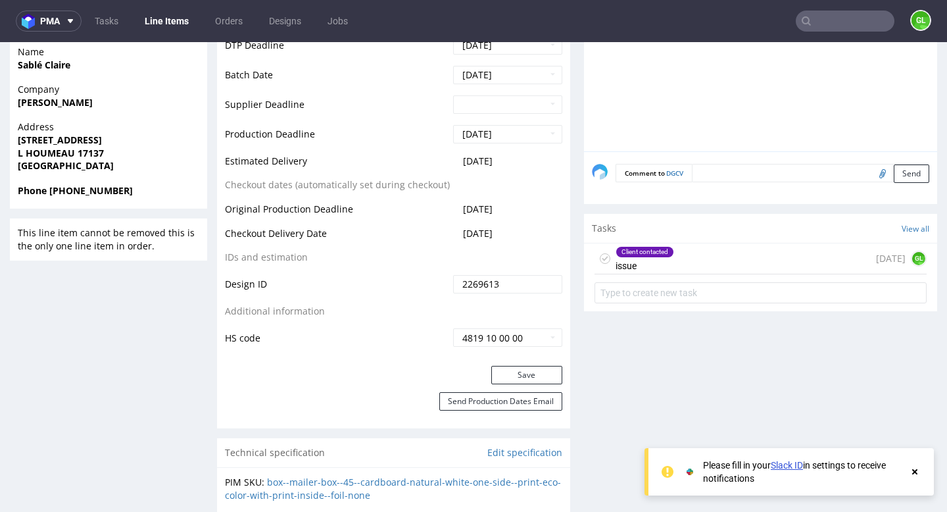
click at [700, 264] on div "Client contacted issue [DATE] GL" at bounding box center [761, 258] width 332 height 31
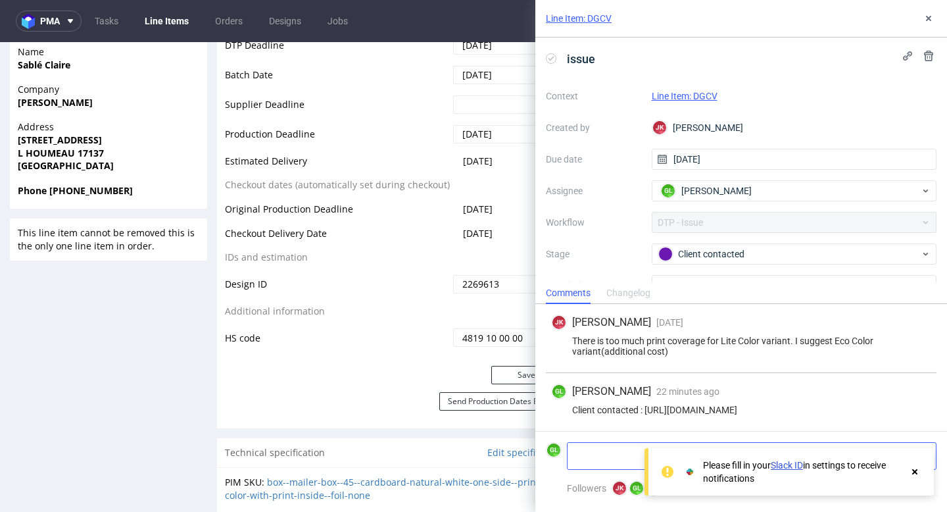
click at [612, 454] on textarea at bounding box center [703, 456] width 270 height 26
type textarea "Client accept the changes"
click at [791, 464] on link "Slack ID" at bounding box center [787, 465] width 32 height 11
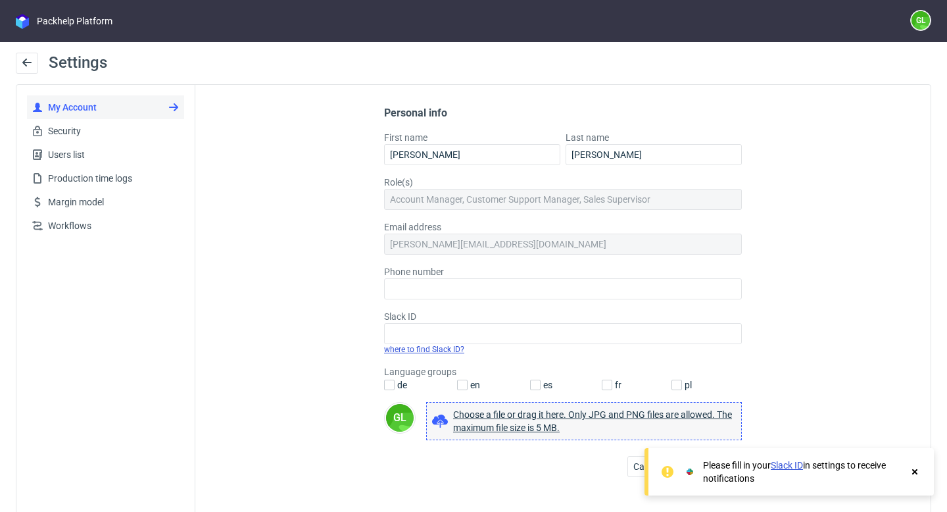
click at [419, 351] on link "where to find Slack ID?" at bounding box center [424, 349] width 80 height 9
click at [800, 469] on link "Slack ID" at bounding box center [787, 465] width 32 height 11
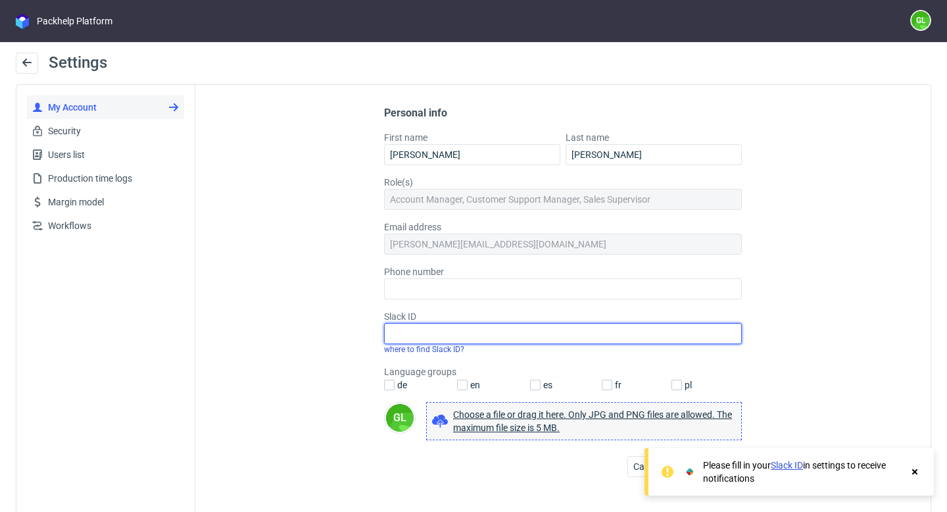
click at [512, 332] on input "Slack ID" at bounding box center [563, 333] width 358 height 21
paste input "U09BY6R3SRL"
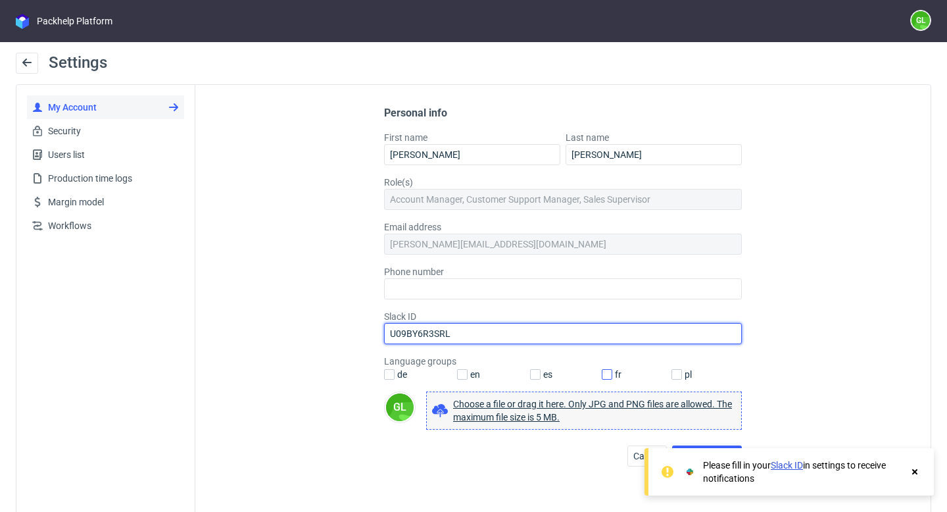
type input "U09BY6R3SRL"
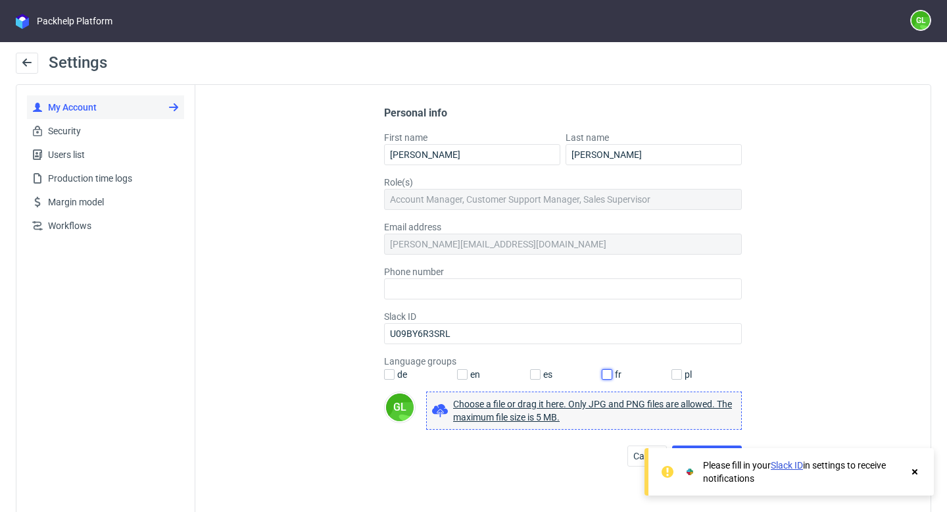
click at [602, 372] on input "fr" at bounding box center [607, 374] width 11 height 11
checkbox input "true"
click at [446, 369] on div "de" at bounding box center [420, 374] width 73 height 13
click at [457, 372] on input "en" at bounding box center [462, 374] width 11 height 11
checkbox input "true"
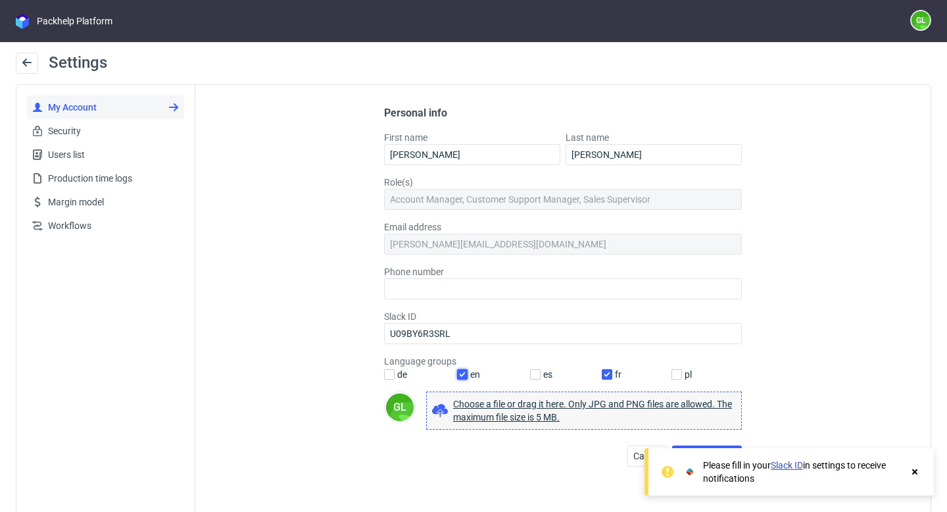
scroll to position [42, 0]
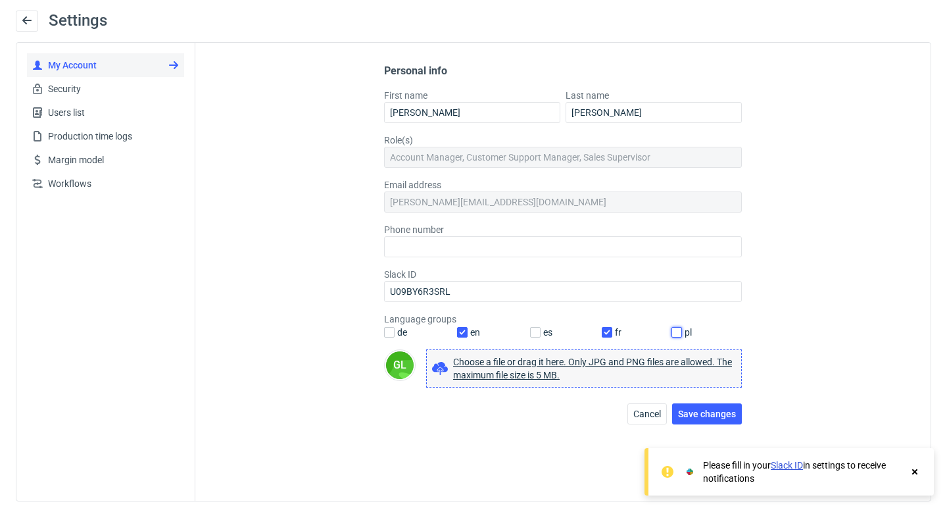
click at [672, 331] on input "pl" at bounding box center [677, 332] width 11 height 11
checkbox input "true"
click at [713, 418] on span "Save changes" at bounding box center [707, 413] width 58 height 9
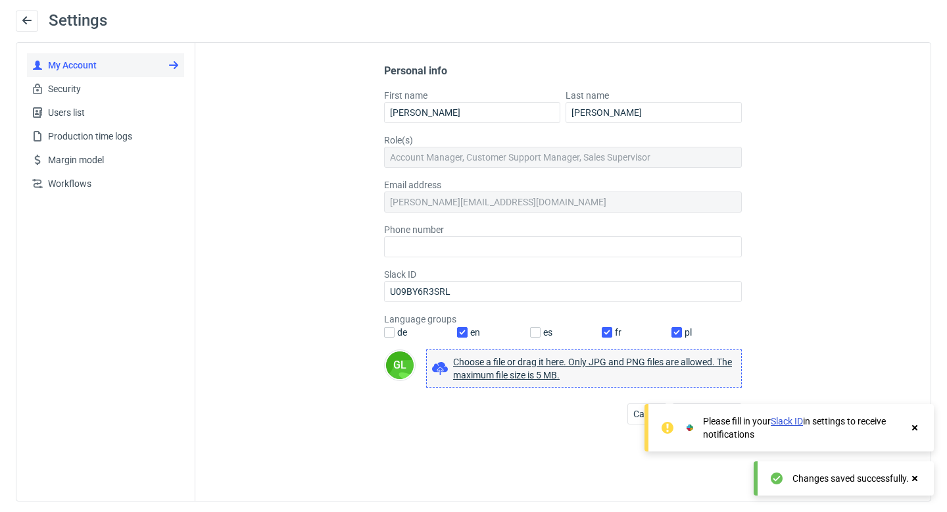
click at [915, 425] on icon at bounding box center [915, 427] width 12 height 11
click at [918, 478] on icon at bounding box center [915, 478] width 12 height 11
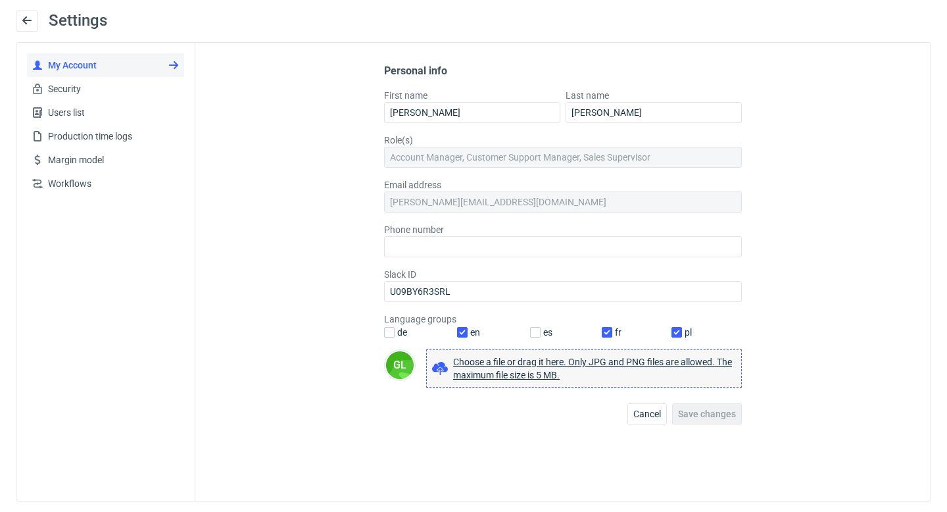
scroll to position [0, 0]
